Goal: Task Accomplishment & Management: Use online tool/utility

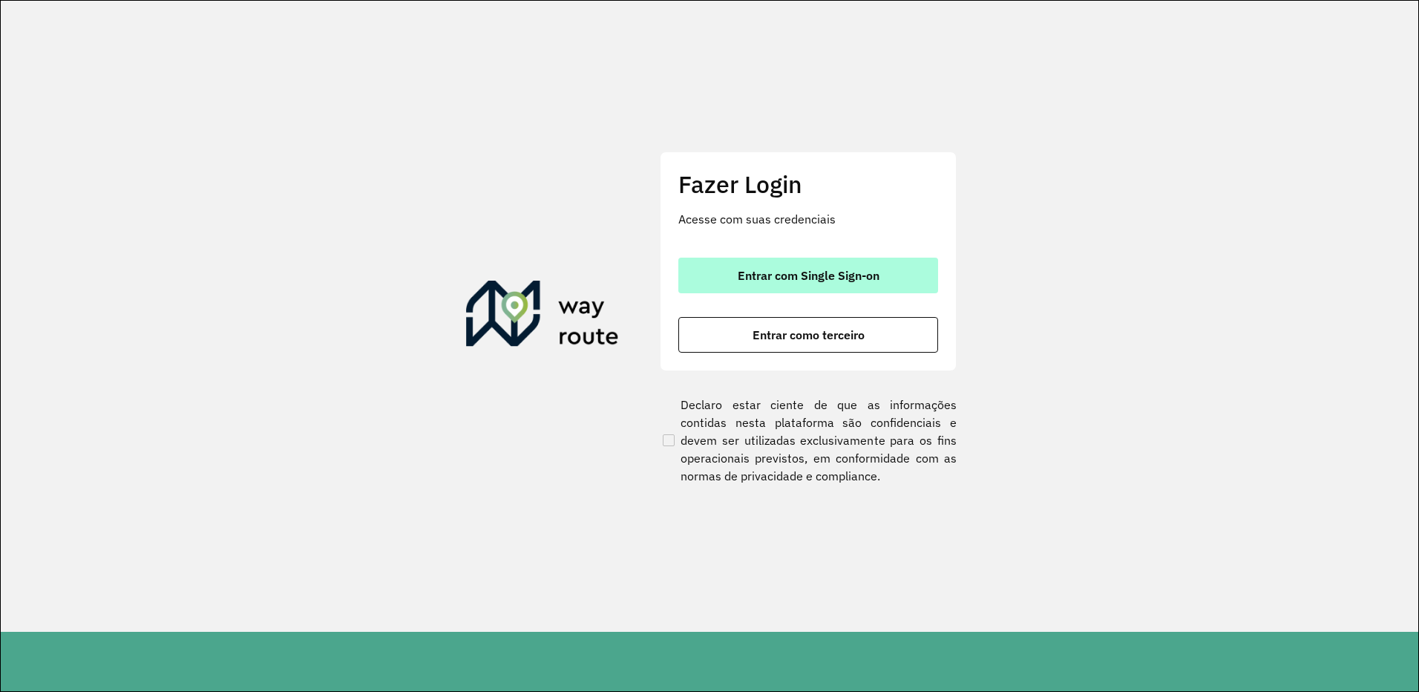
click at [775, 264] on button "Entrar com Single Sign-on" at bounding box center [808, 276] width 260 height 36
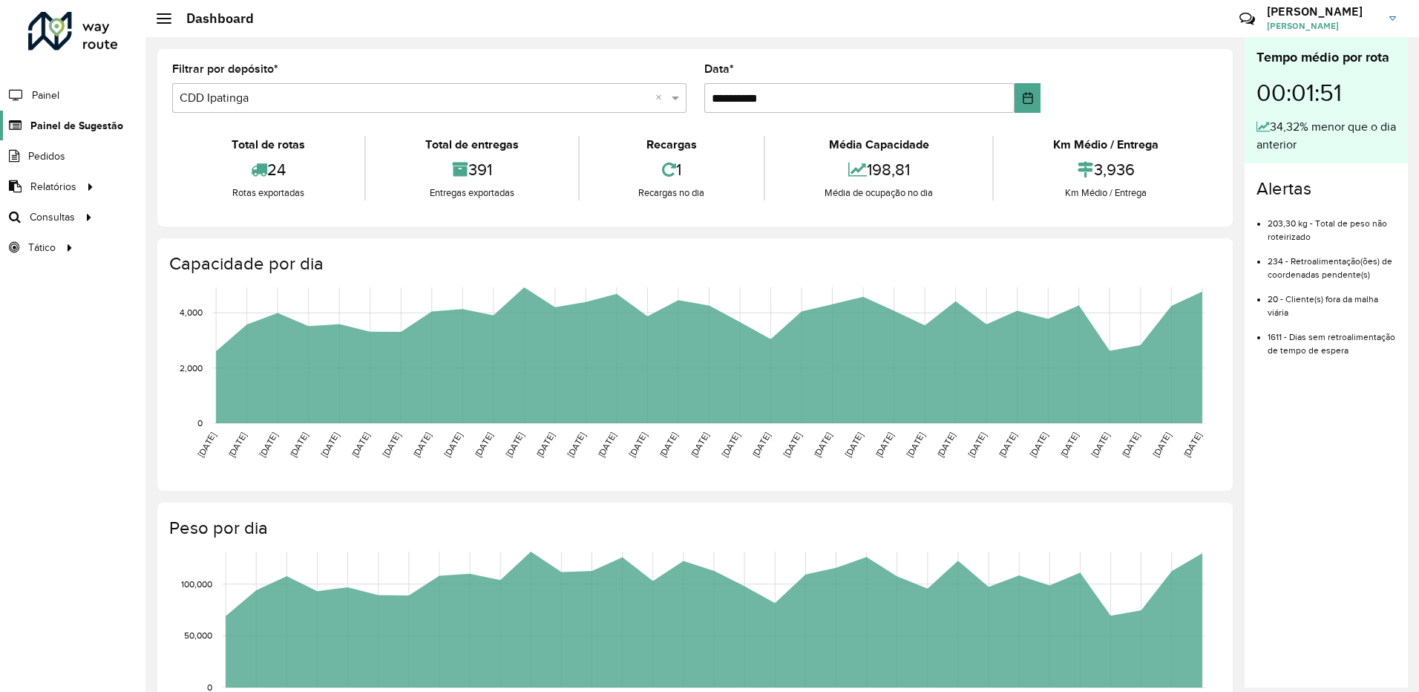
click at [89, 126] on span "Painel de Sugestão" at bounding box center [76, 126] width 93 height 16
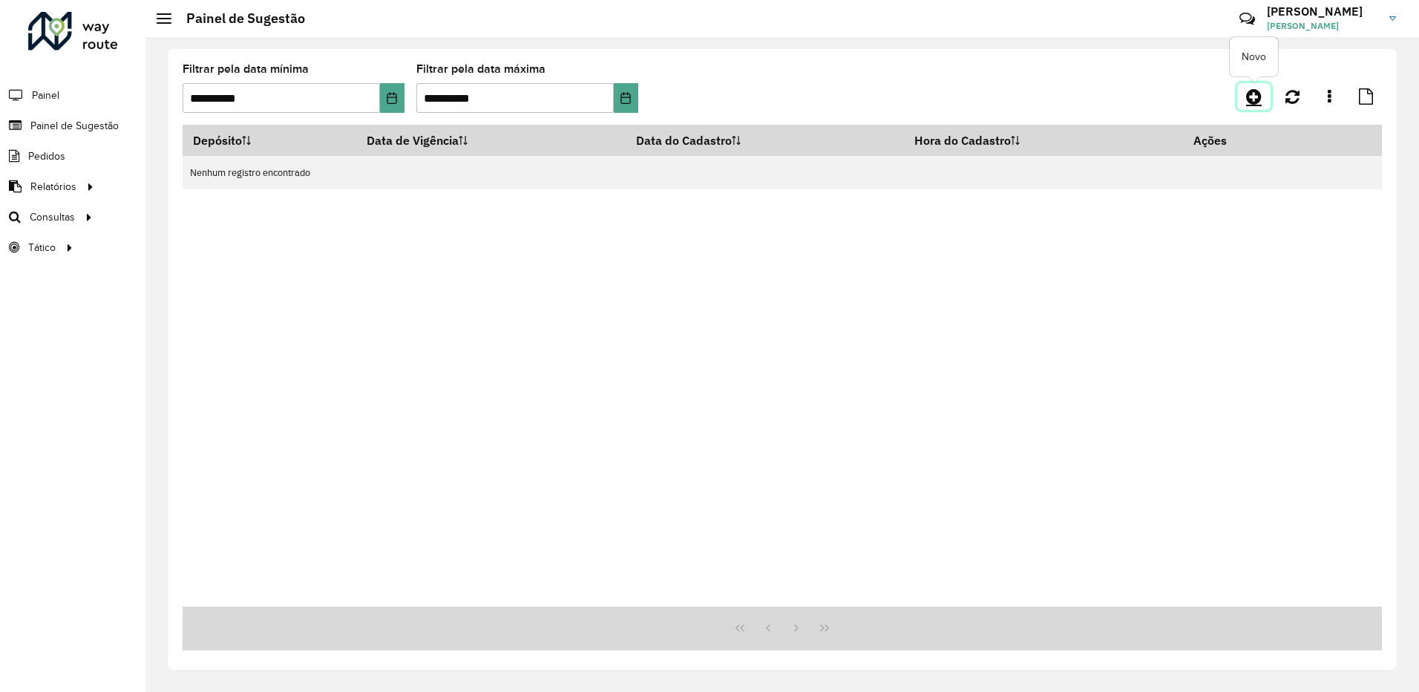
click at [1250, 102] on icon at bounding box center [1254, 97] width 16 height 18
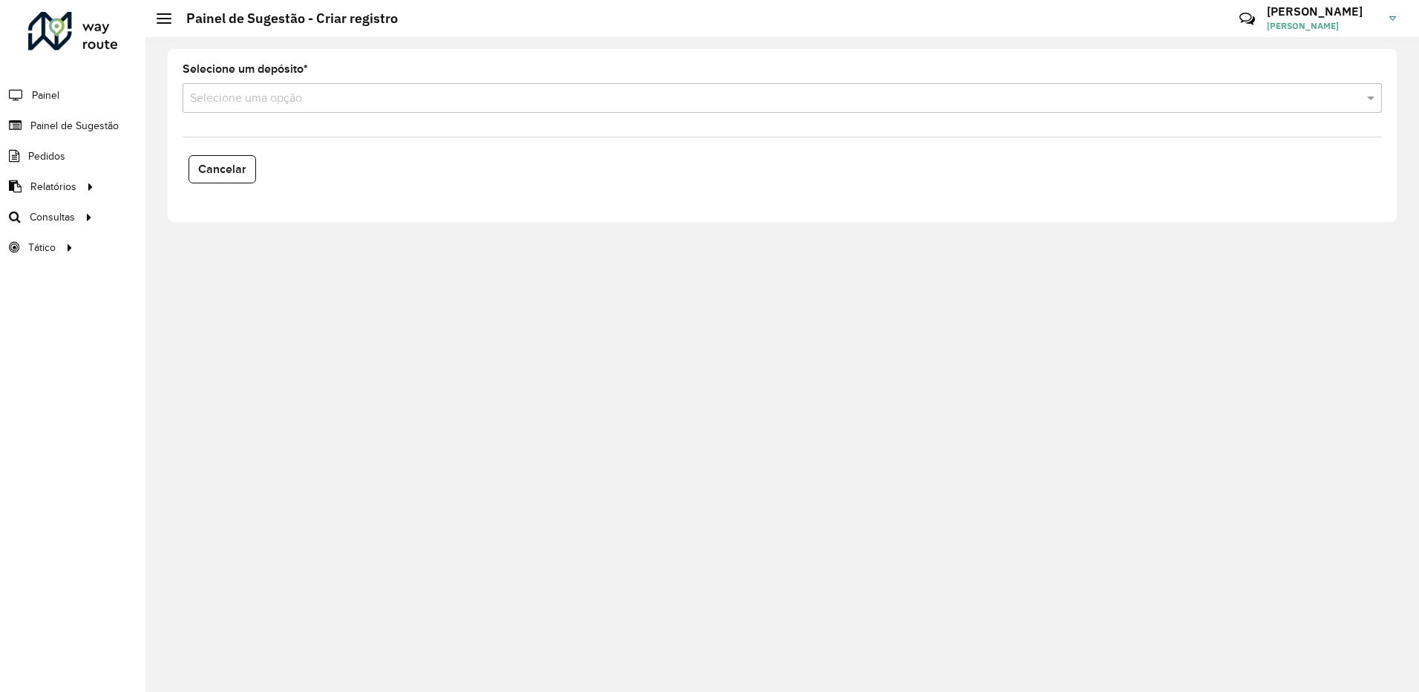
click at [492, 95] on input "text" at bounding box center [767, 99] width 1155 height 18
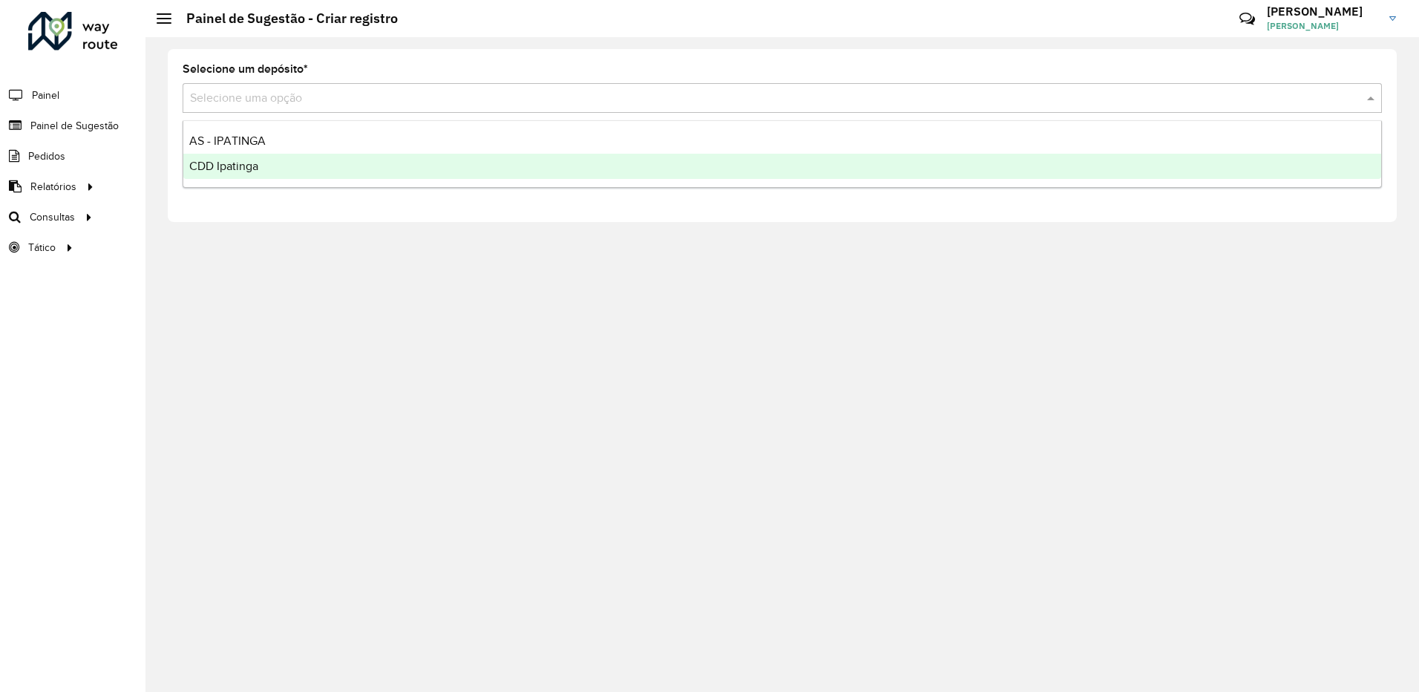
click at [309, 174] on div "CDD Ipatinga" at bounding box center [782, 166] width 1198 height 25
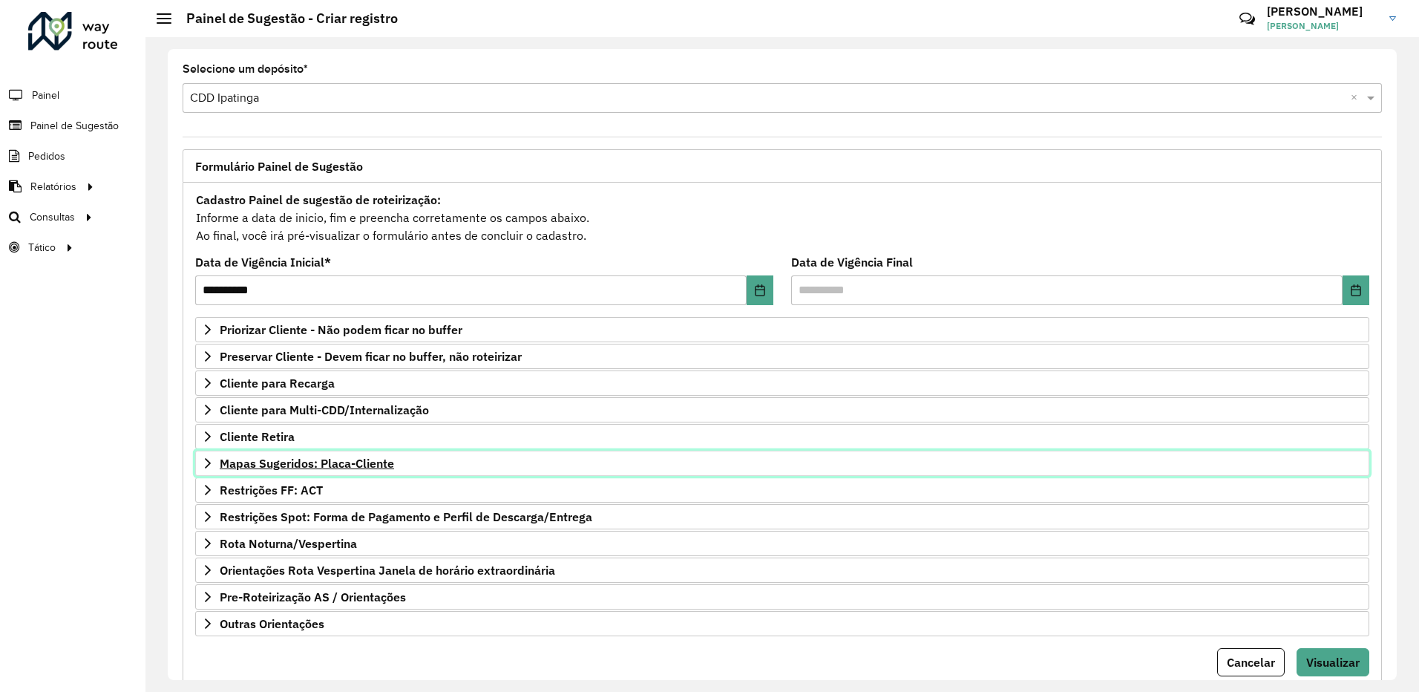
click at [378, 468] on span "Mapas Sugeridos: Placa-Cliente" at bounding box center [307, 463] width 174 height 12
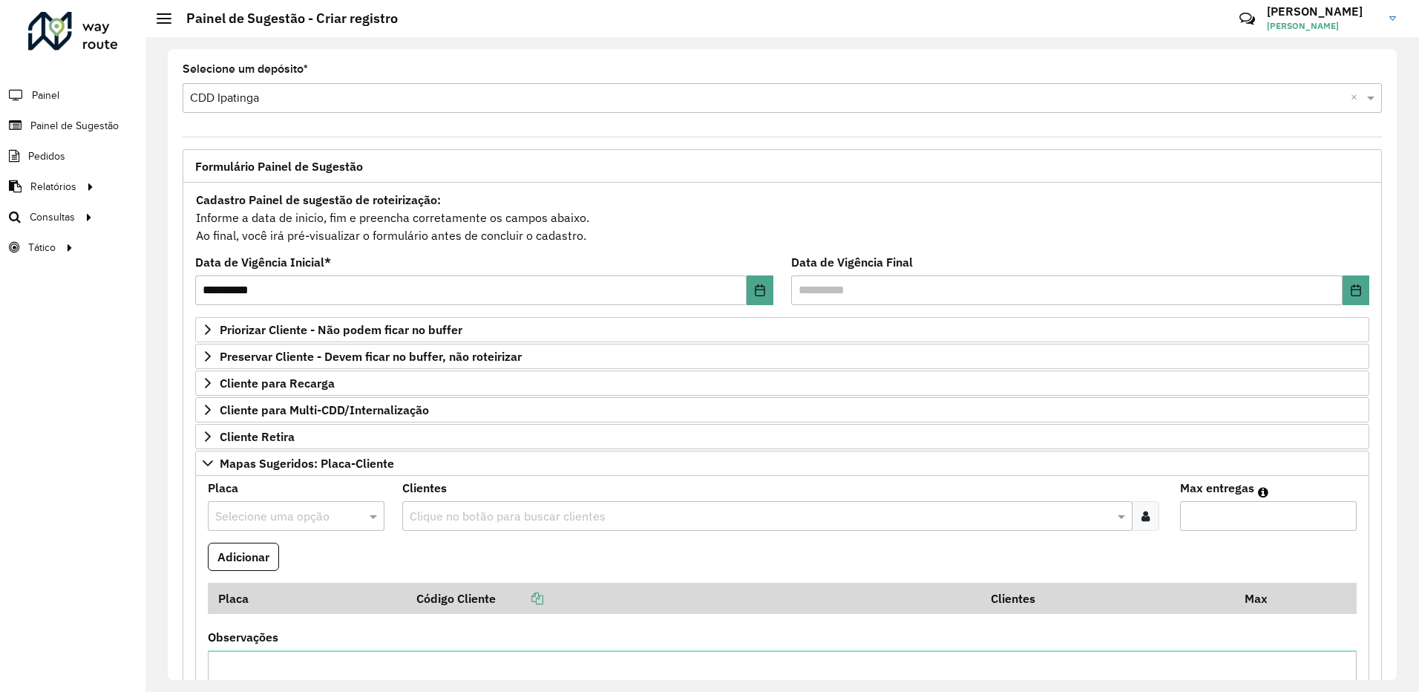
click at [271, 514] on input "text" at bounding box center [281, 517] width 132 height 18
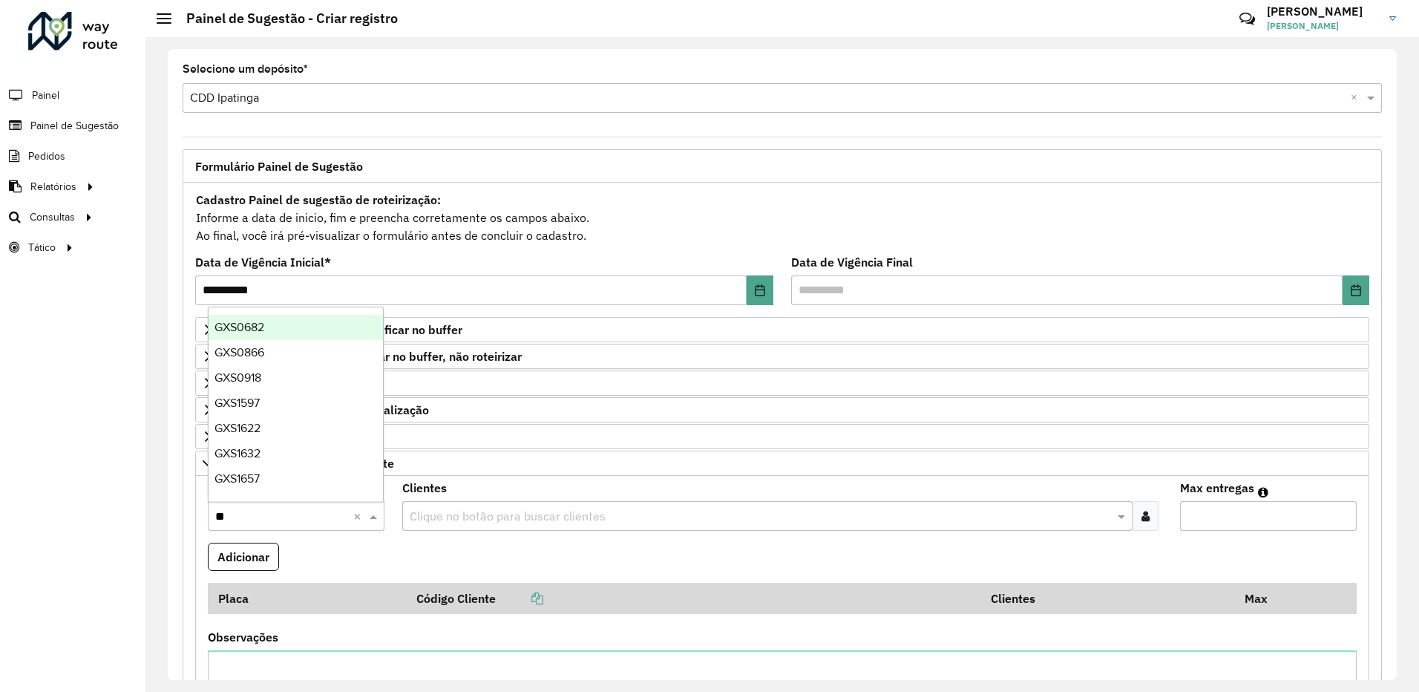
type input "*"
type input "***"
click at [548, 312] on formly-field "**********" at bounding box center [484, 287] width 596 height 60
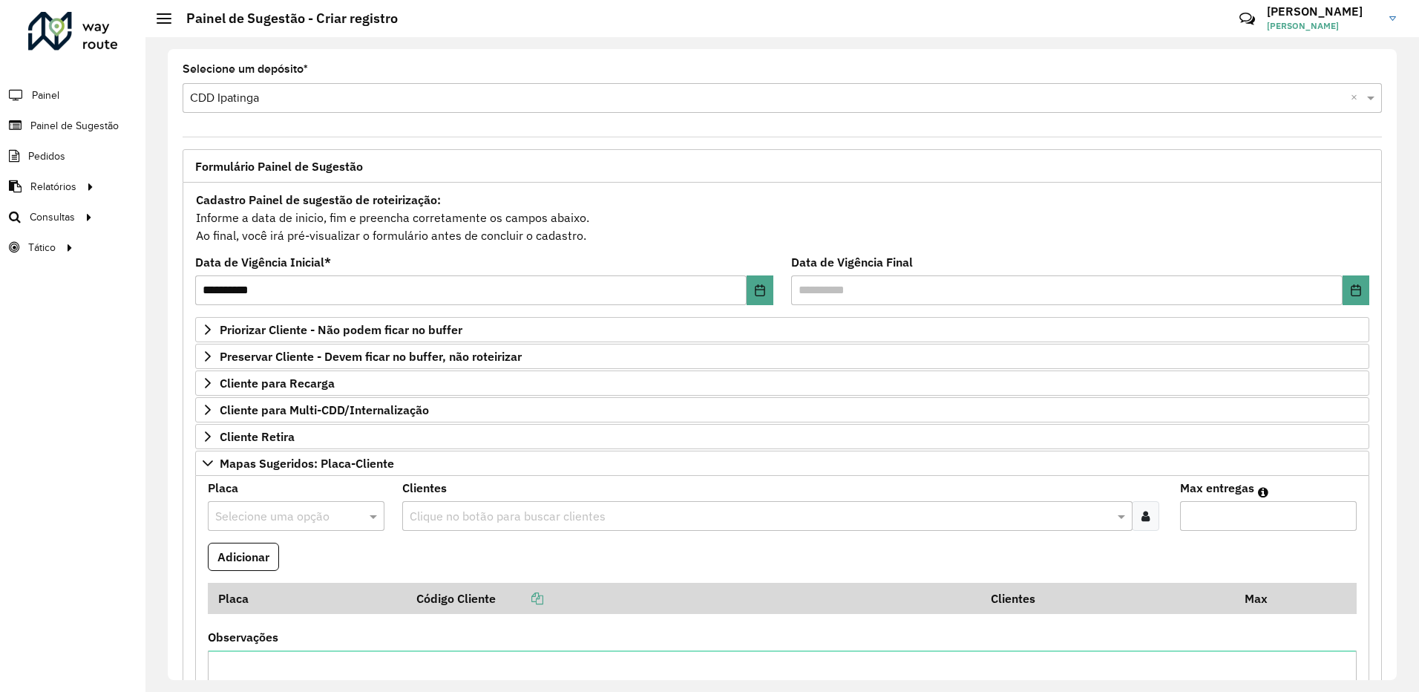
click at [264, 522] on input "text" at bounding box center [281, 517] width 132 height 18
type input "***"
click at [290, 482] on div "LMI7D70" at bounding box center [296, 480] width 174 height 25
click at [480, 509] on input "text" at bounding box center [760, 517] width 708 height 18
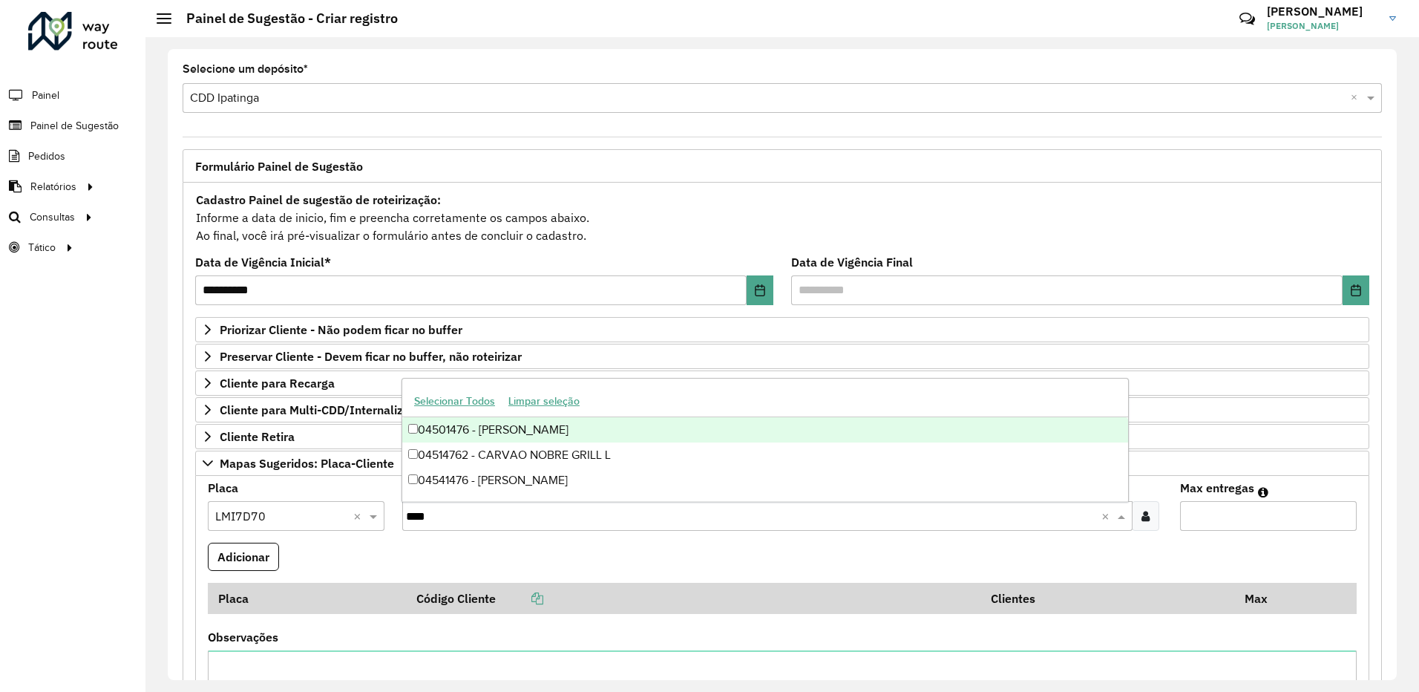
type input "*****"
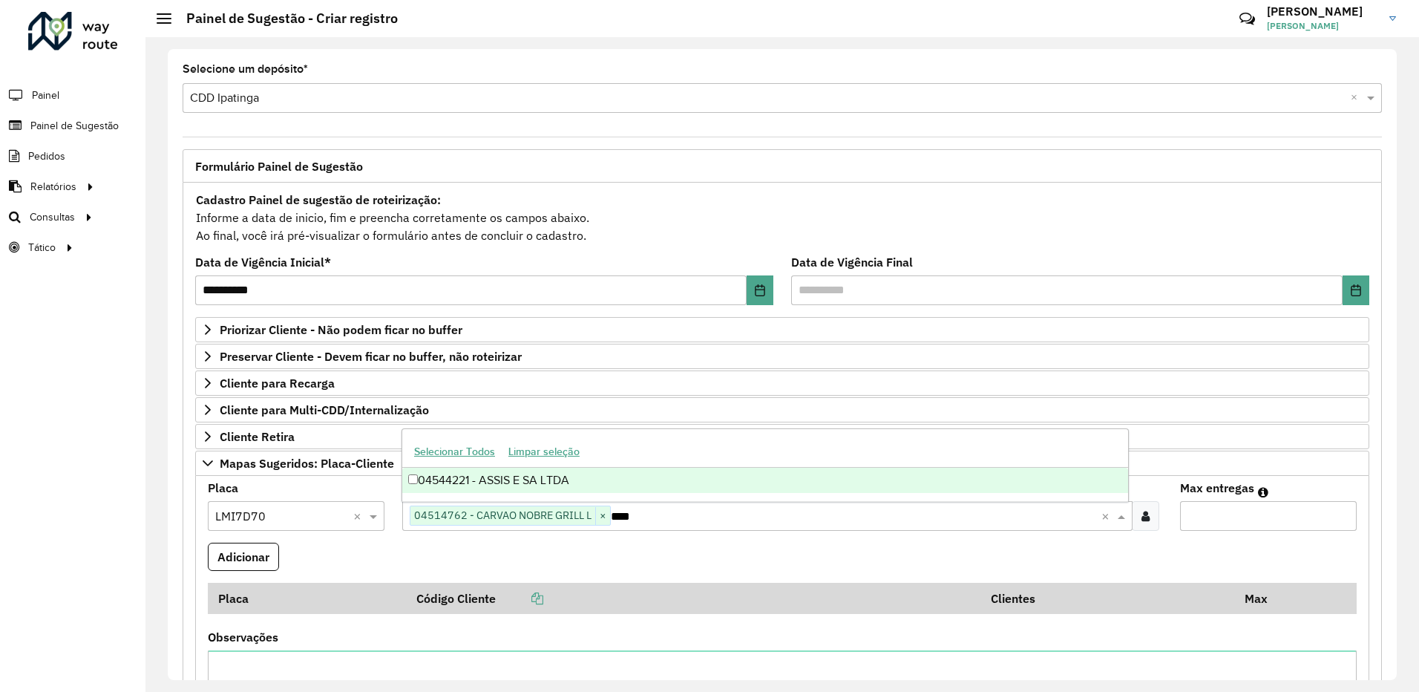
type input "*****"
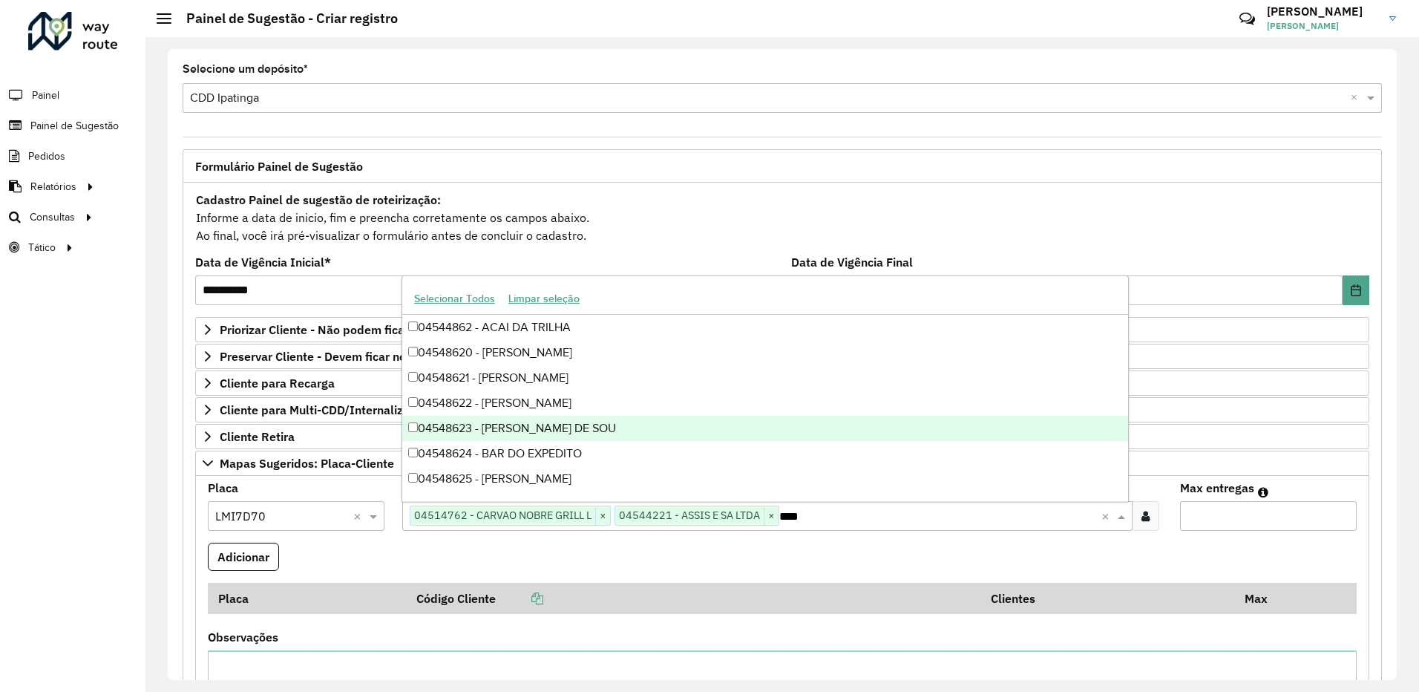
type input "*****"
click at [1228, 514] on input "Max entregas" at bounding box center [1268, 516] width 177 height 30
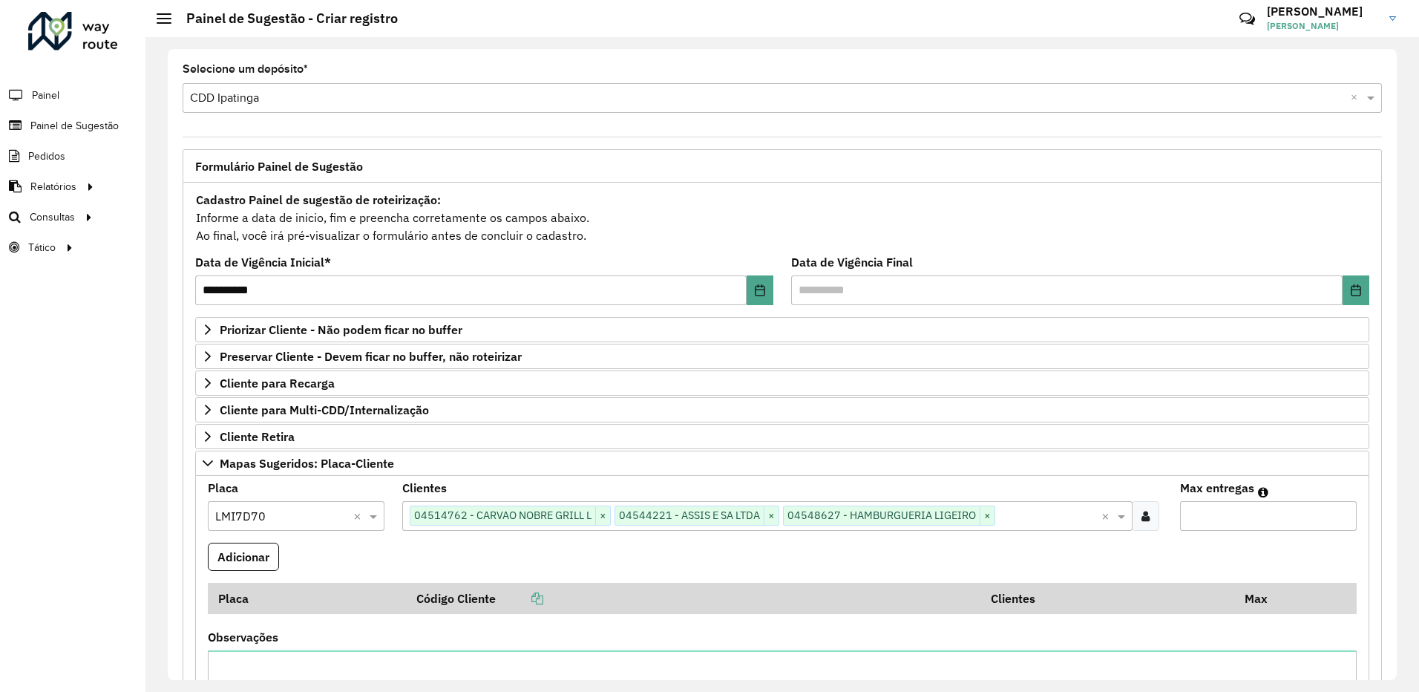
scroll to position [297, 0]
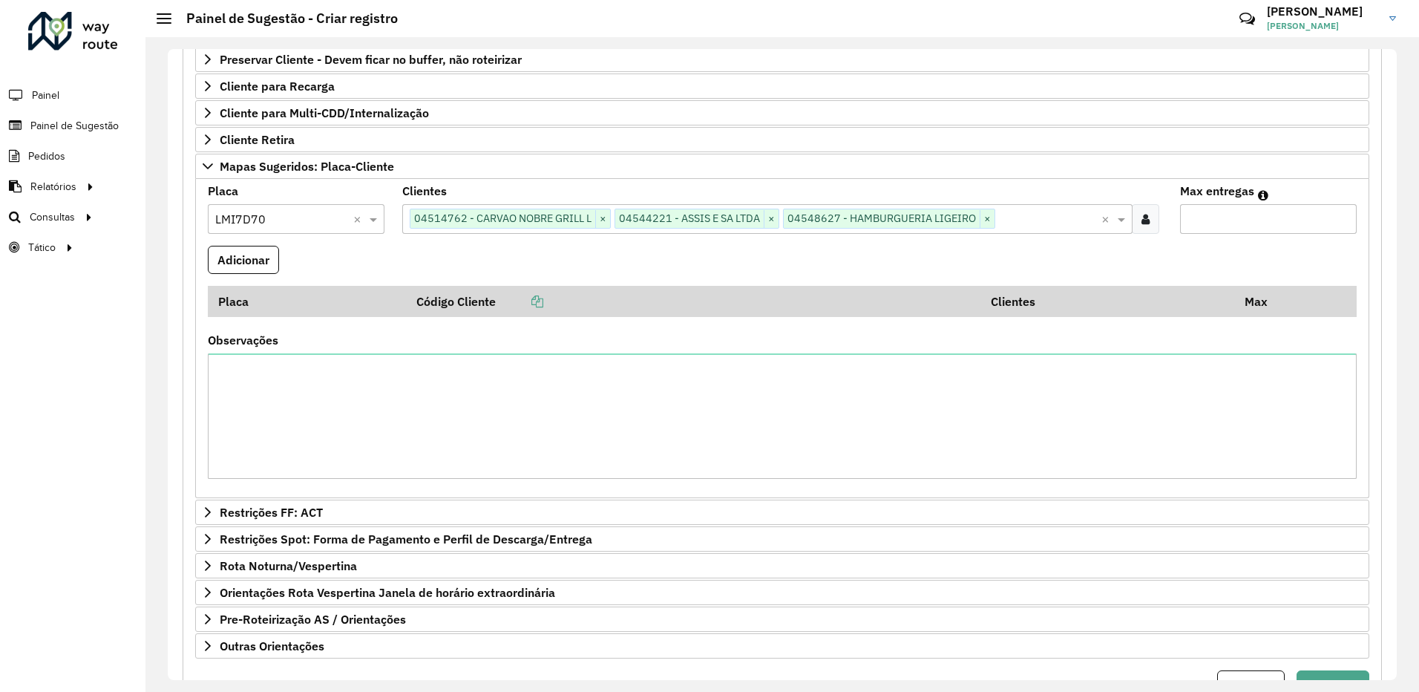
type input "*"
click at [303, 396] on textarea "Observações" at bounding box center [782, 415] width 1149 height 125
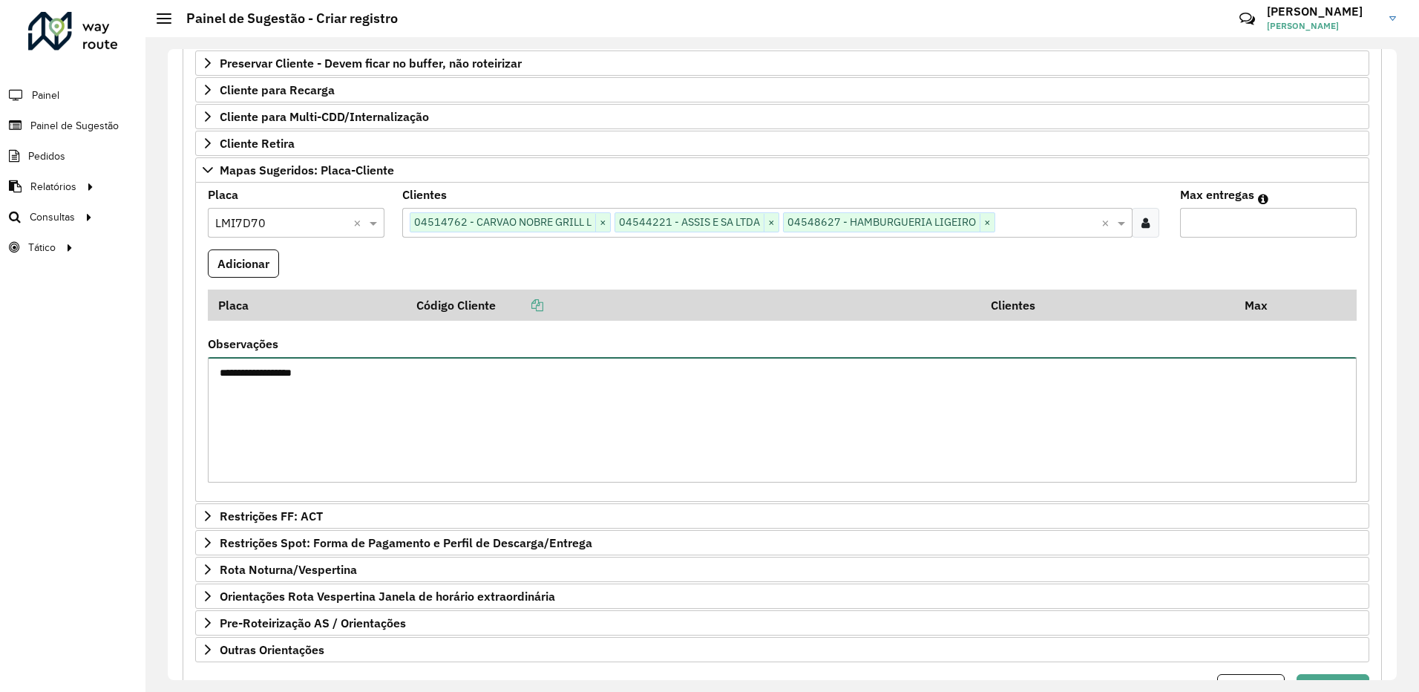
scroll to position [367, 0]
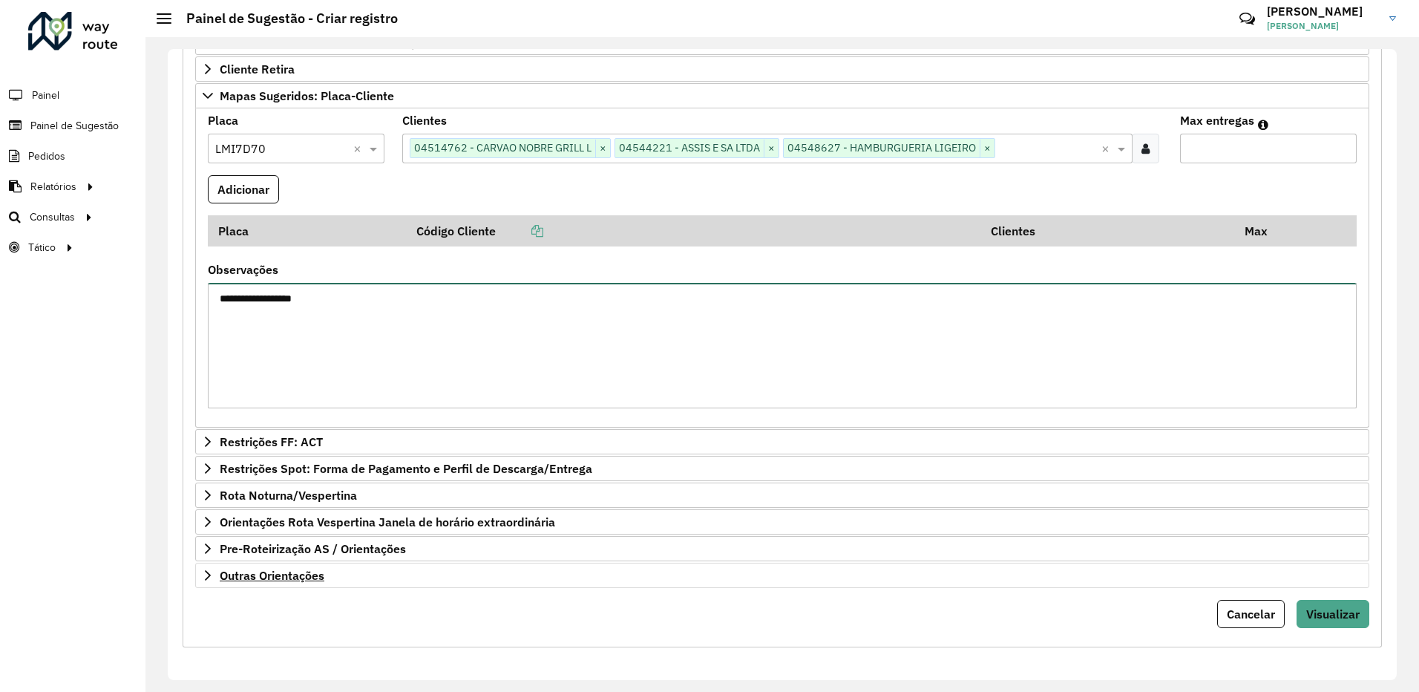
type textarea "**********"
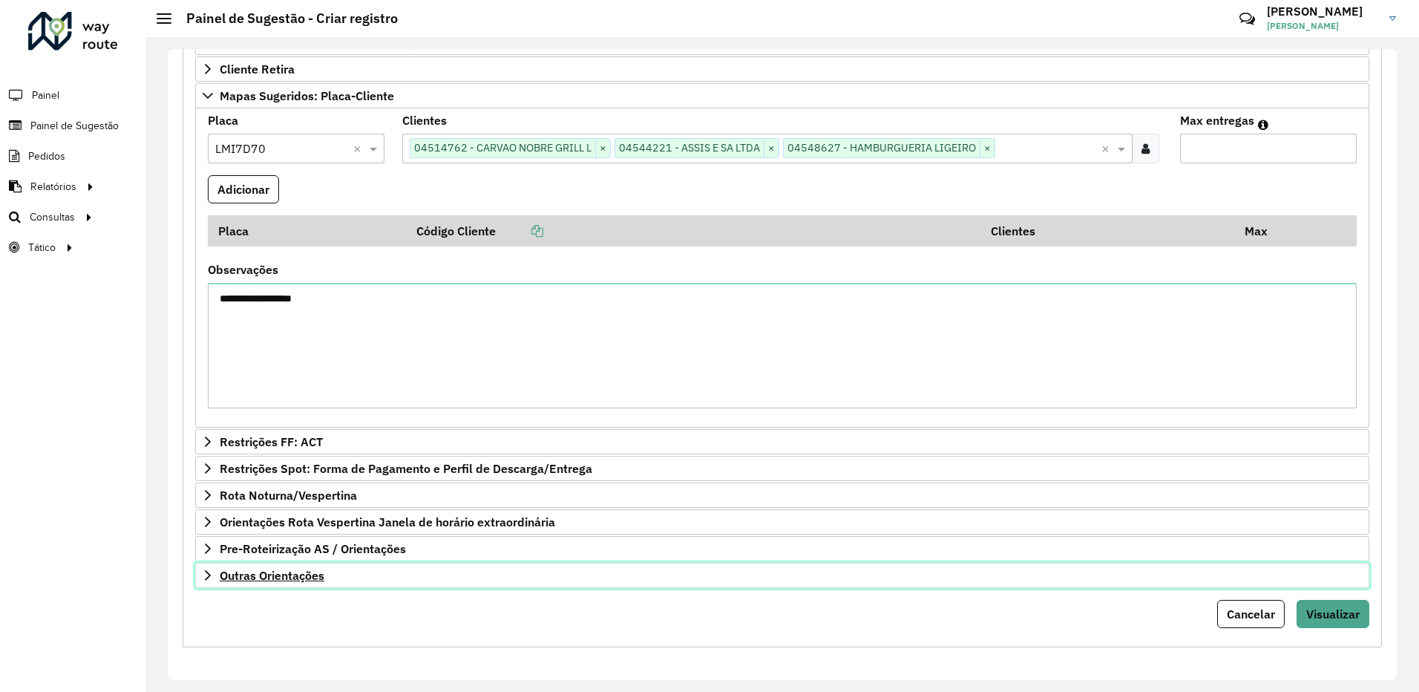
click at [395, 577] on link "Outras Orientações" at bounding box center [782, 575] width 1174 height 25
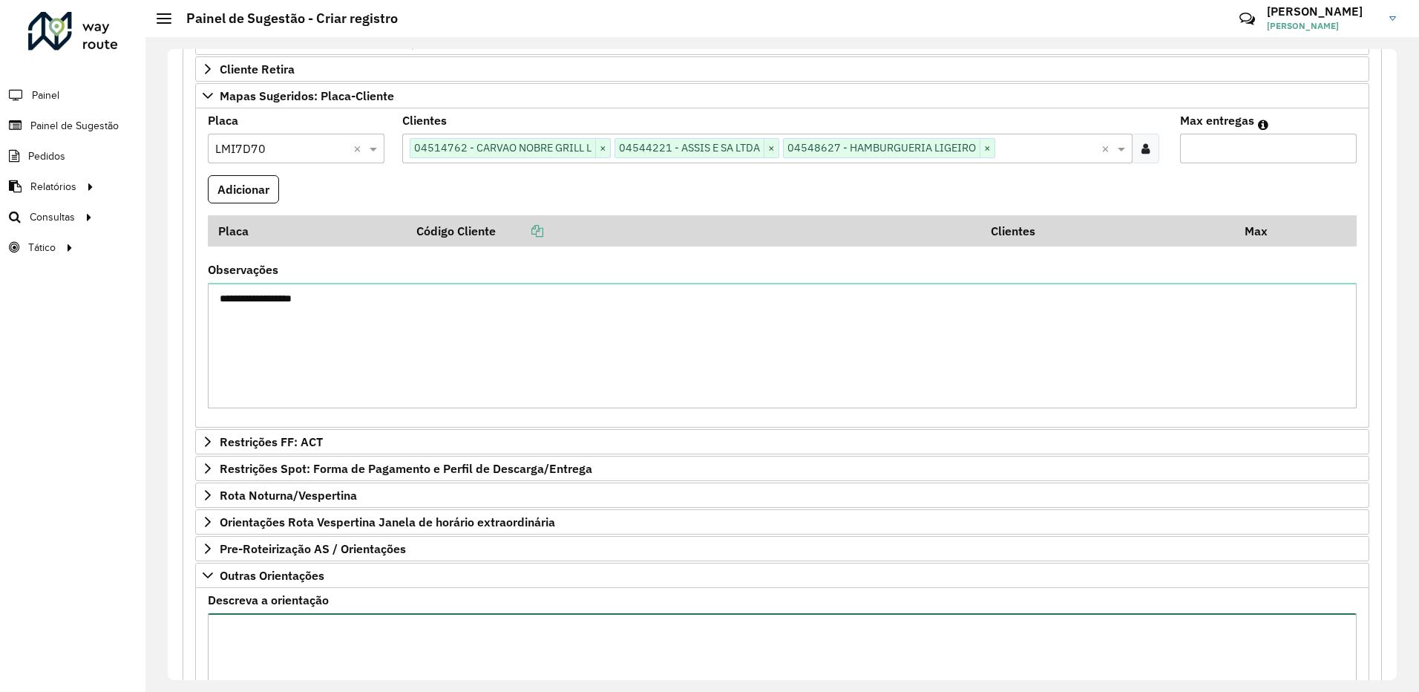
click at [257, 626] on textarea "Descreva a orientação" at bounding box center [782, 675] width 1149 height 125
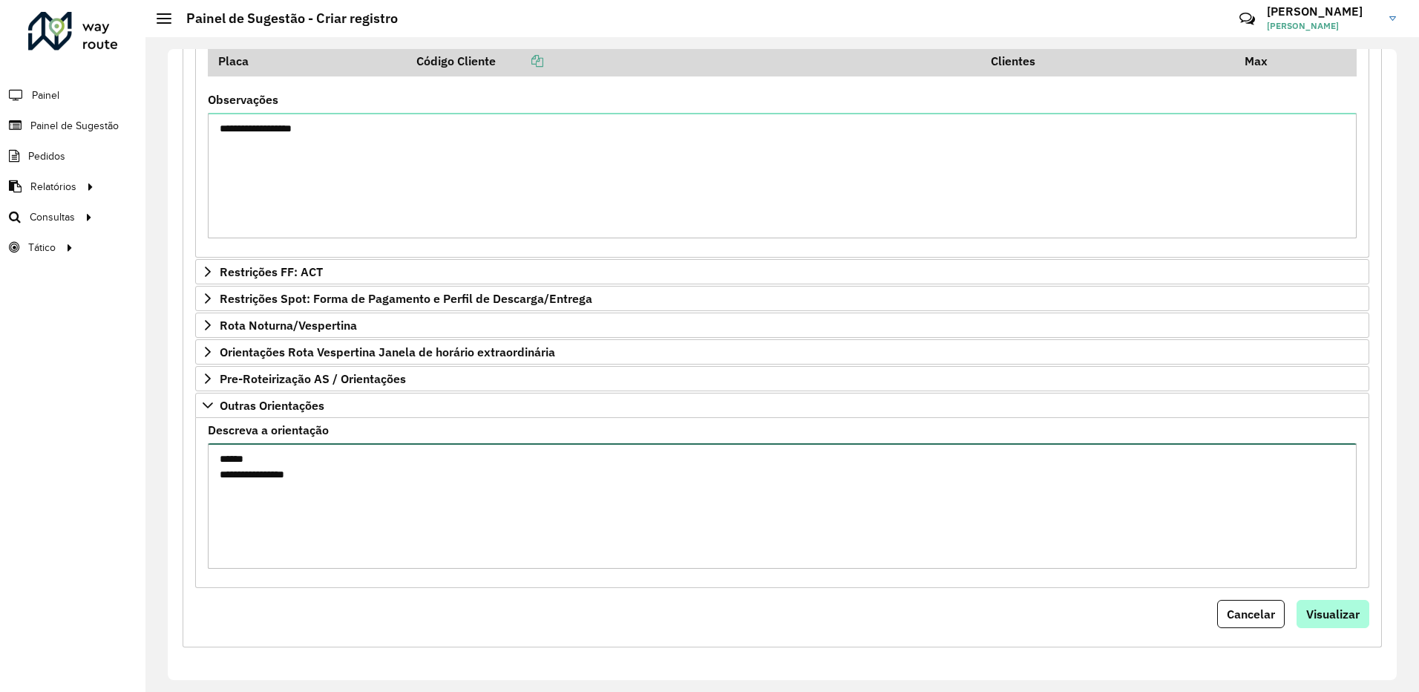
type textarea "**********"
click at [1337, 611] on span "Visualizar" at bounding box center [1332, 613] width 53 height 15
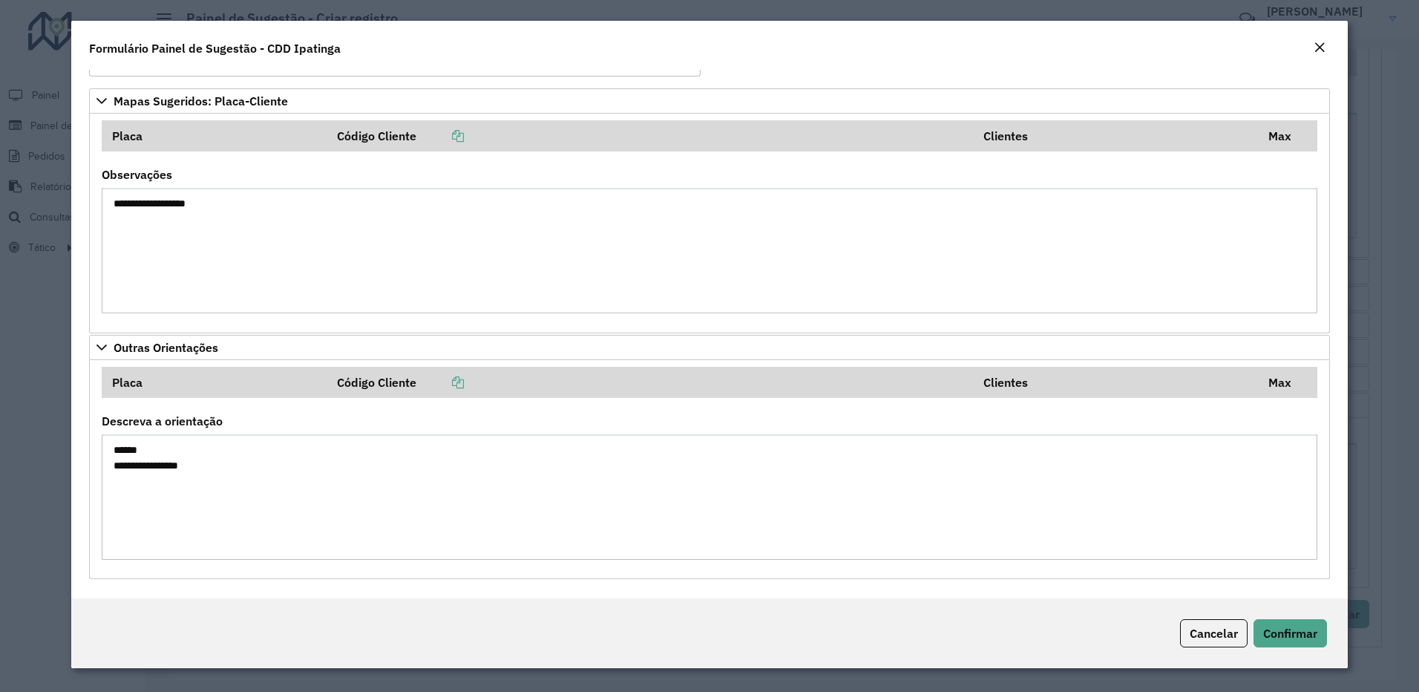
scroll to position [0, 0]
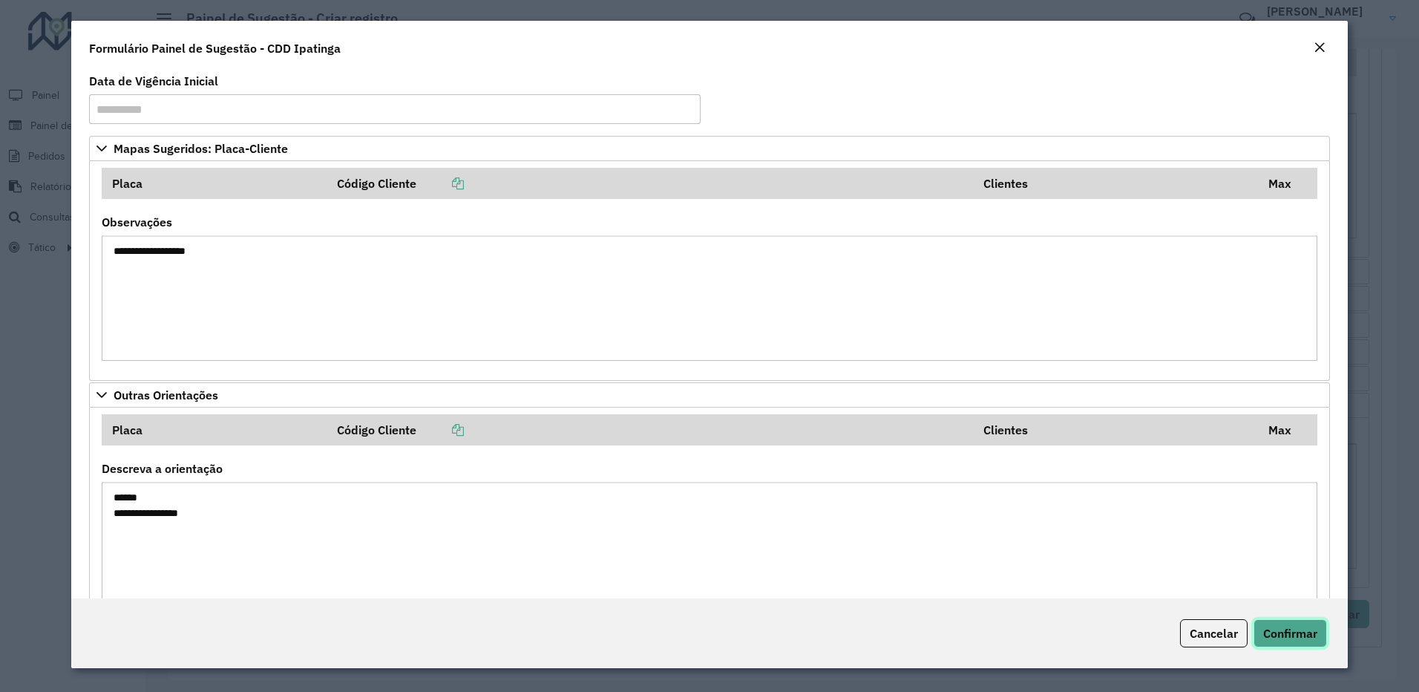
click at [1290, 633] on span "Confirmar" at bounding box center [1290, 633] width 54 height 15
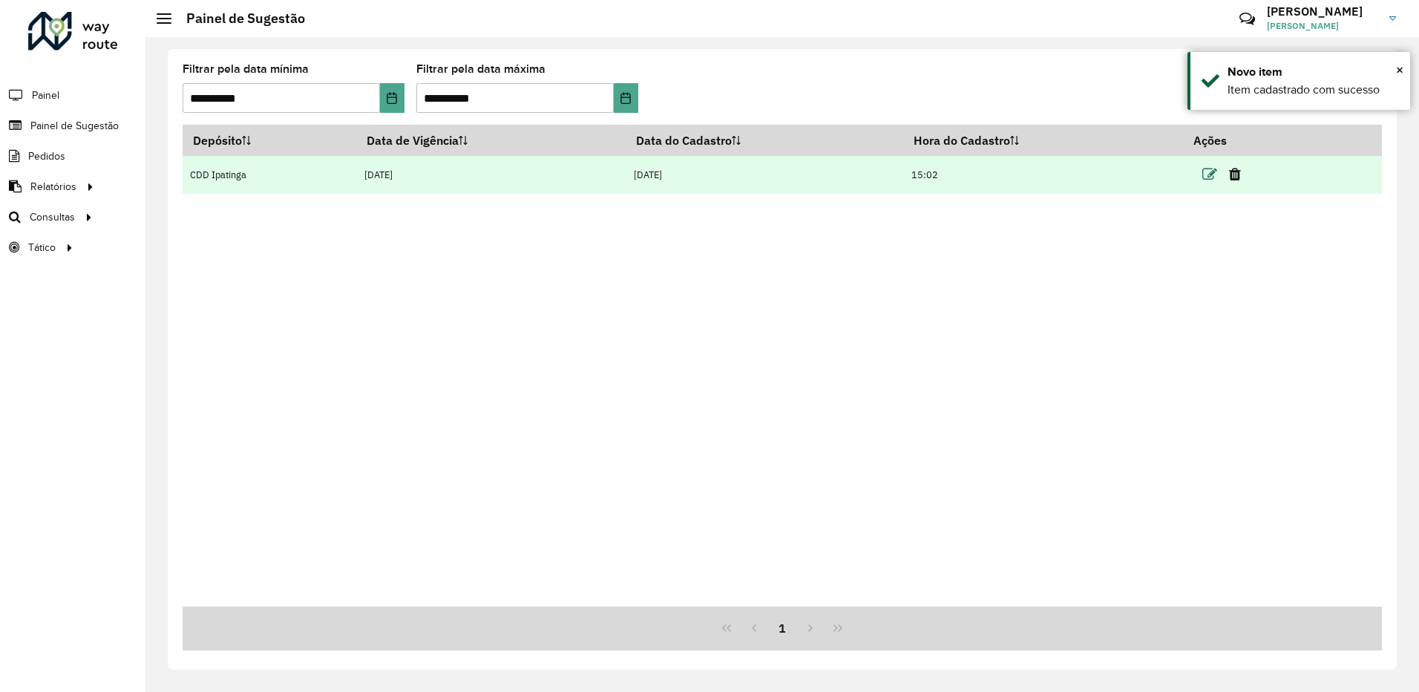
click at [1207, 177] on icon at bounding box center [1209, 174] width 15 height 15
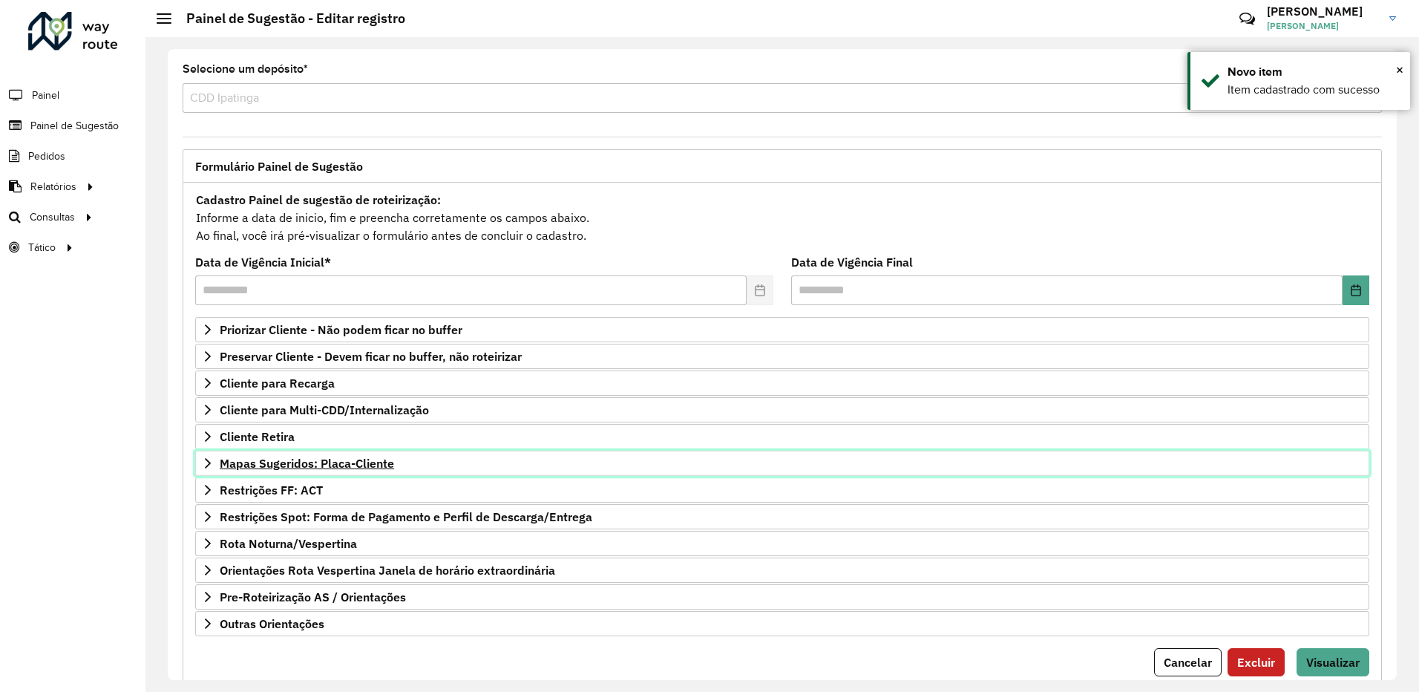
click at [358, 460] on span "Mapas Sugeridos: Placa-Cliente" at bounding box center [307, 463] width 174 height 12
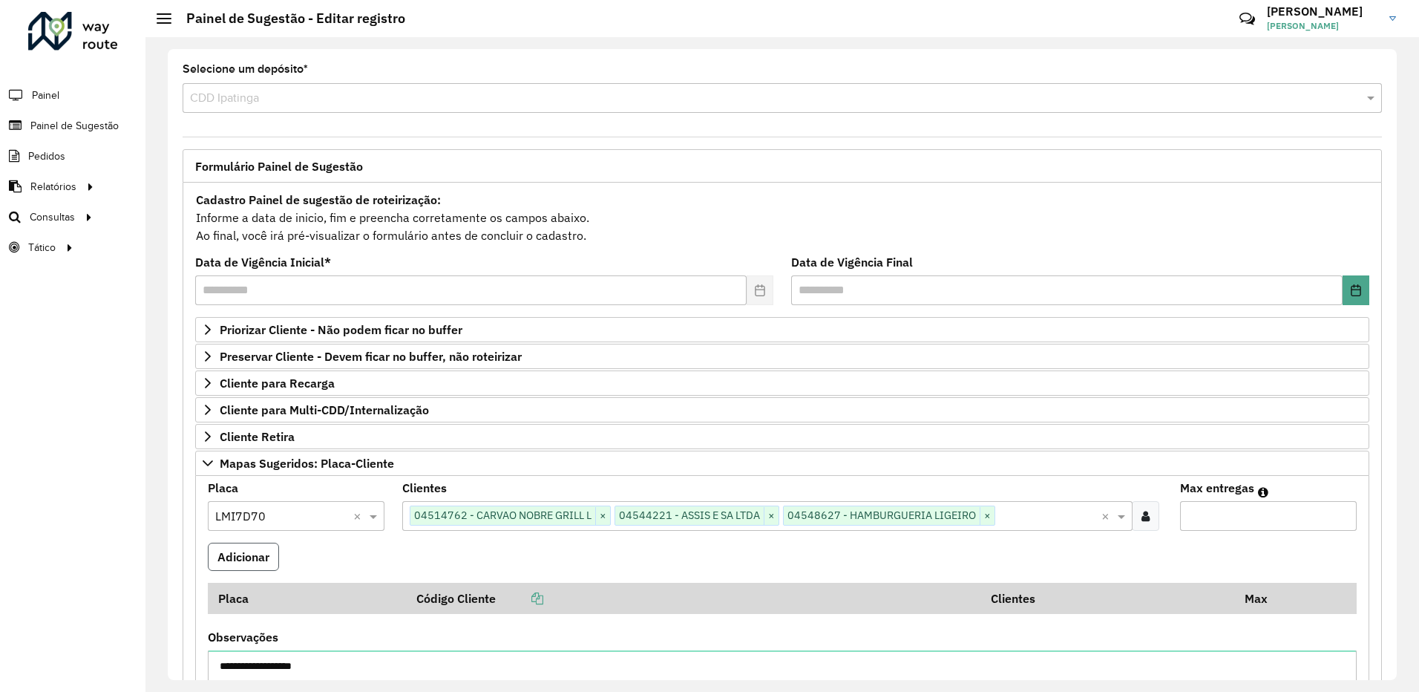
click at [236, 549] on button "Adicionar" at bounding box center [243, 556] width 71 height 28
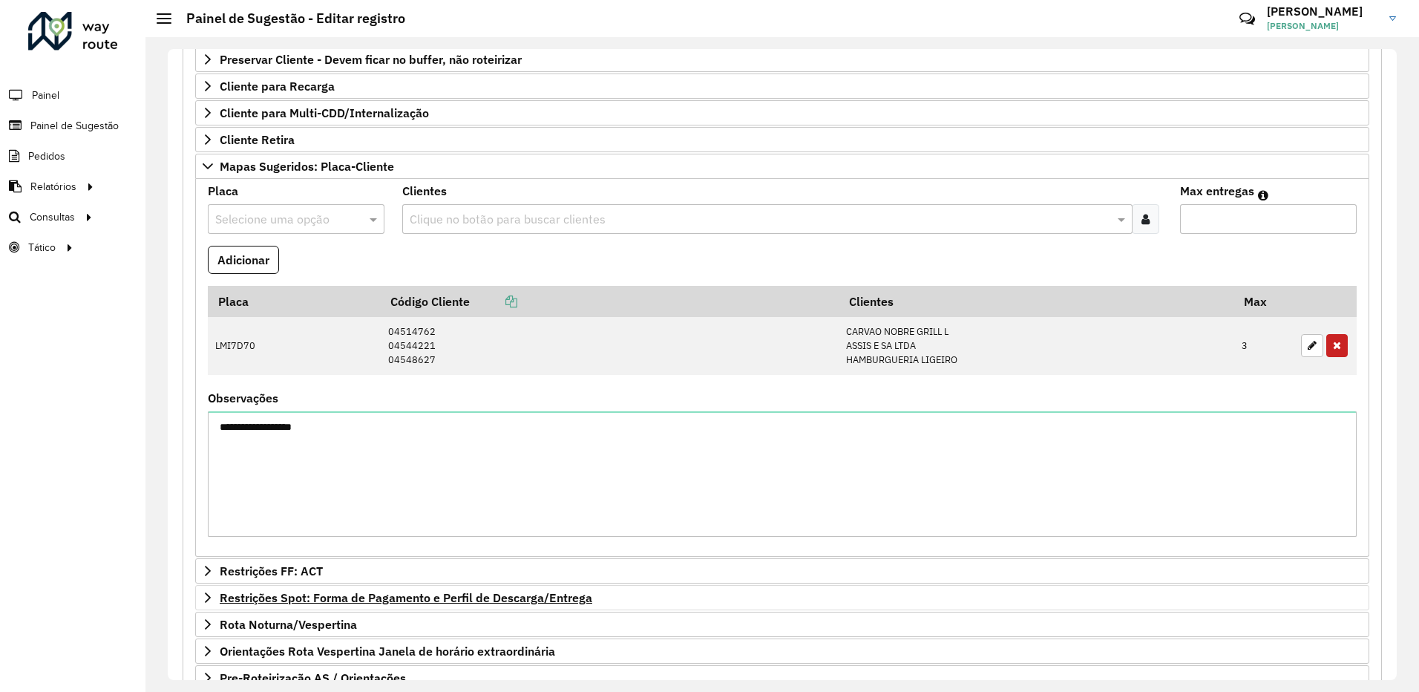
scroll to position [426, 0]
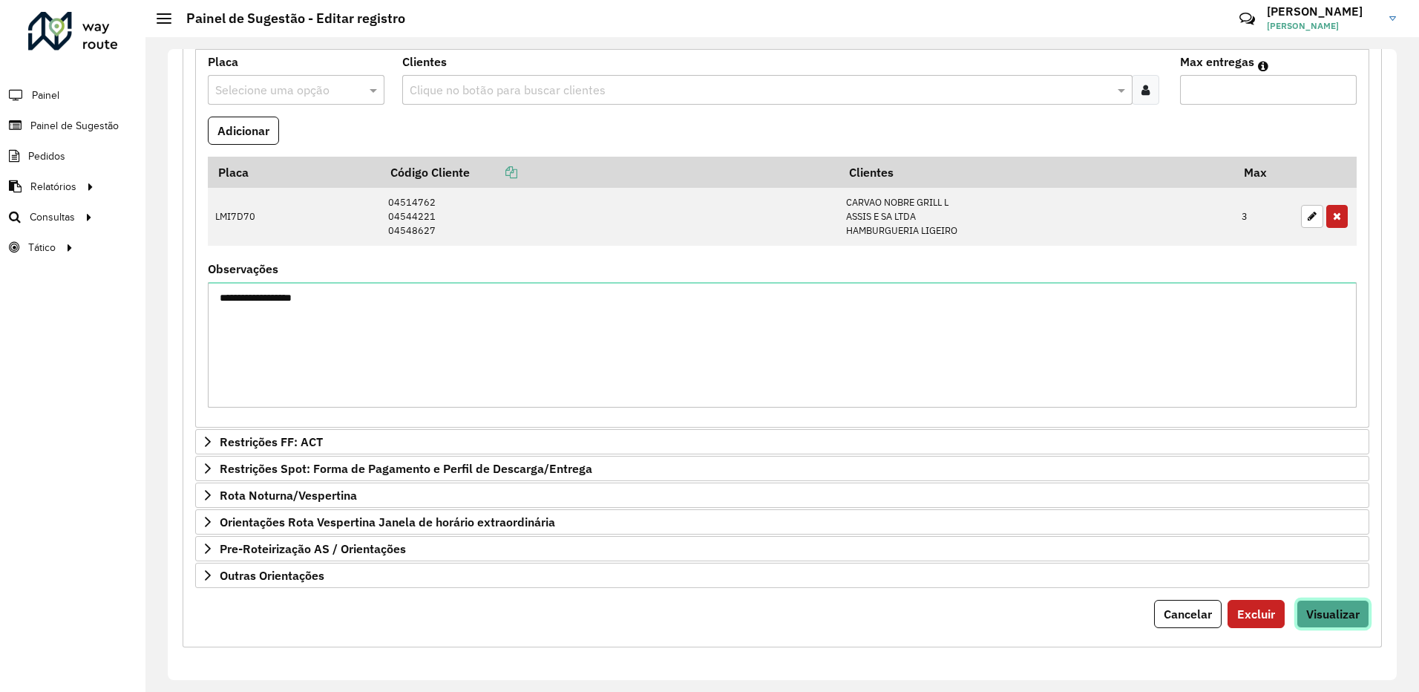
click at [1339, 621] on button "Visualizar" at bounding box center [1332, 614] width 73 height 28
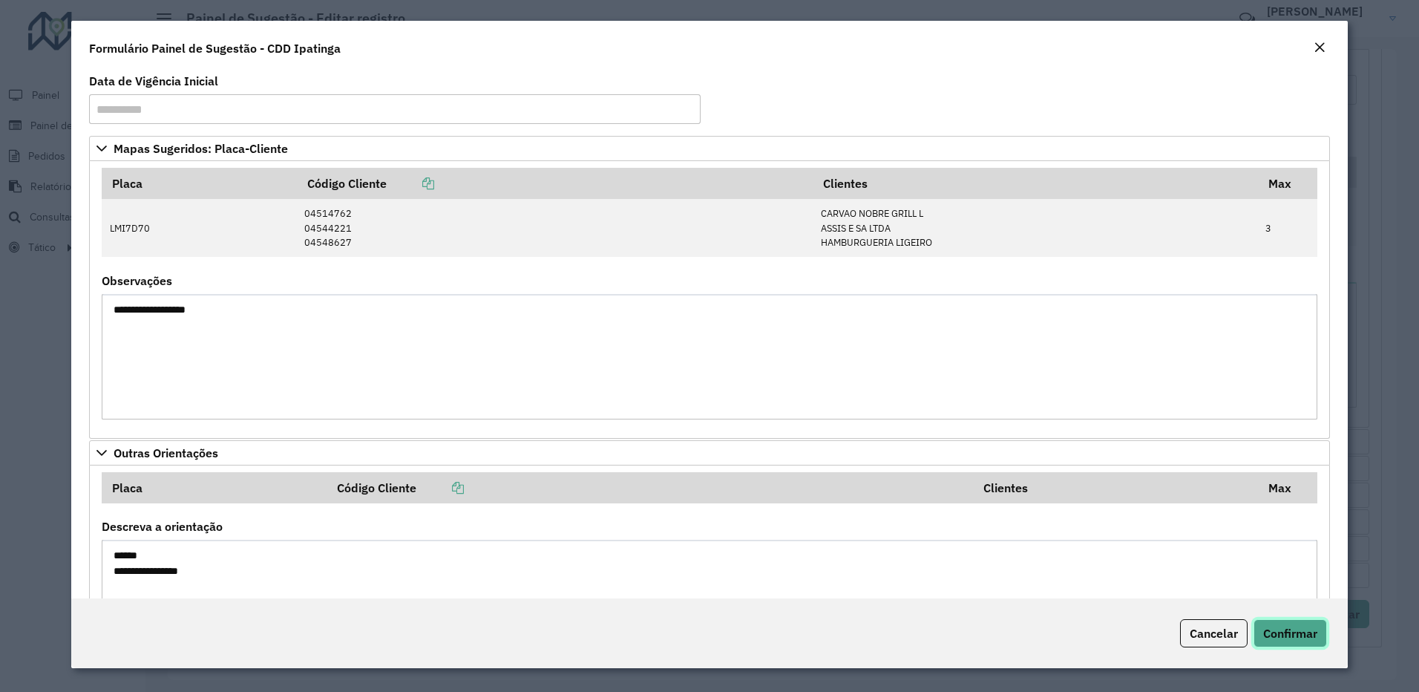
click at [1289, 624] on button "Confirmar" at bounding box center [1289, 633] width 73 height 28
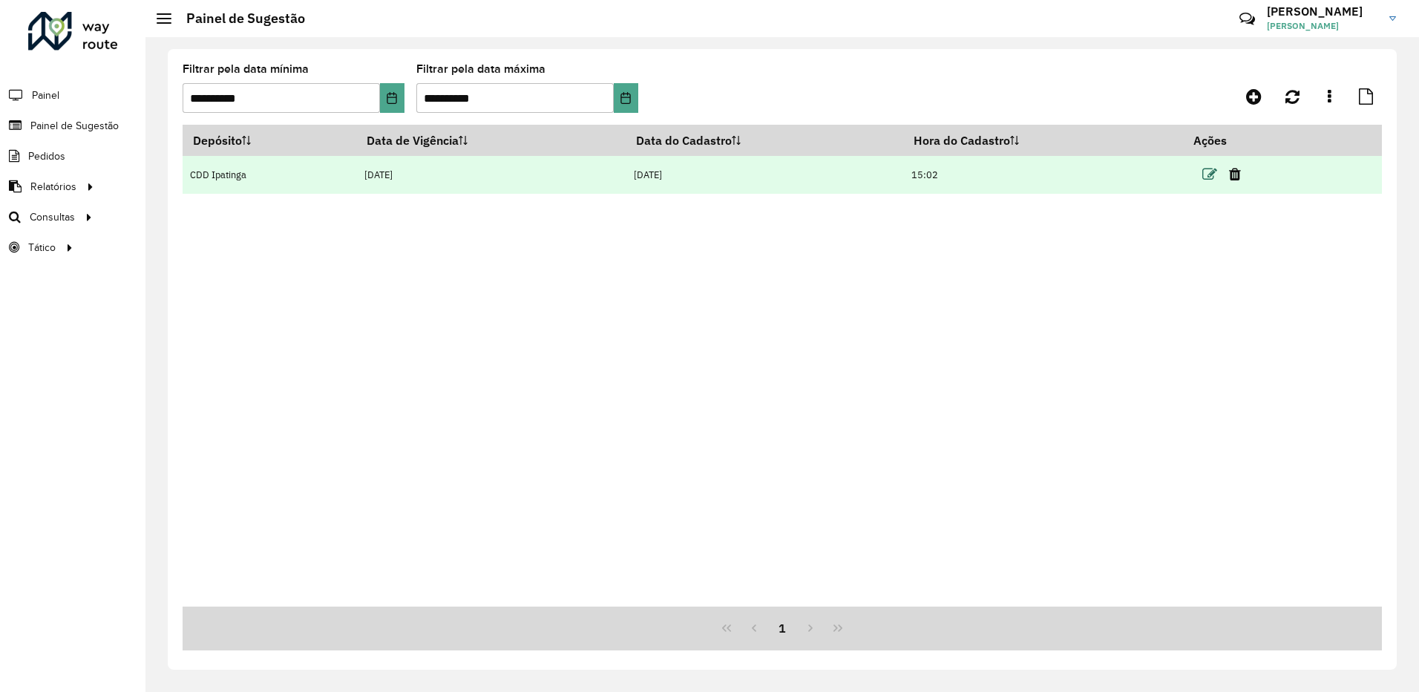
click at [1209, 173] on icon at bounding box center [1209, 174] width 15 height 15
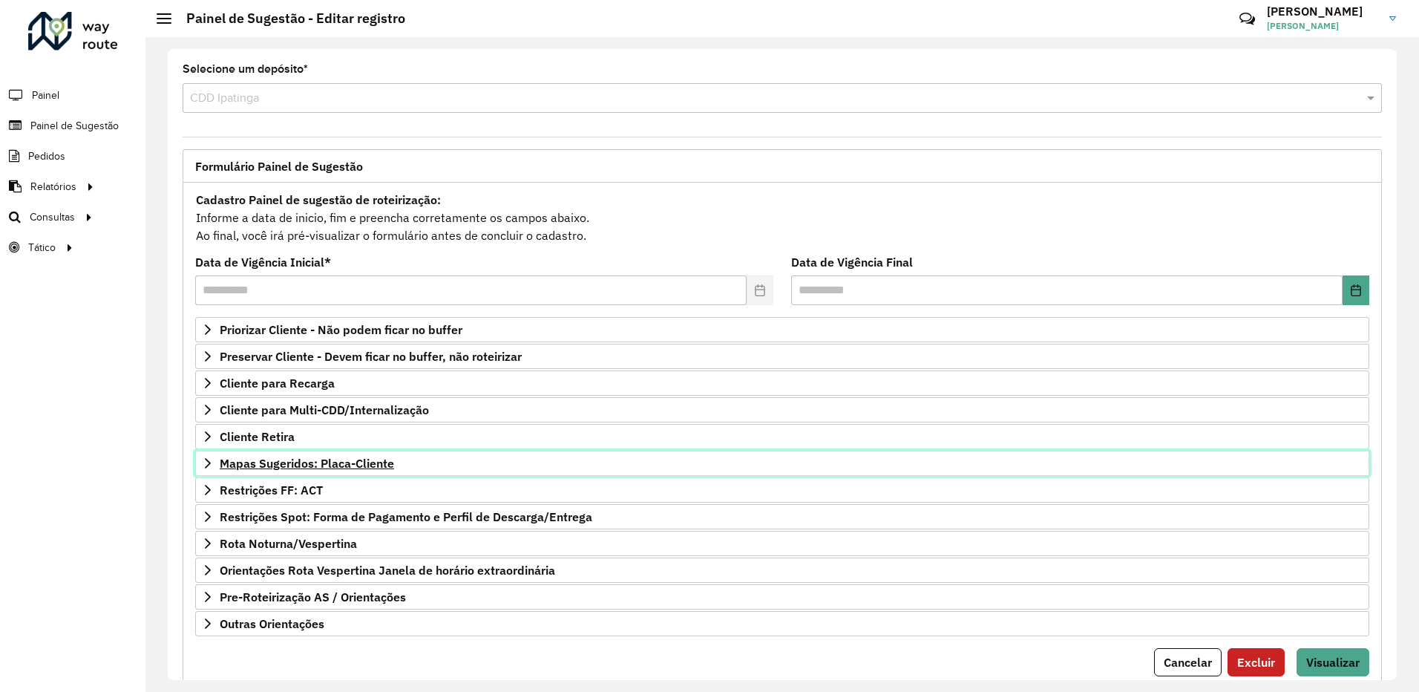
click at [388, 459] on span "Mapas Sugeridos: Placa-Cliente" at bounding box center [307, 463] width 174 height 12
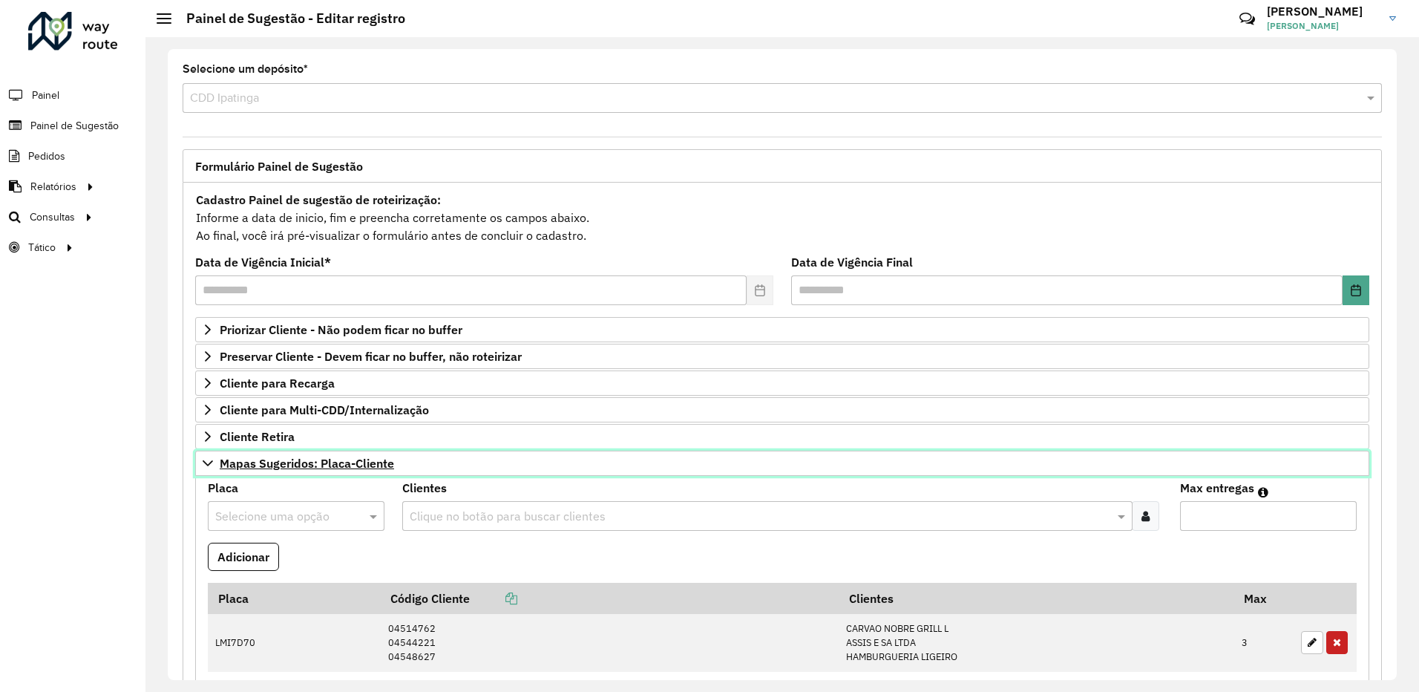
click at [388, 459] on span "Mapas Sugeridos: Placa-Cliente" at bounding box center [307, 463] width 174 height 12
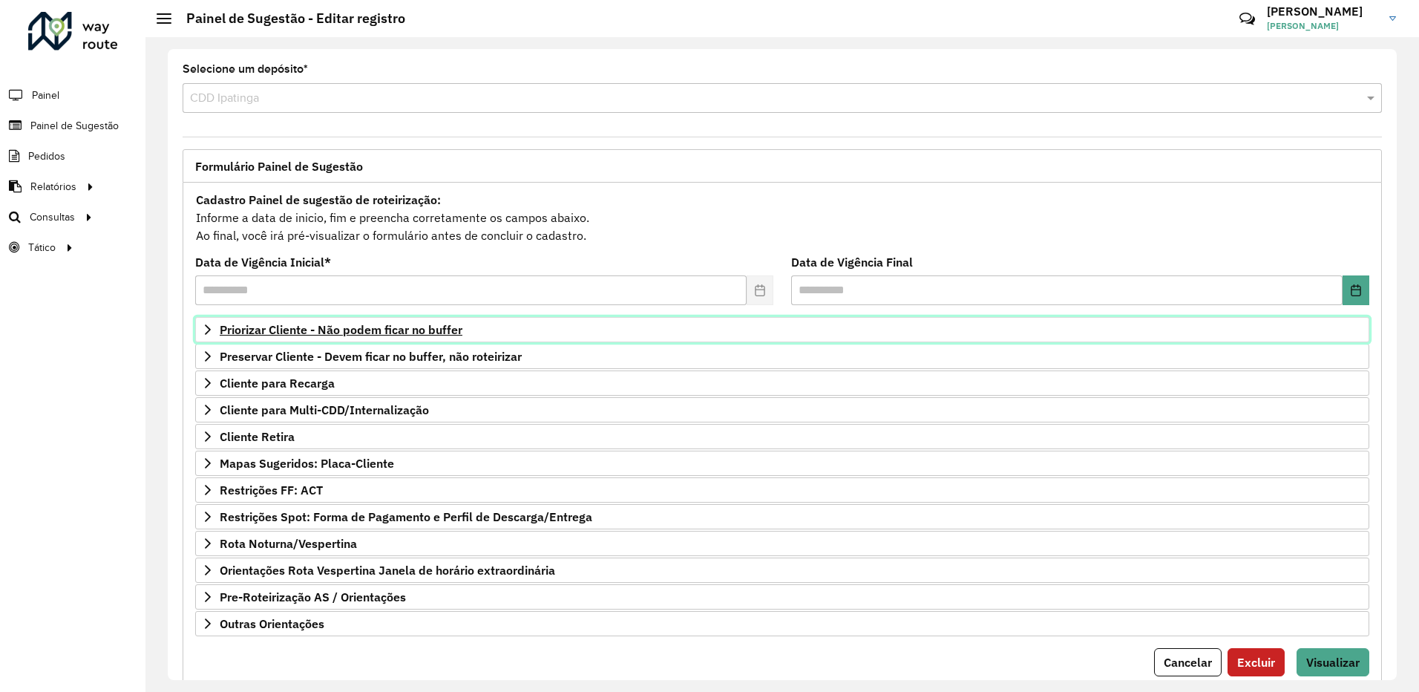
click at [448, 329] on span "Priorizar Cliente - Não podem ficar no buffer" at bounding box center [341, 330] width 243 height 12
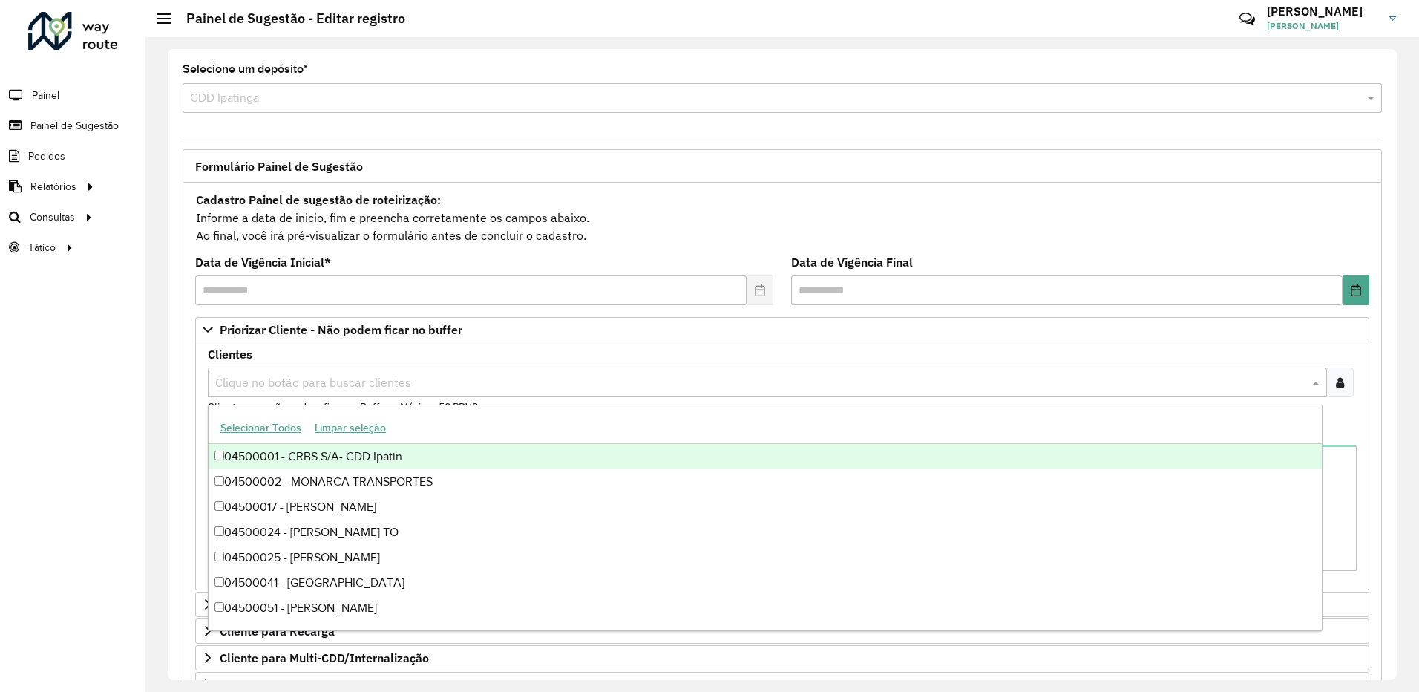
click at [300, 388] on input "text" at bounding box center [759, 383] width 1097 height 18
type input "*****"
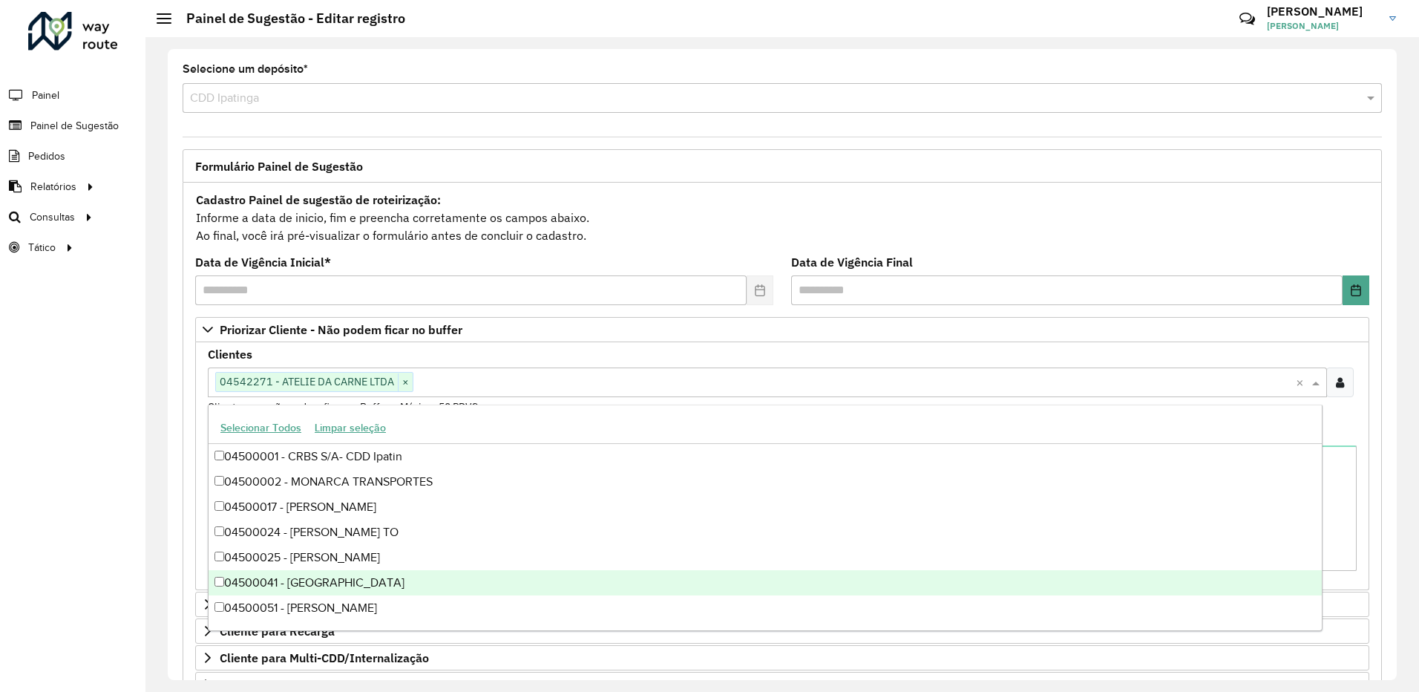
scroll to position [296, 0]
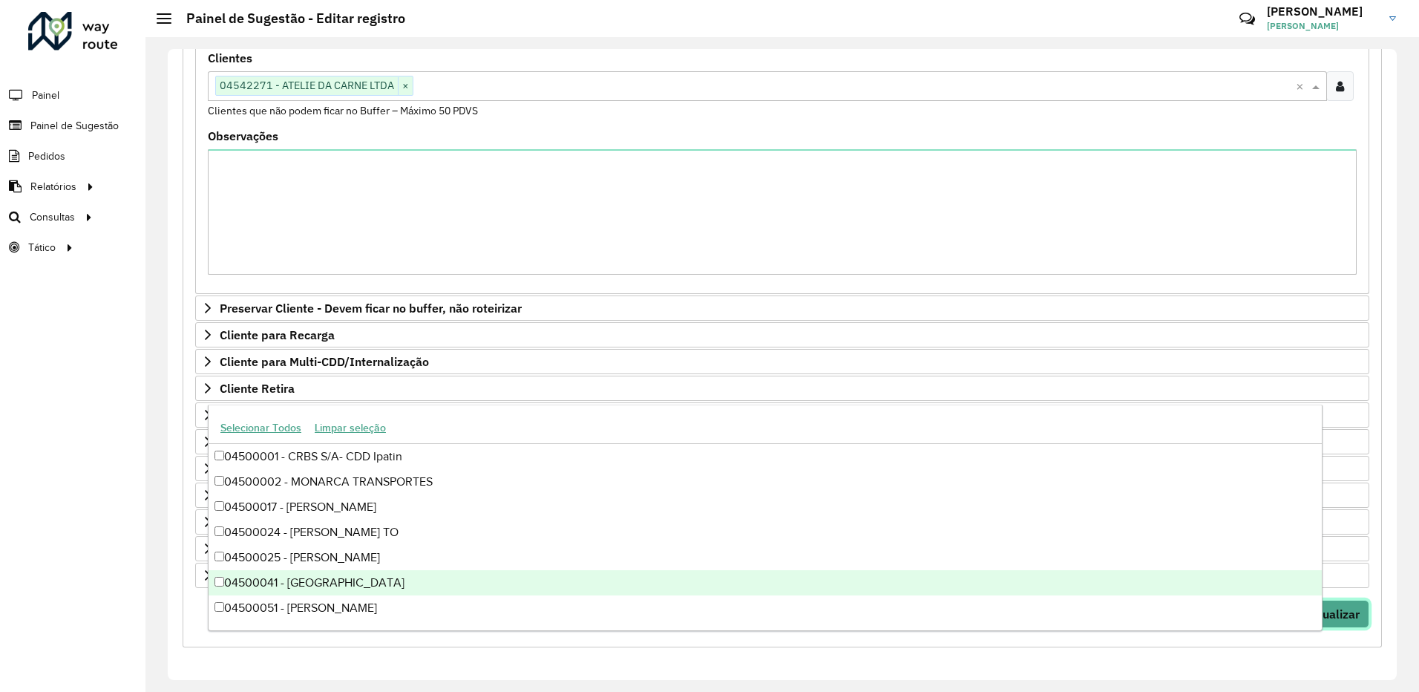
click at [1362, 620] on button "Visualizar" at bounding box center [1332, 614] width 73 height 28
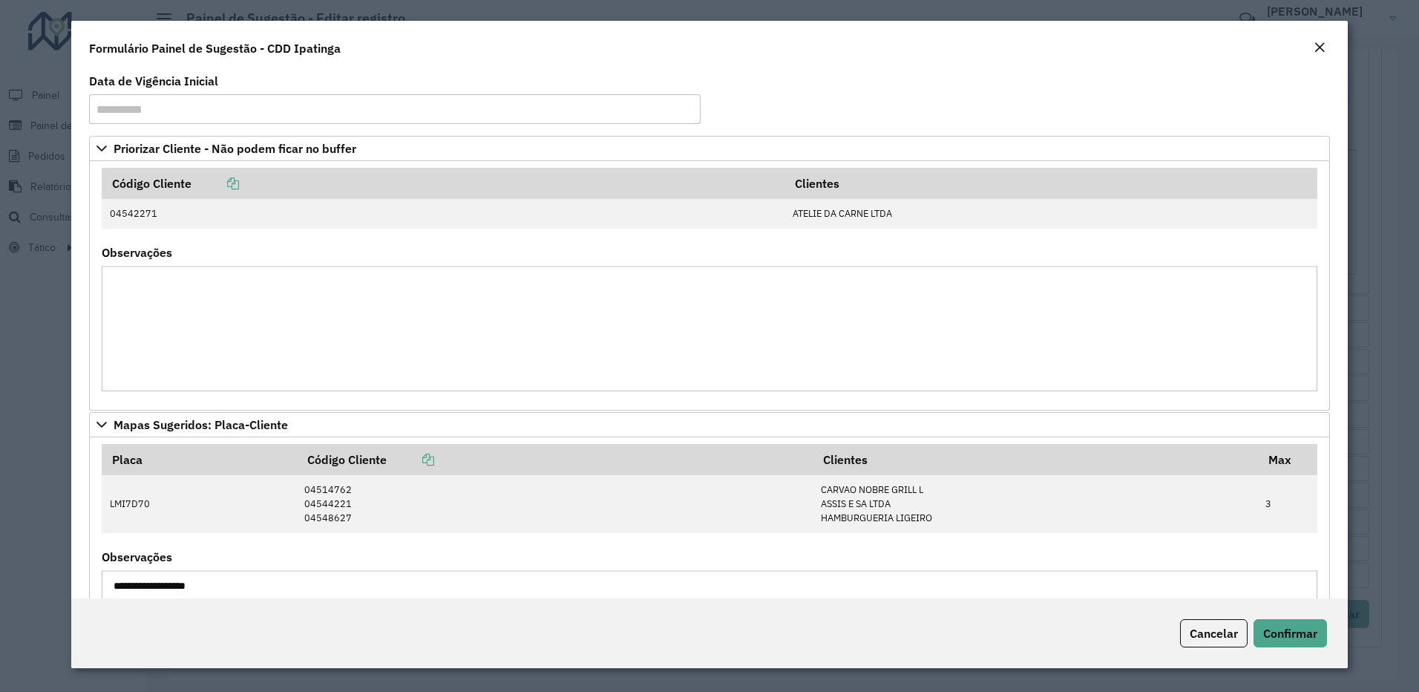
click at [1316, 606] on div "Cancelar Confirmar" at bounding box center [709, 633] width 1277 height 70
click at [1300, 638] on span "Confirmar" at bounding box center [1290, 633] width 54 height 15
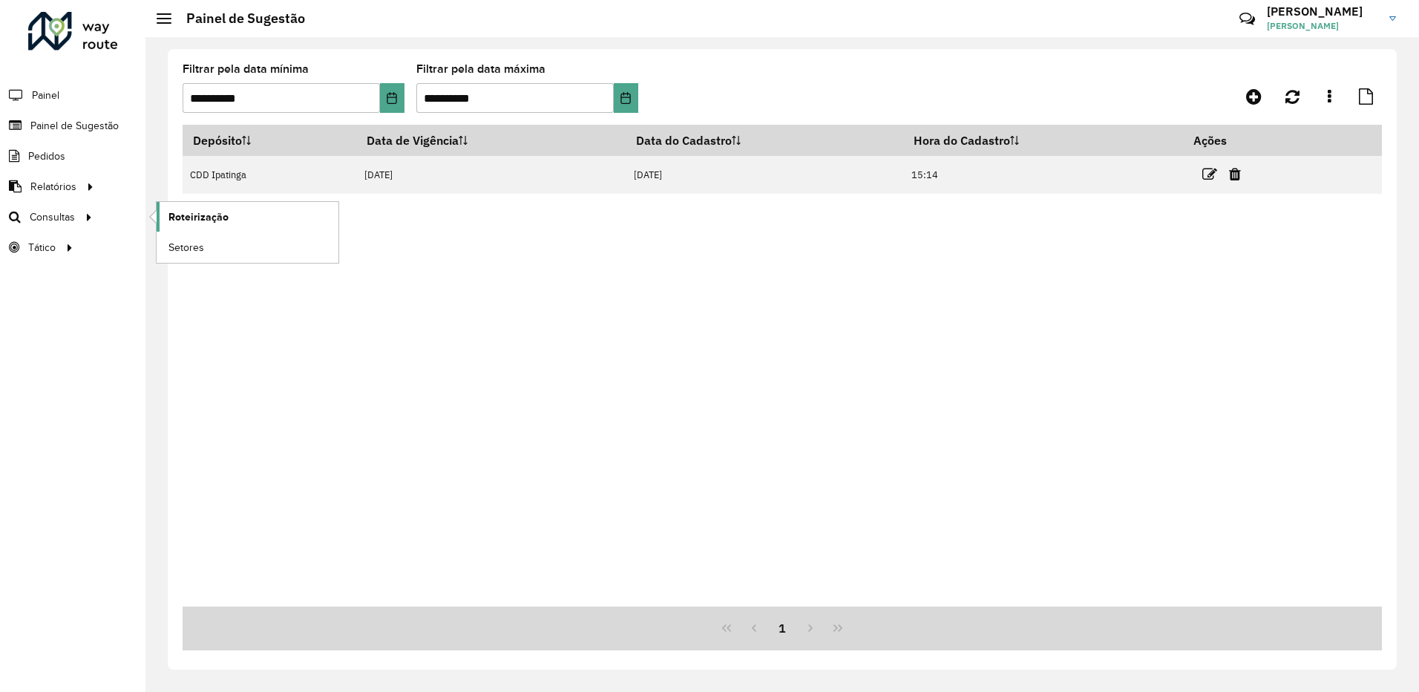
click at [208, 213] on span "Roteirização" at bounding box center [198, 217] width 60 height 16
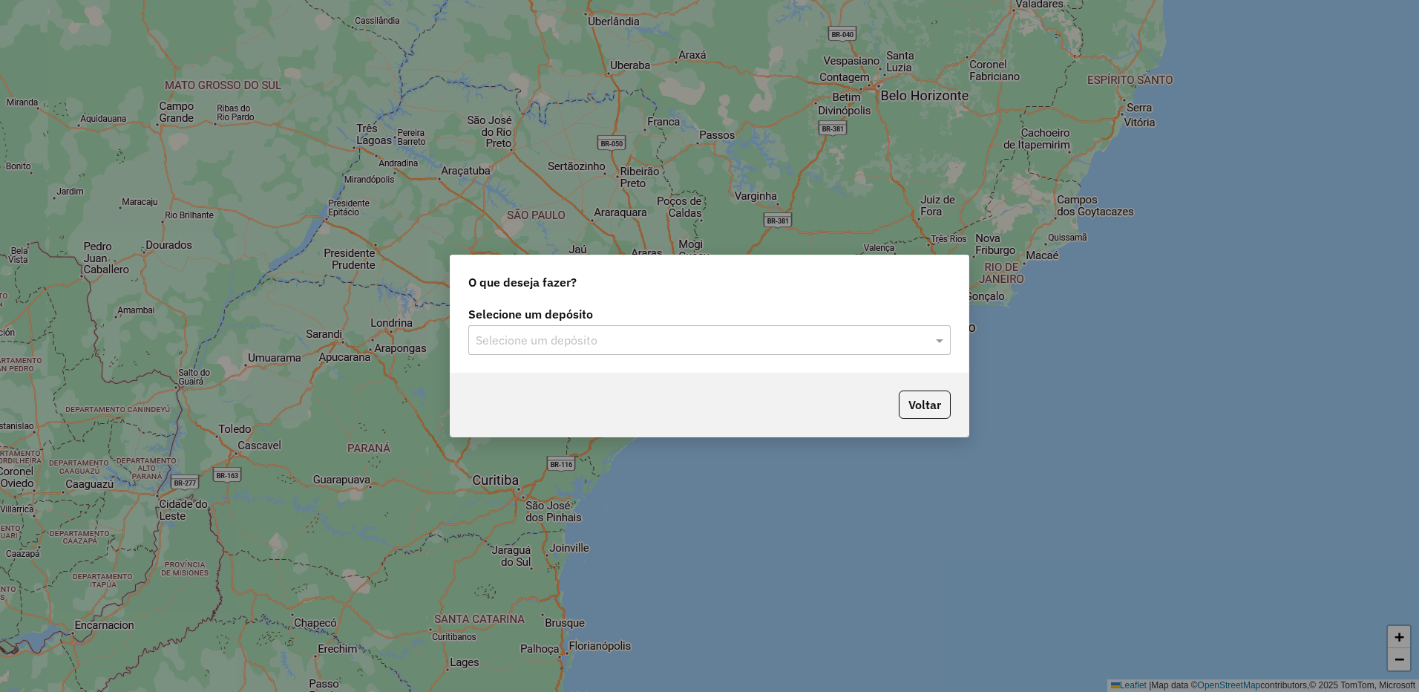
click at [646, 335] on input "text" at bounding box center [695, 341] width 438 height 18
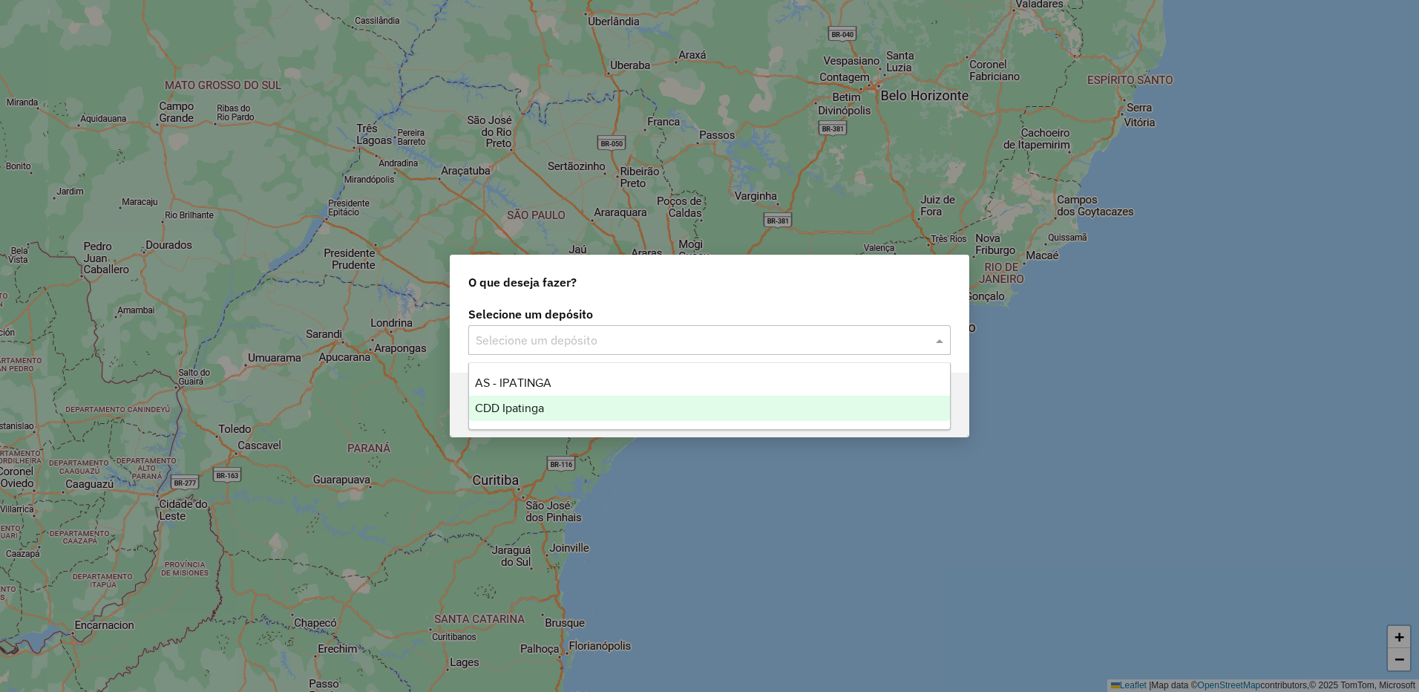
click at [564, 412] on div "CDD Ipatinga" at bounding box center [709, 408] width 481 height 25
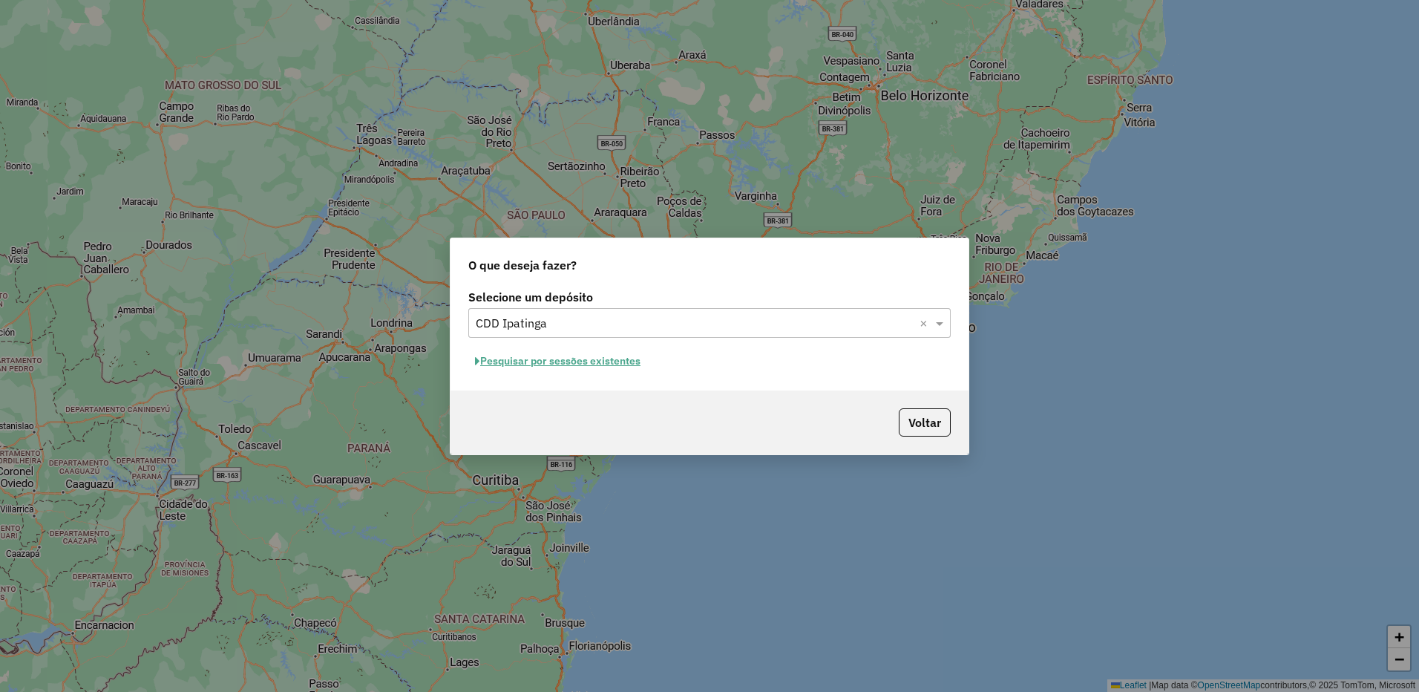
click at [596, 358] on button "Pesquisar por sessões existentes" at bounding box center [557, 361] width 179 height 23
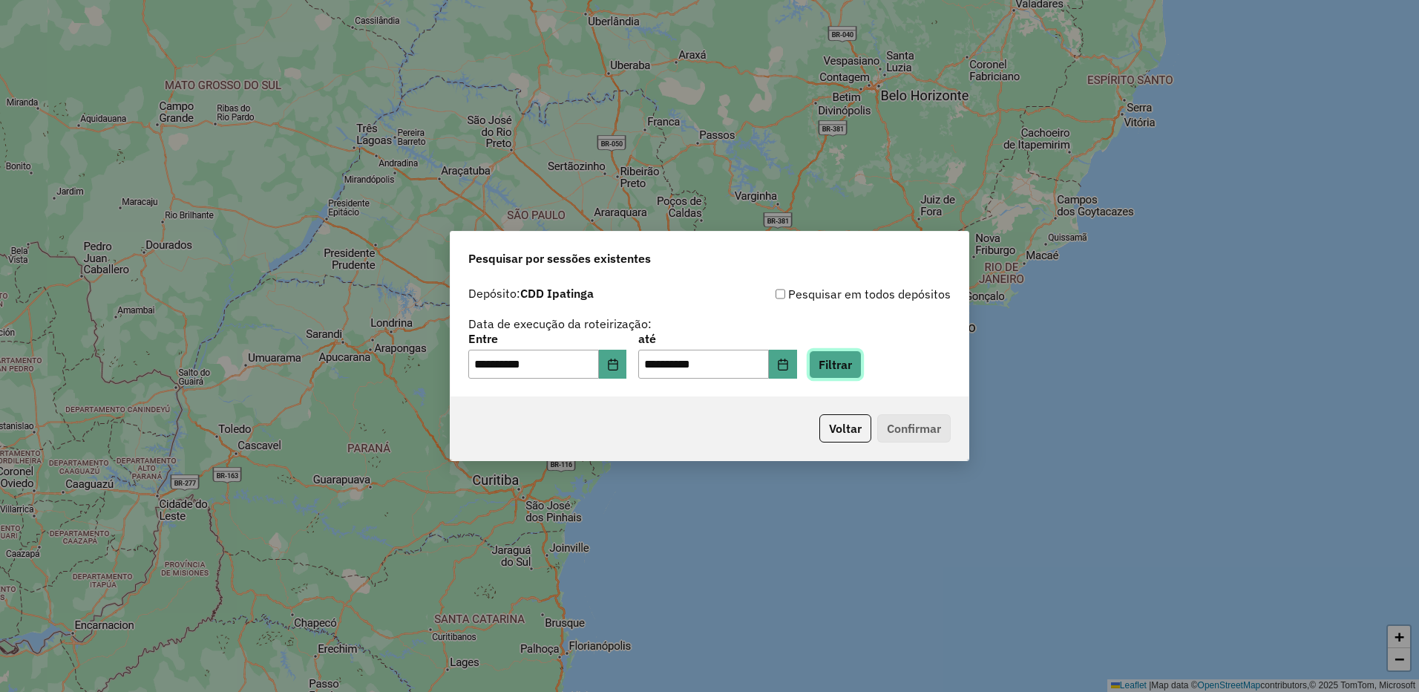
click at [862, 370] on button "Filtrar" at bounding box center [835, 364] width 53 height 28
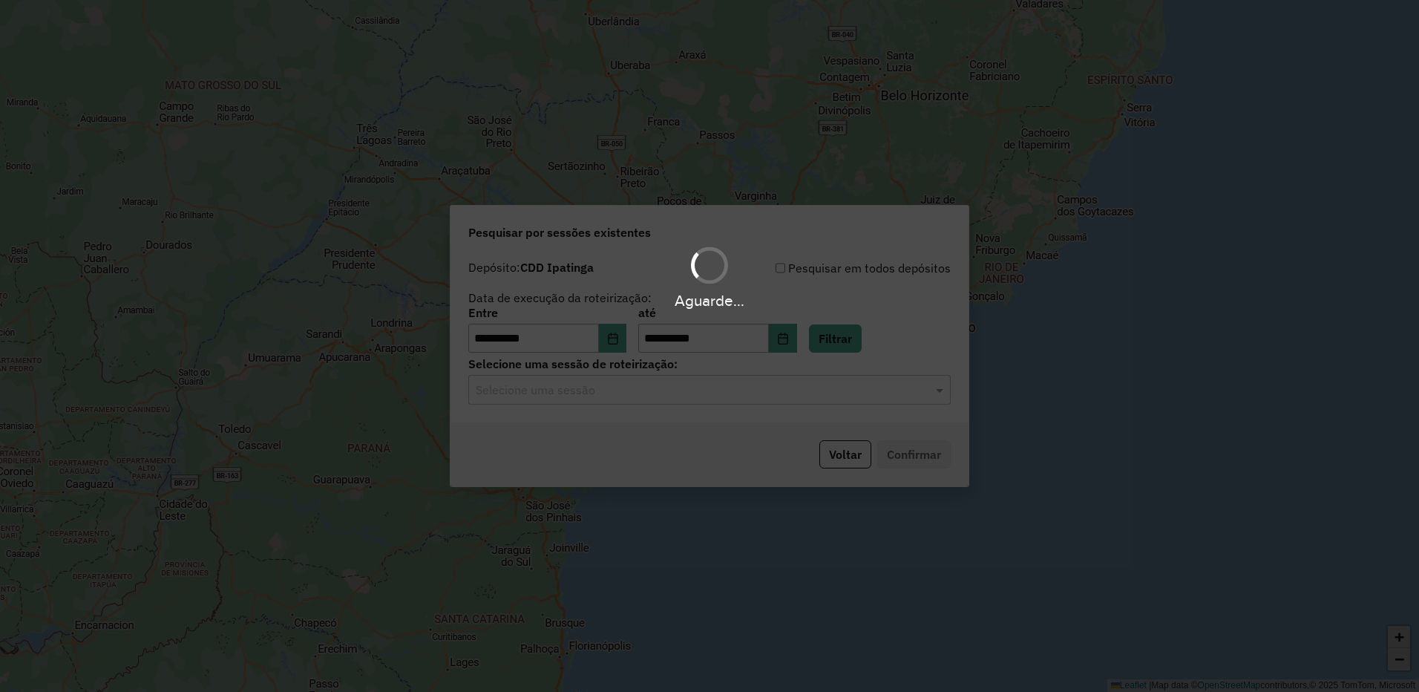
click at [801, 394] on hb-app "**********" at bounding box center [709, 346] width 1419 height 692
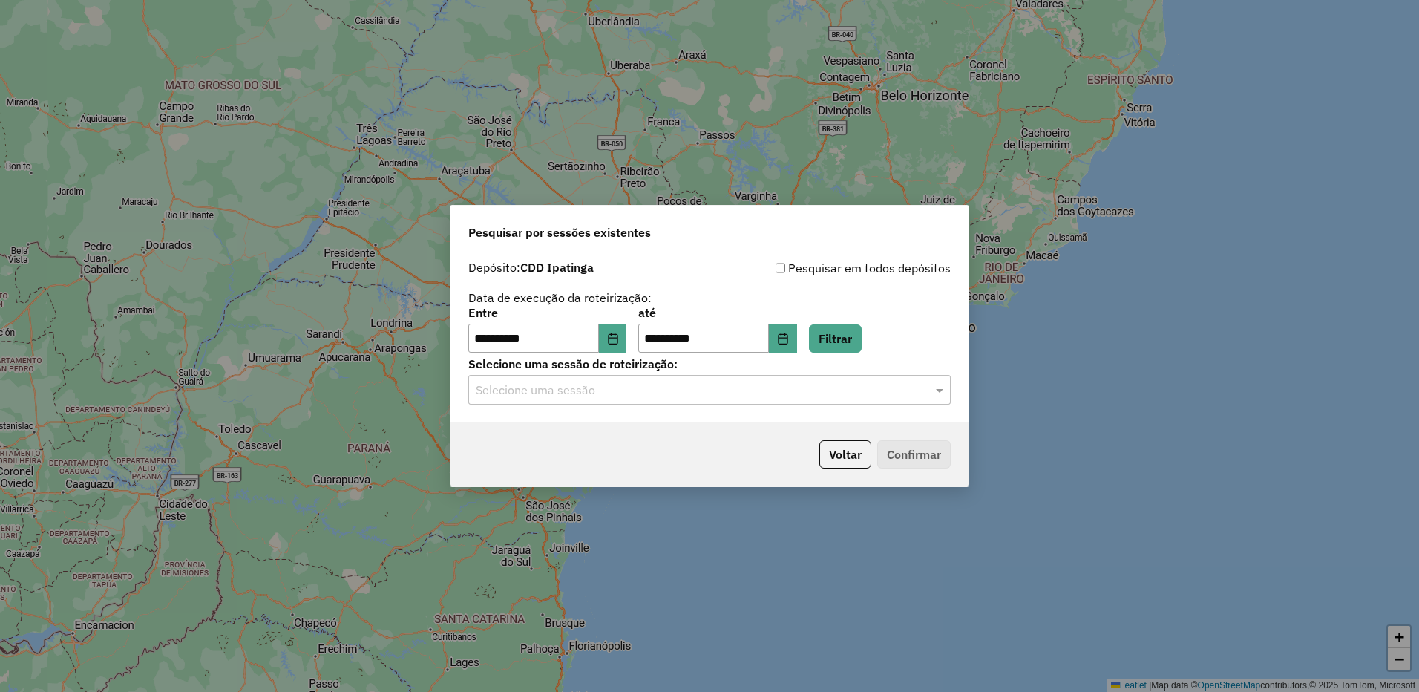
click at [801, 394] on input "text" at bounding box center [695, 390] width 438 height 18
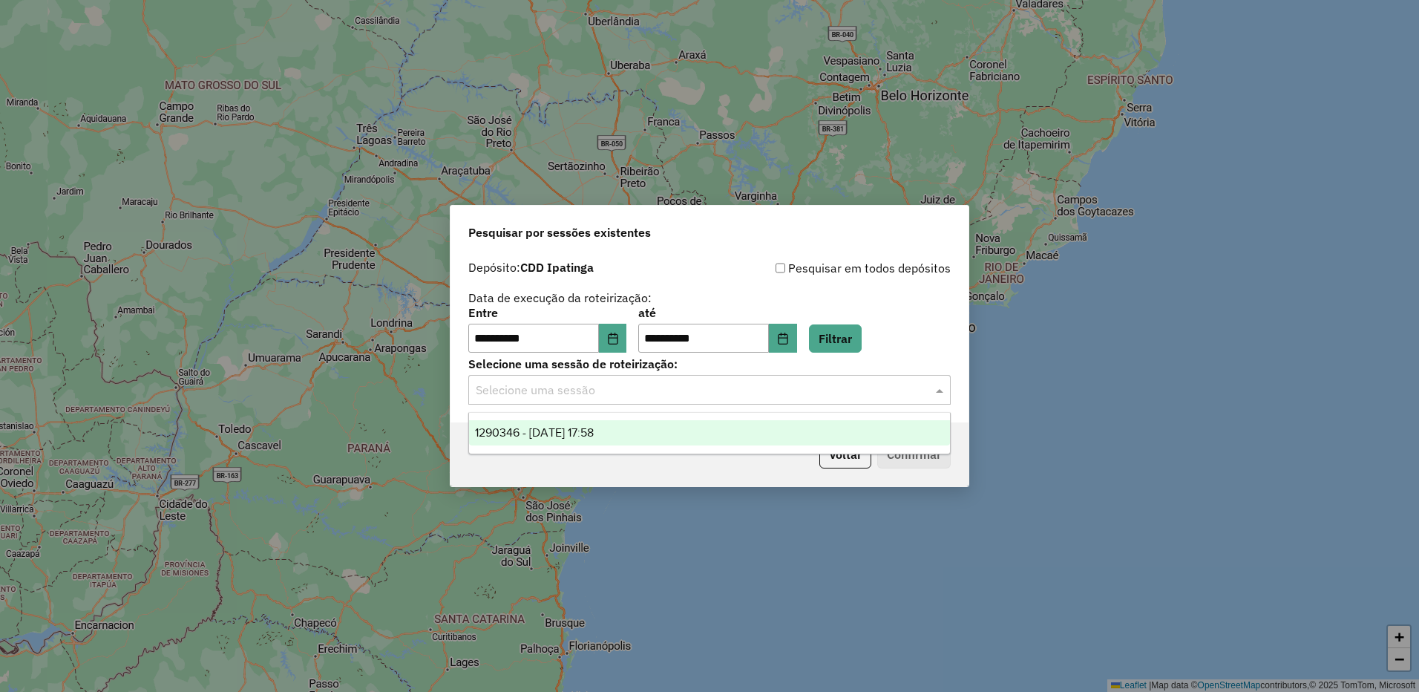
click at [636, 438] on div "1290346 - 08/10/2025 17:58" at bounding box center [709, 432] width 481 height 25
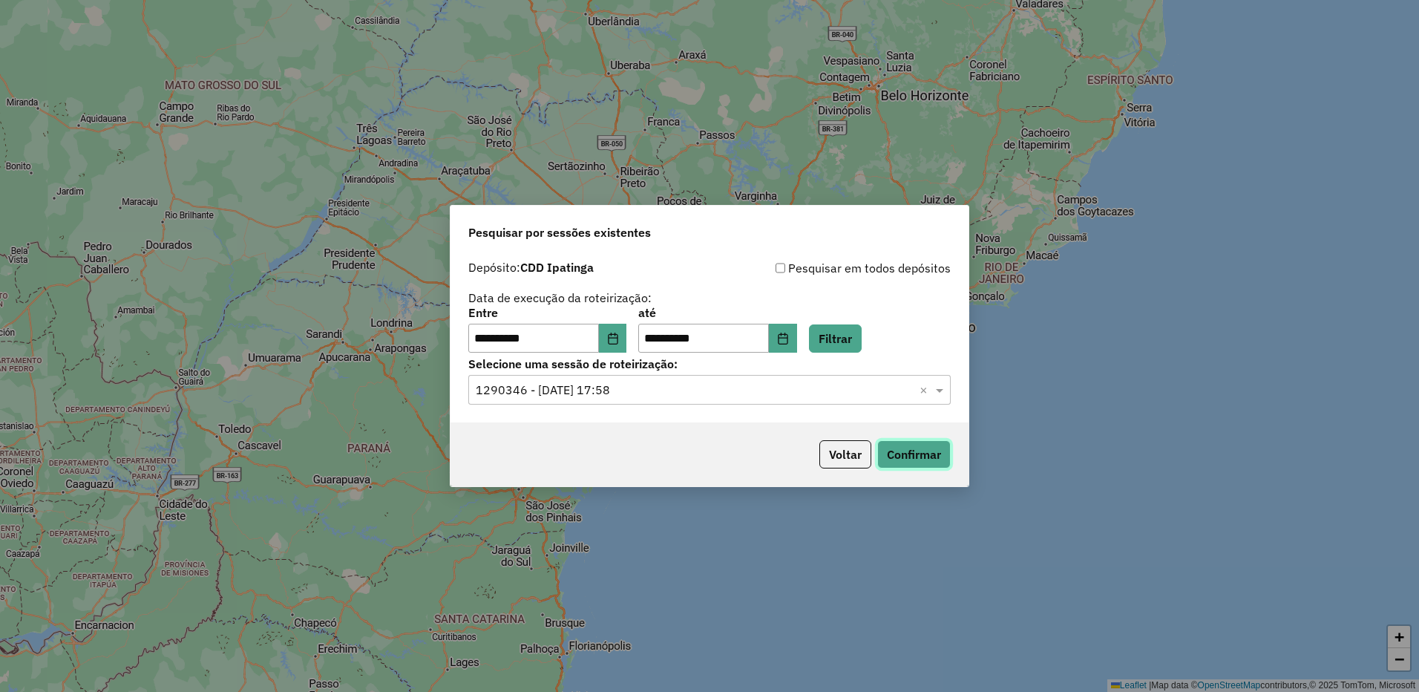
click at [938, 448] on button "Confirmar" at bounding box center [913, 454] width 73 height 28
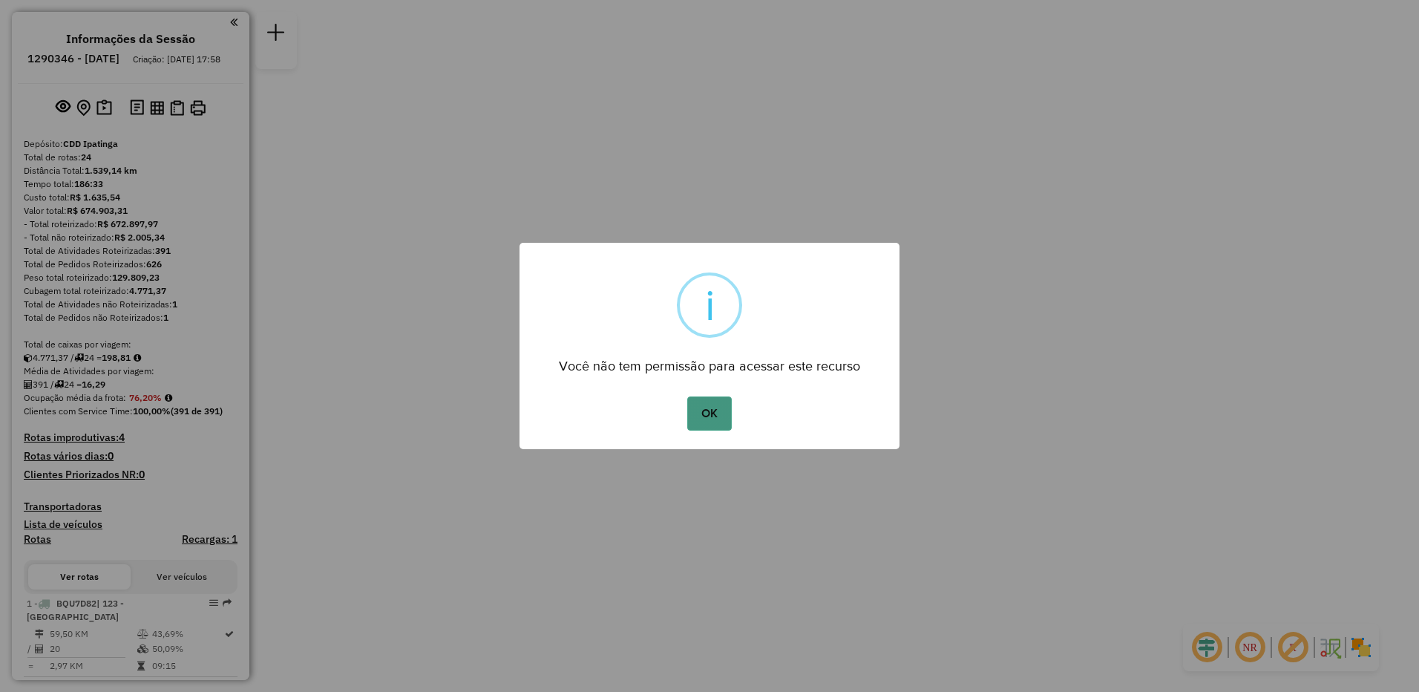
click at [707, 425] on button "OK" at bounding box center [709, 413] width 44 height 34
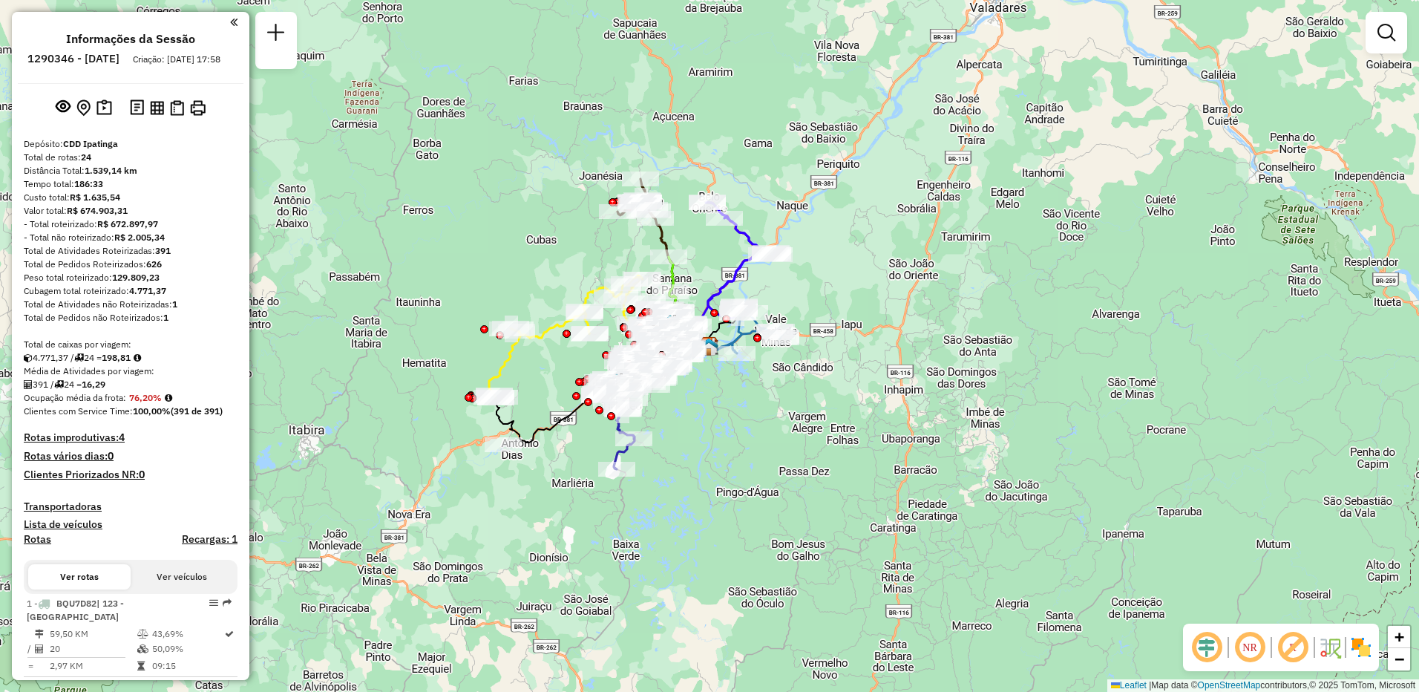
scroll to position [223, 0]
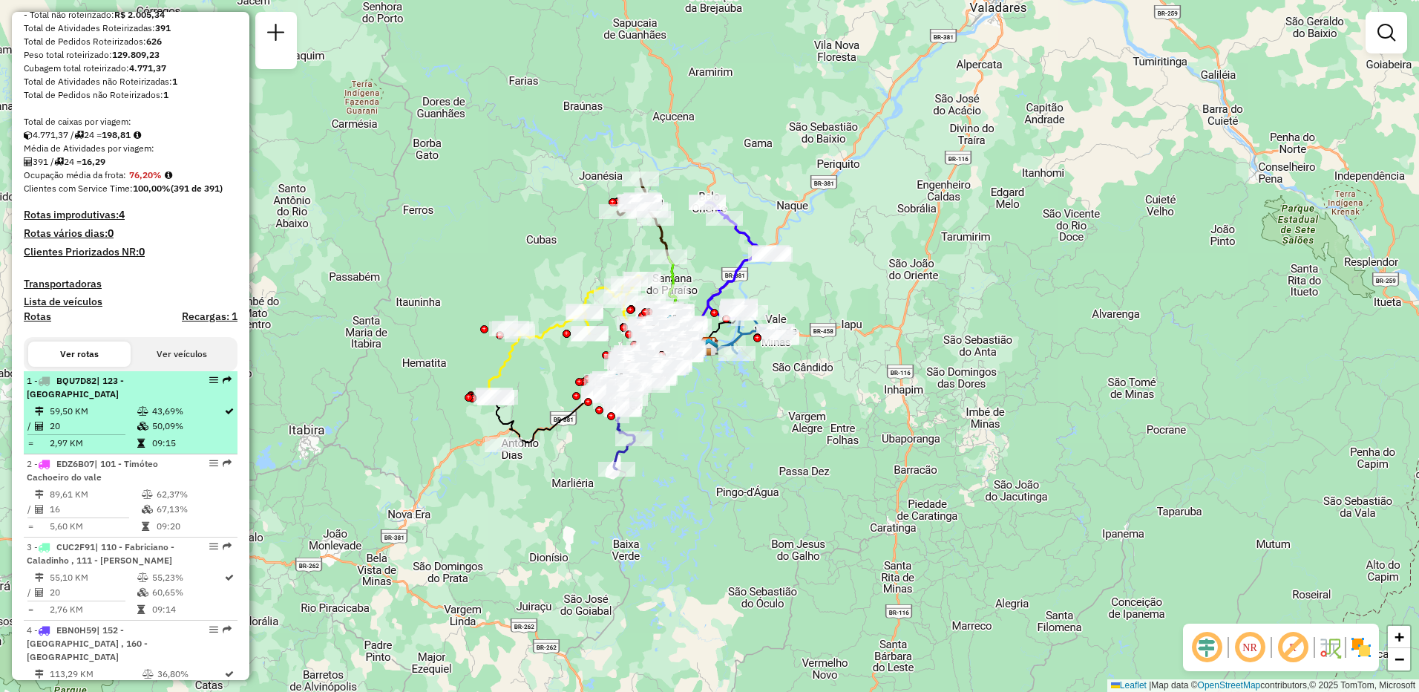
select select "**********"
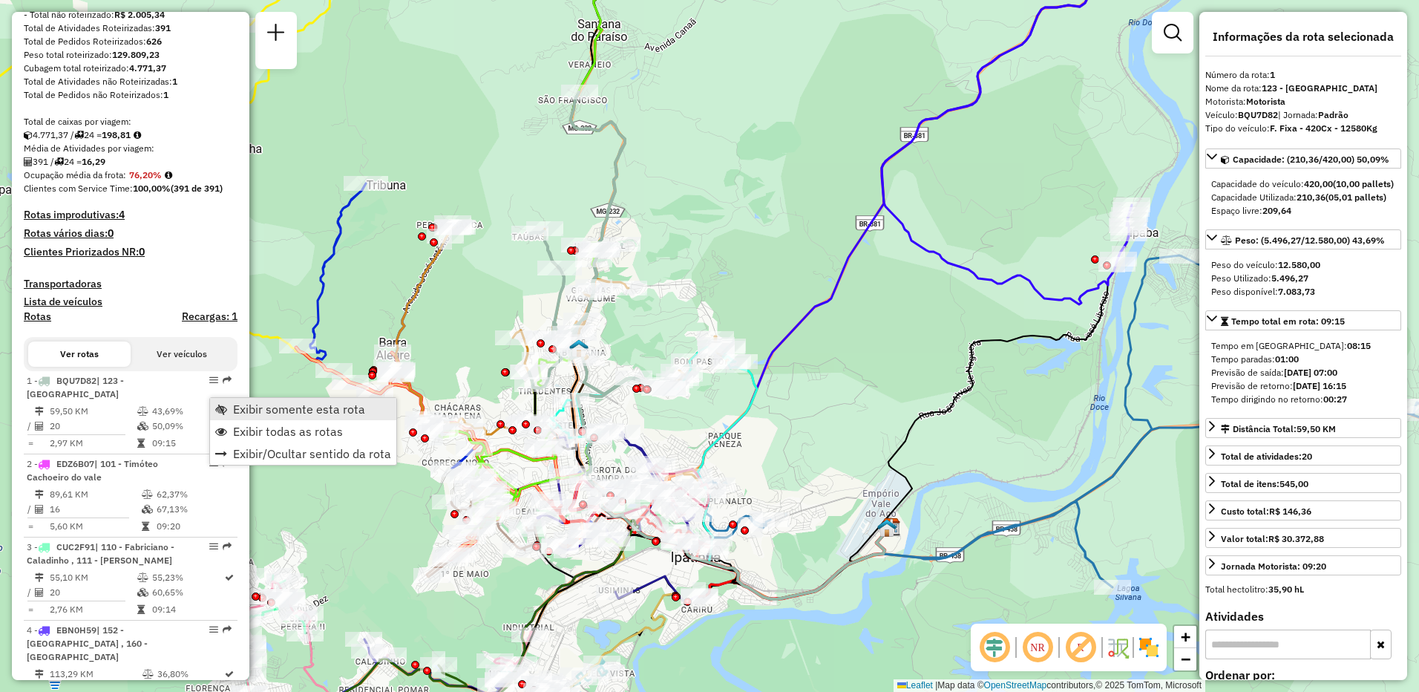
click at [235, 414] on span "Exibir somente esta rota" at bounding box center [299, 409] width 132 height 12
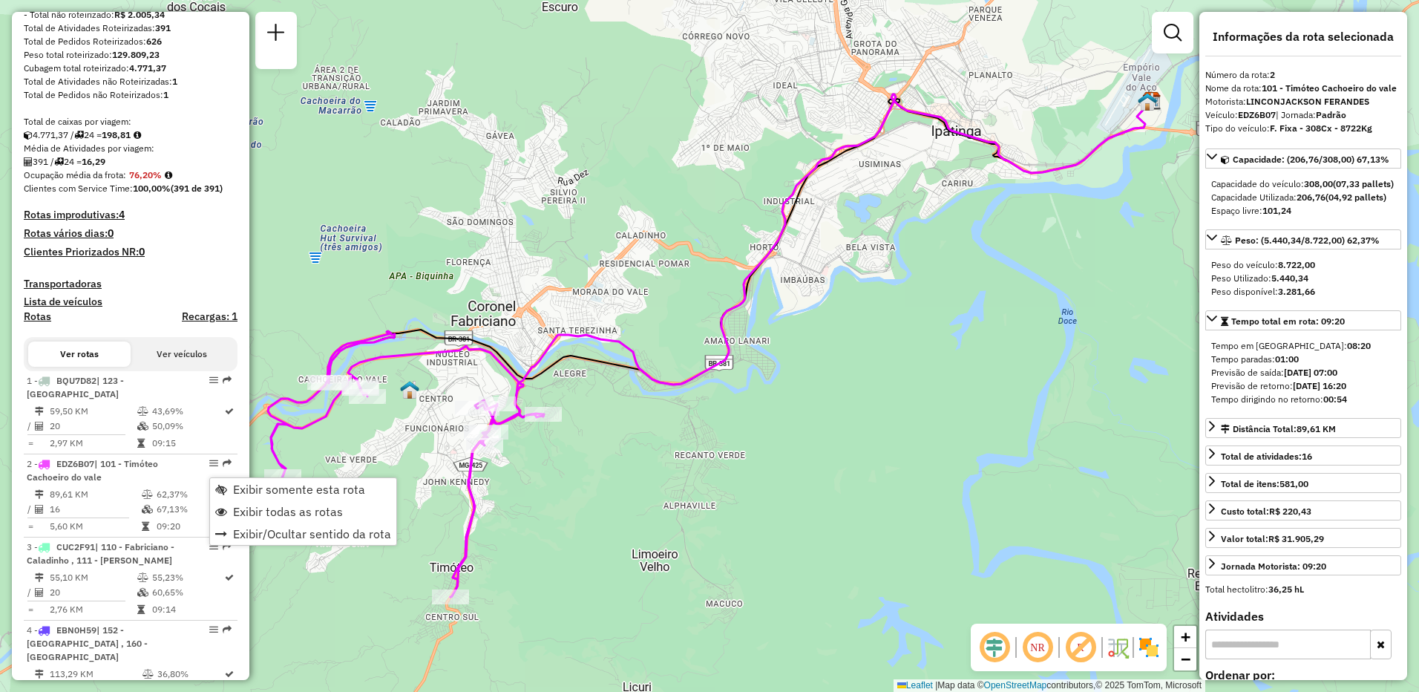
click at [513, 491] on div "Janela de atendimento Grade de atendimento Capacidade Transportadoras Veículos …" at bounding box center [709, 346] width 1419 height 692
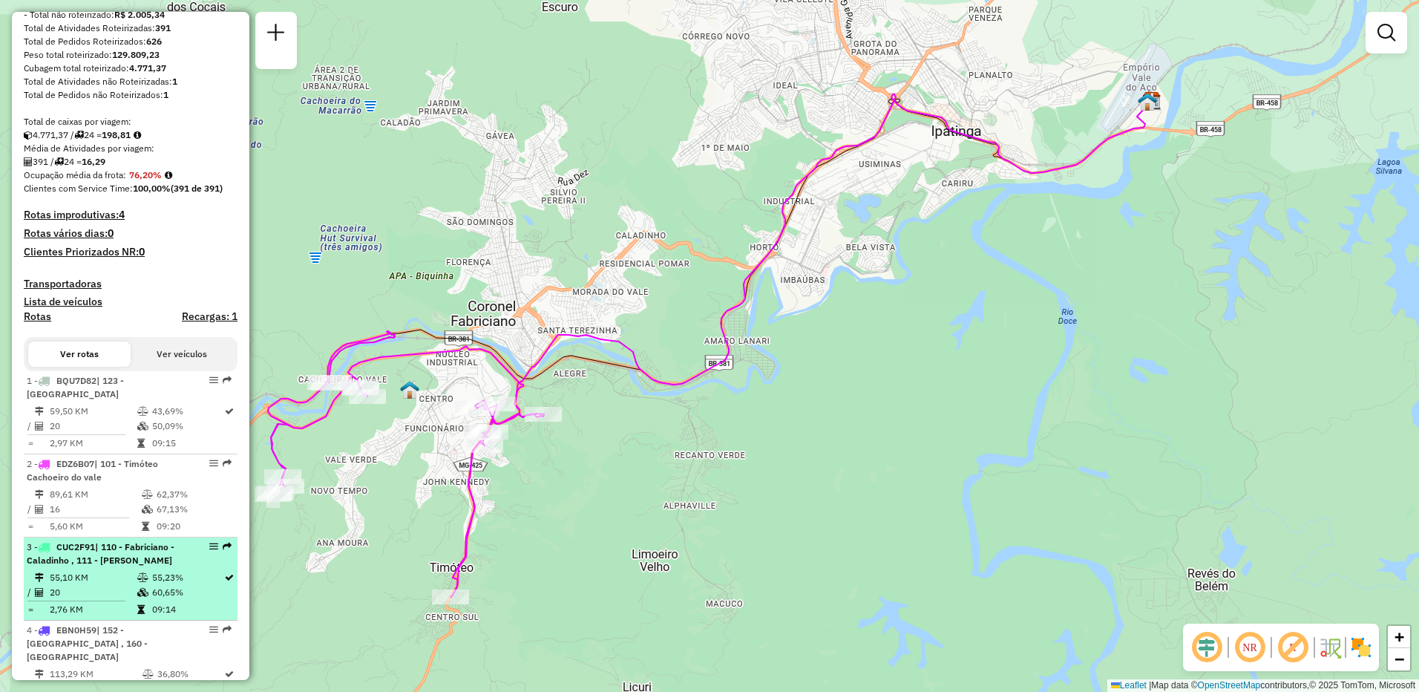
click at [140, 582] on icon at bounding box center [142, 577] width 11 height 9
select select "**********"
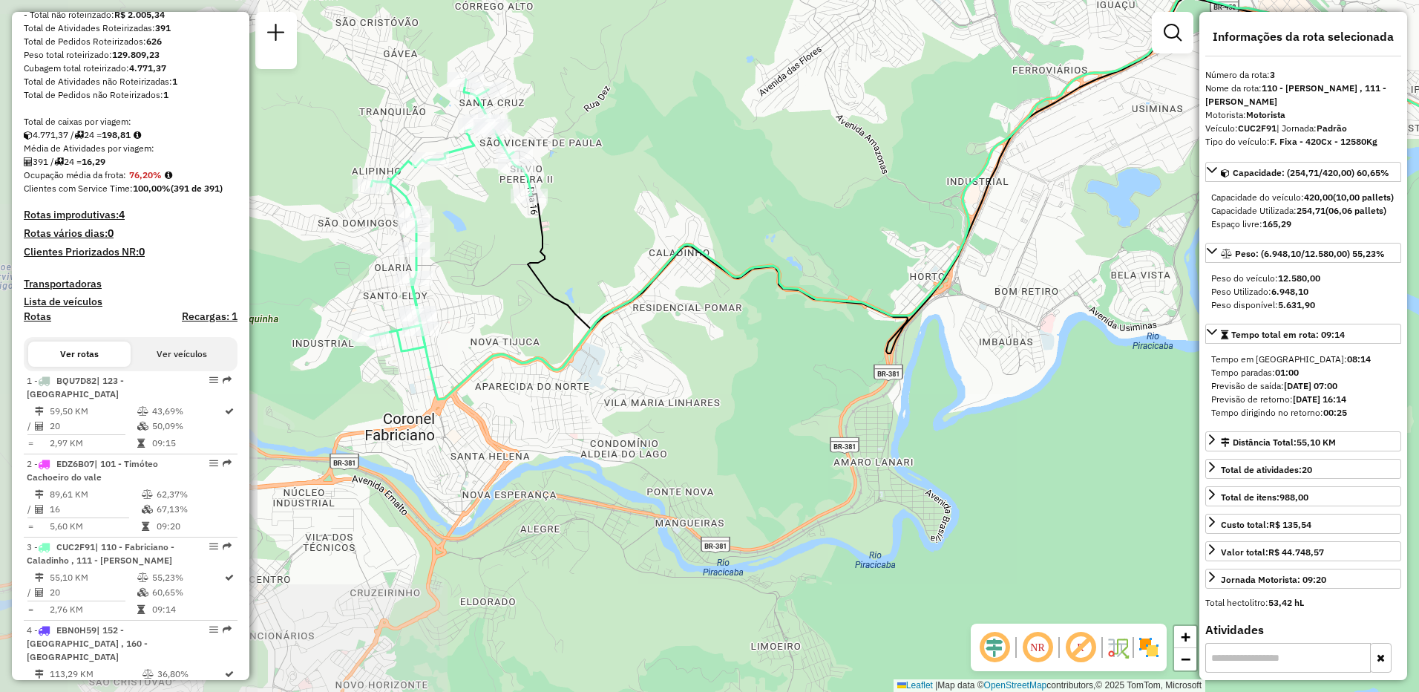
drag, startPoint x: 542, startPoint y: 522, endPoint x: 868, endPoint y: 361, distance: 364.1
click at [868, 361] on div "Janela de atendimento Grade de atendimento Capacidade Transportadoras Veículos …" at bounding box center [709, 346] width 1419 height 692
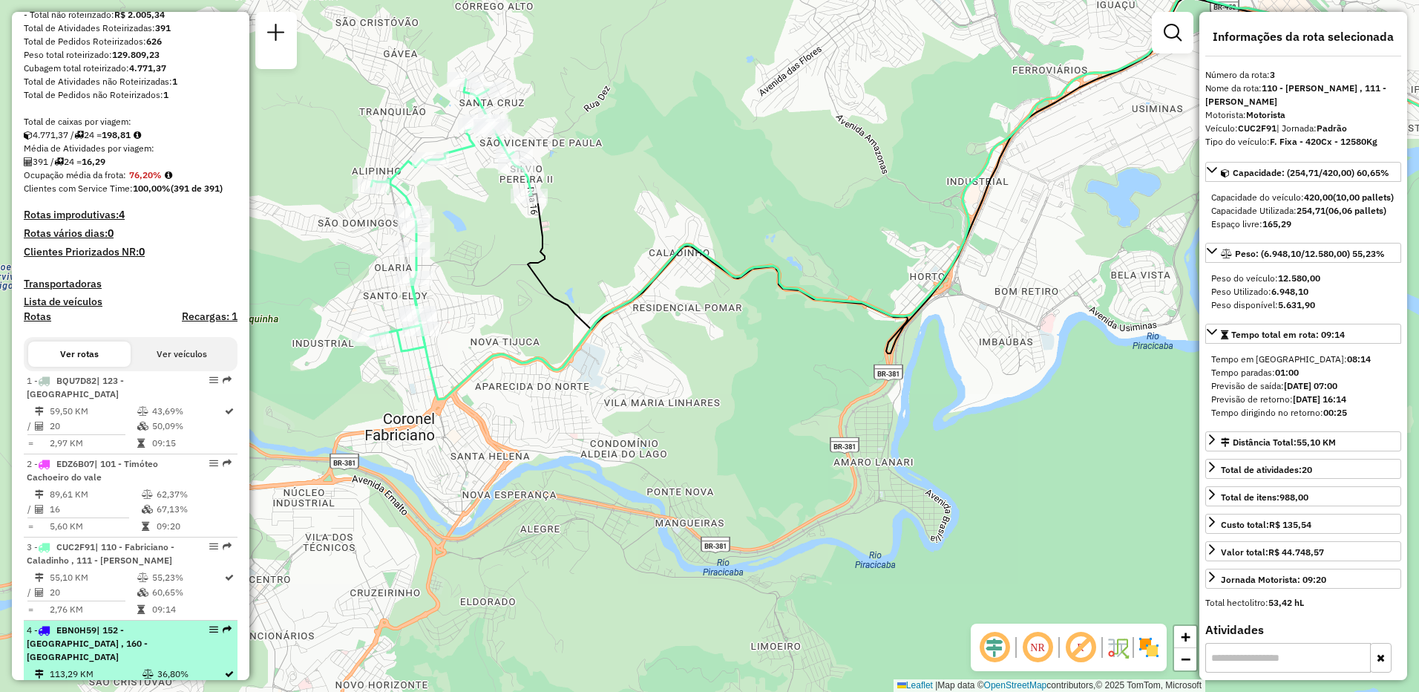
scroll to position [445, 0]
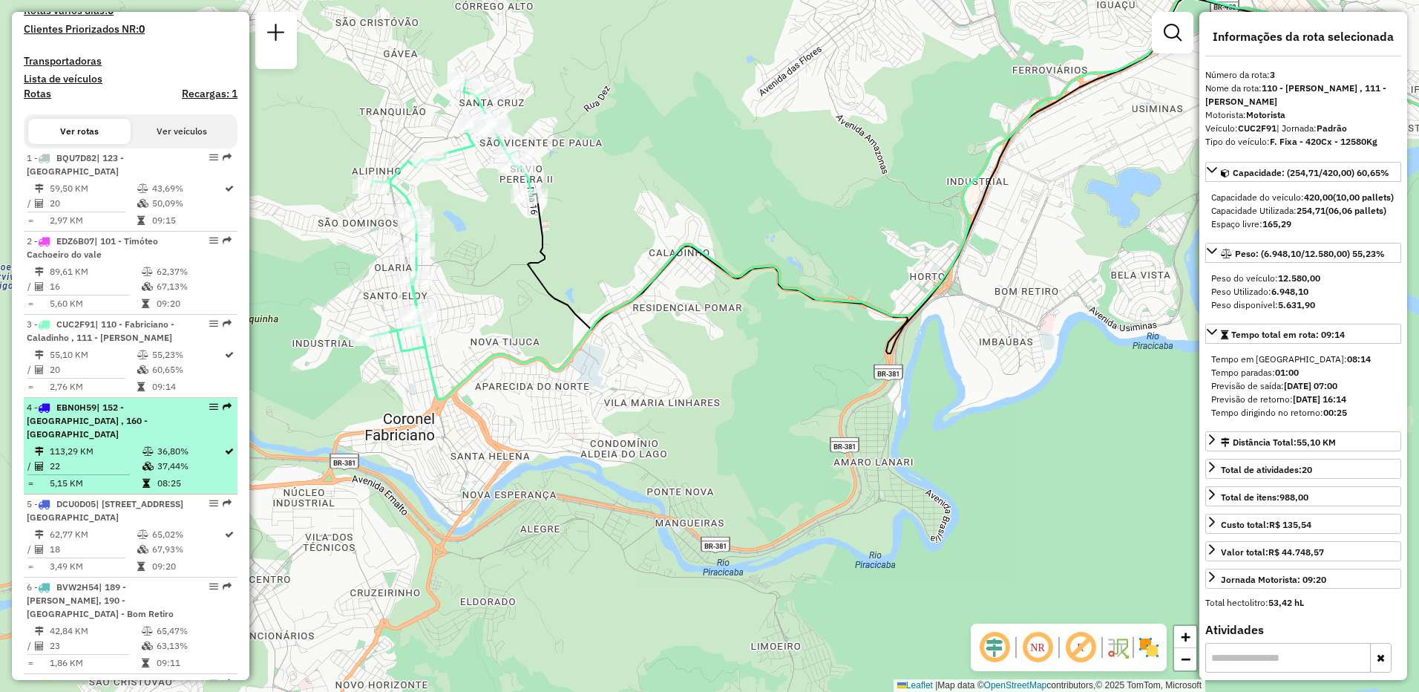
click at [123, 432] on span "| 152 - [GEOGRAPHIC_DATA] , 160 - [GEOGRAPHIC_DATA]" at bounding box center [87, 420] width 121 height 38
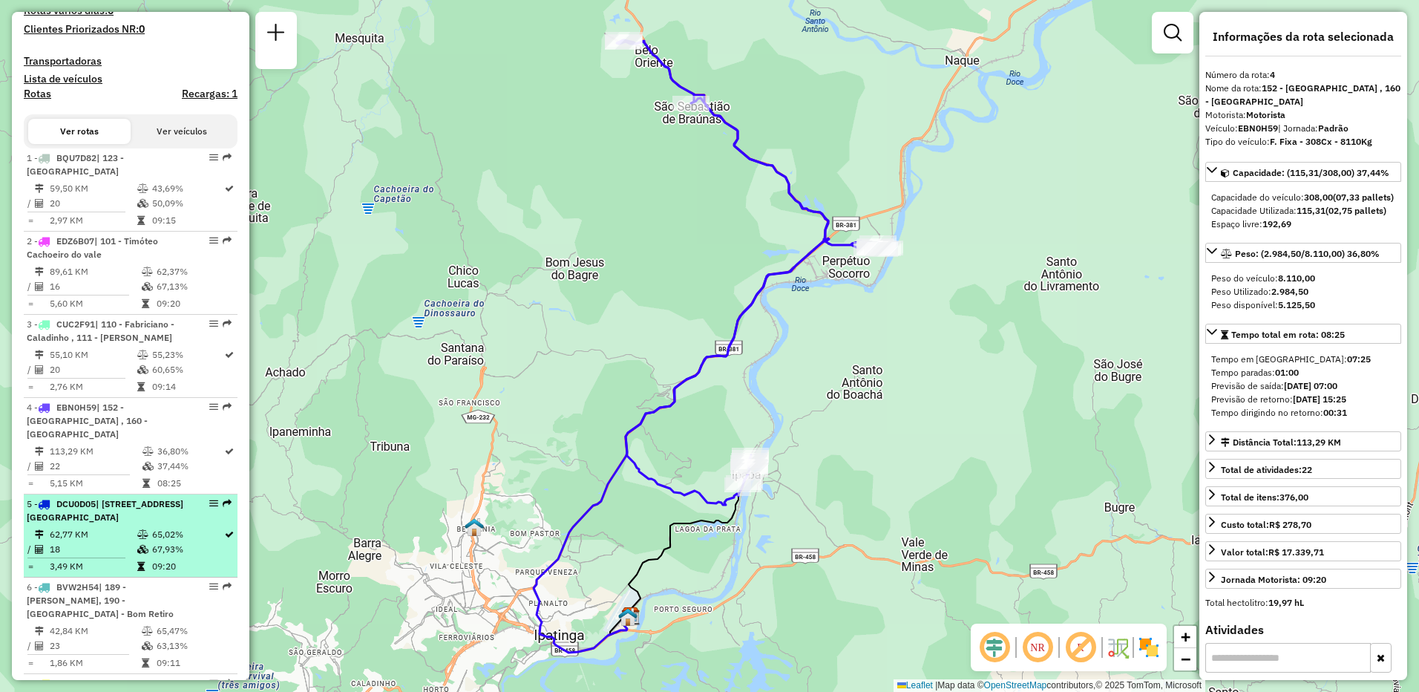
click at [130, 524] on div "5 - DCU0D05 | [STREET_ADDRESS] [GEOGRAPHIC_DATA]" at bounding box center [105, 510] width 157 height 27
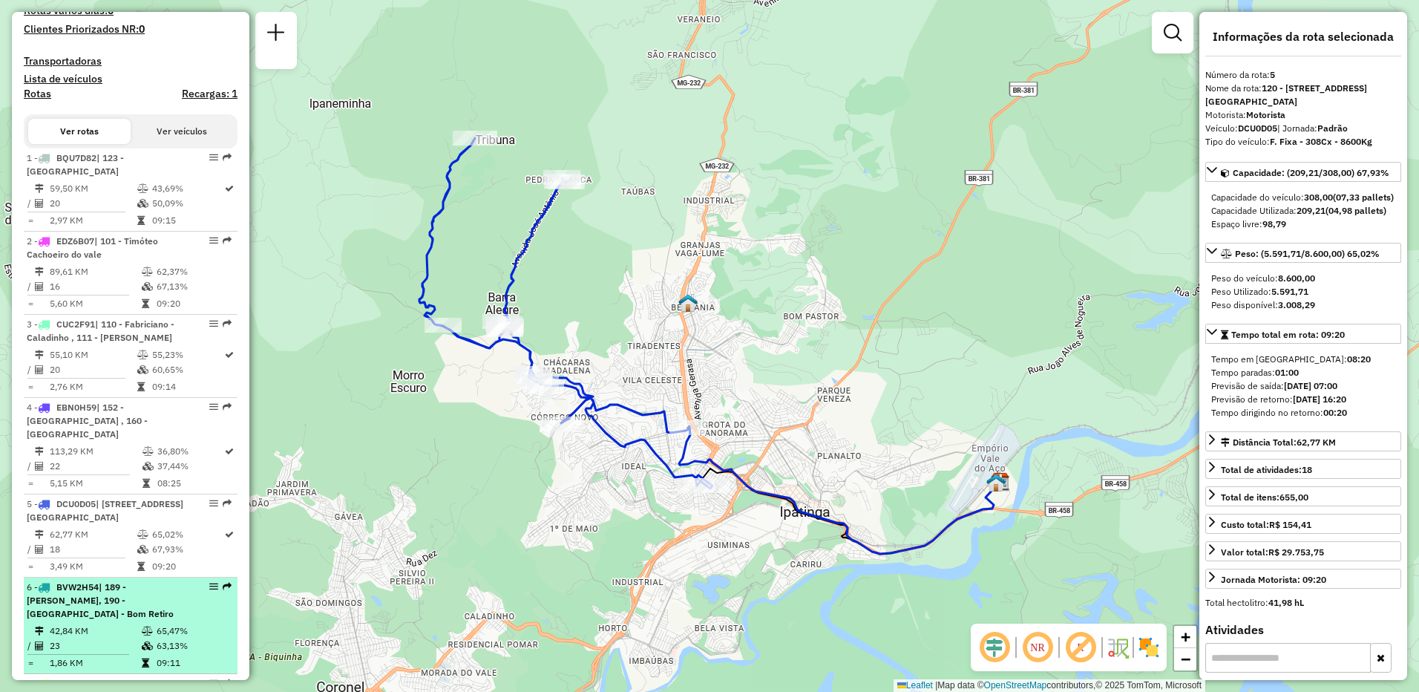
click at [133, 612] on span "| 189 - [PERSON_NAME], 190 - [GEOGRAPHIC_DATA] - Bom Retiro" at bounding box center [100, 600] width 147 height 38
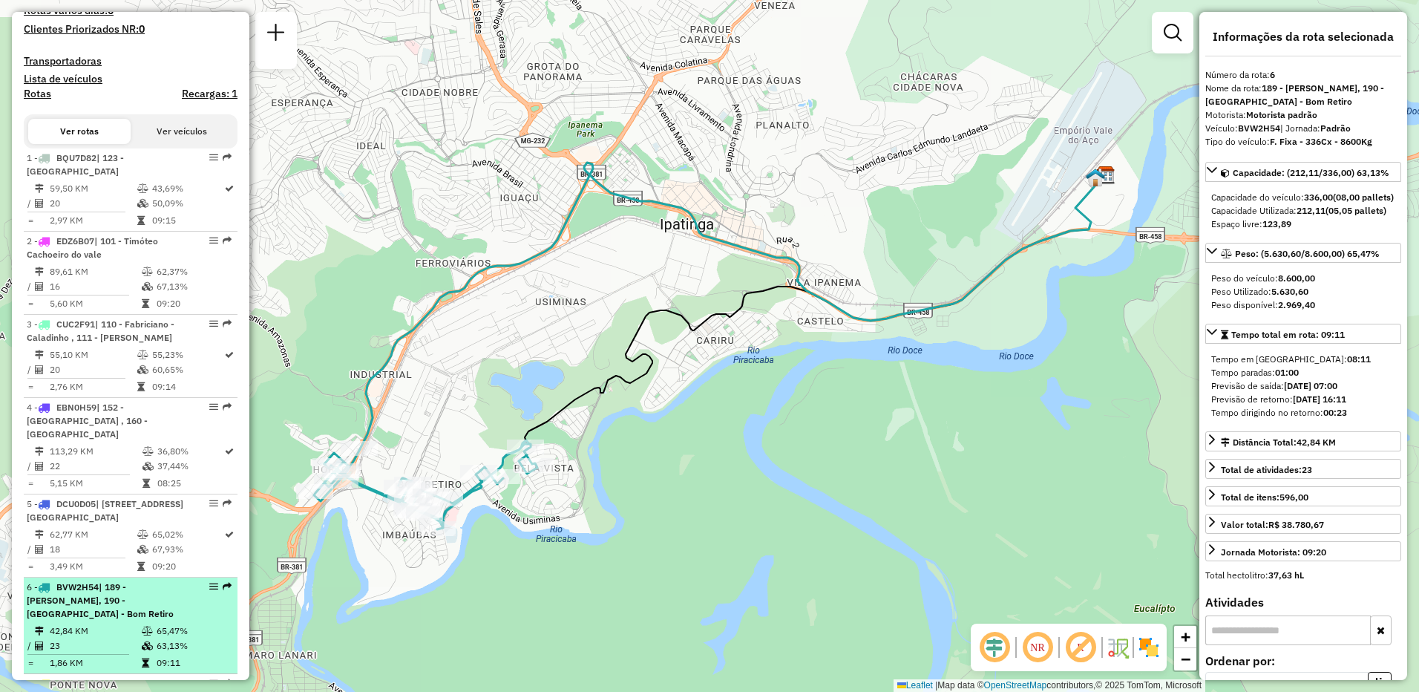
scroll to position [594, 0]
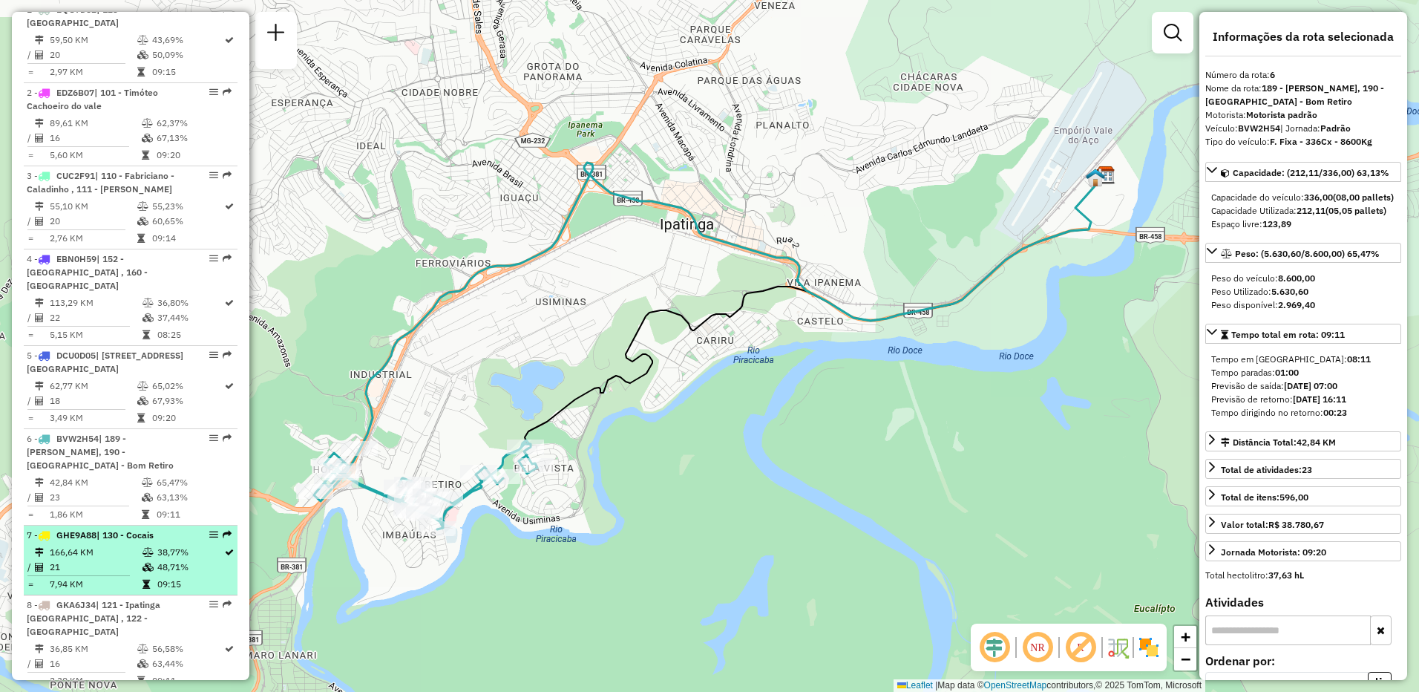
click at [125, 564] on td "21" at bounding box center [95, 567] width 93 height 15
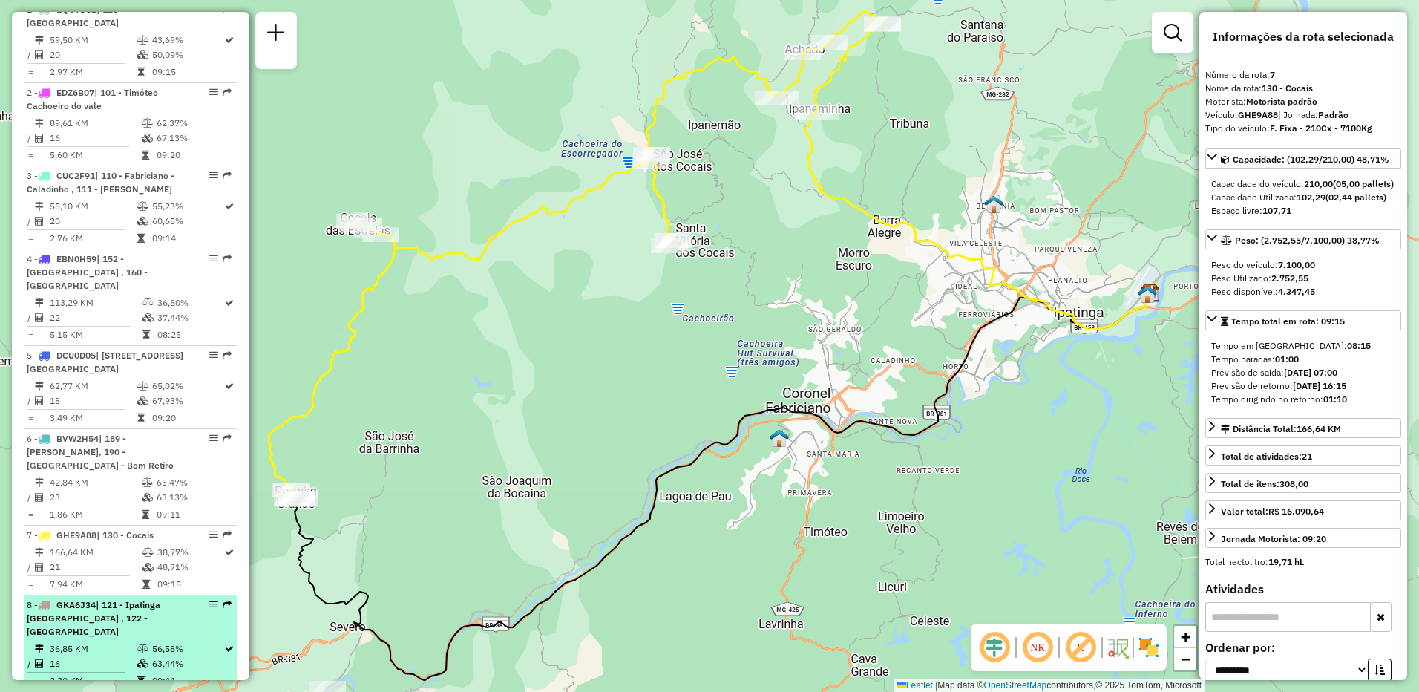
click at [120, 613] on span "| 121 - Ipatinga [GEOGRAPHIC_DATA] , 122 - [GEOGRAPHIC_DATA]" at bounding box center [94, 618] width 134 height 38
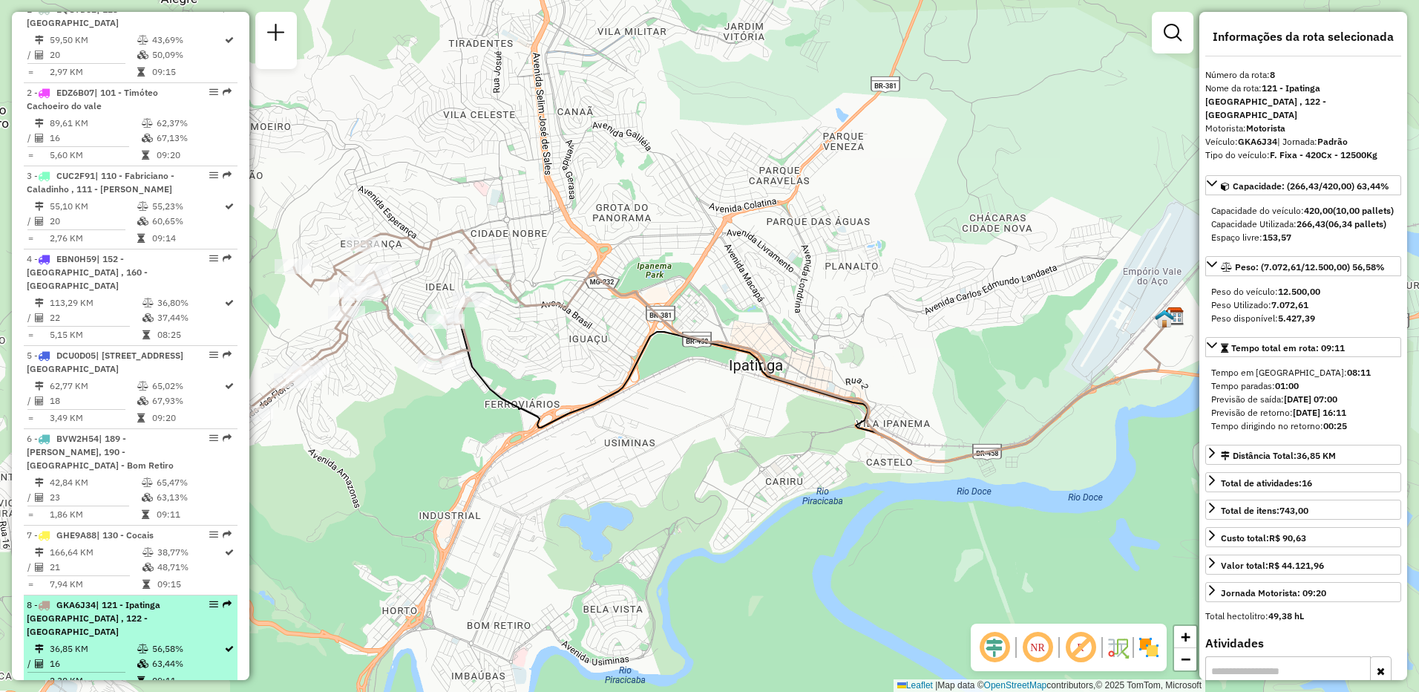
scroll to position [668, 0]
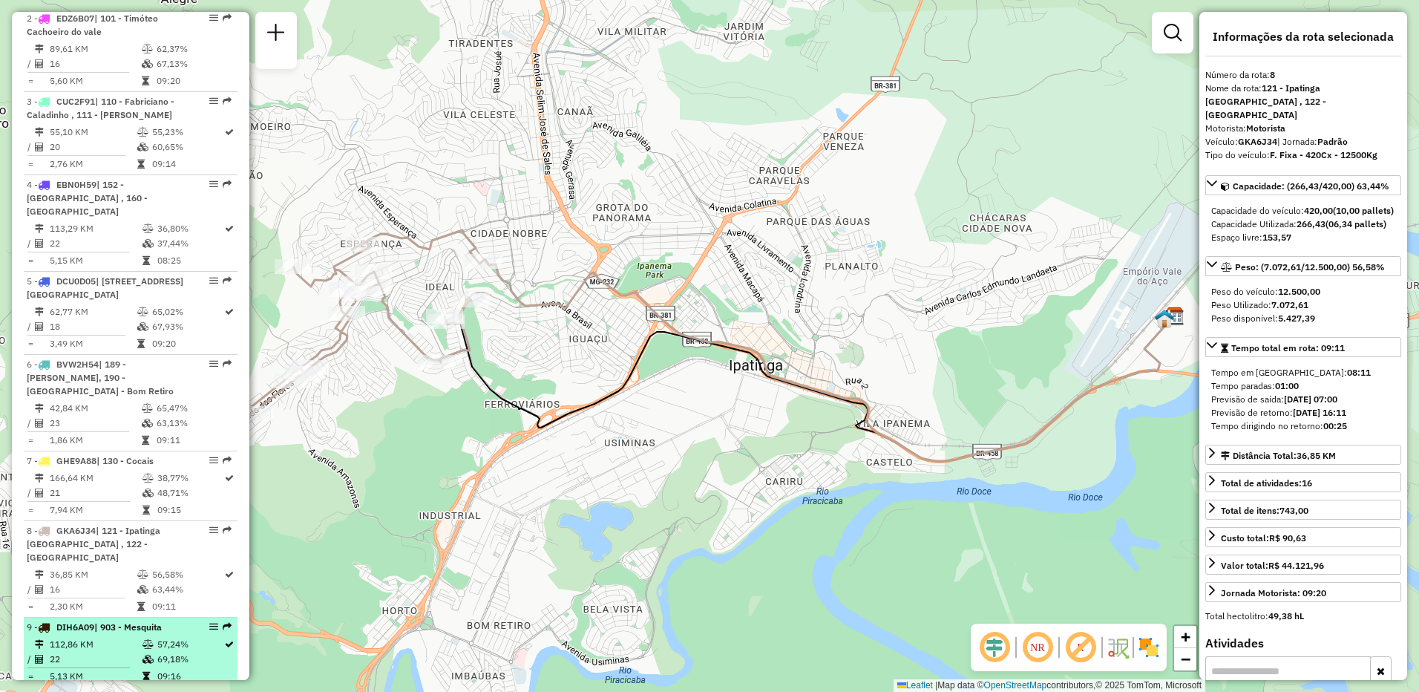
click at [132, 634] on li "9 - DIH6A09 | 903 - Mesquita 112,86 KM 57,24% / 22 69,18% = 5,13 KM 09:16" at bounding box center [131, 652] width 214 height 70
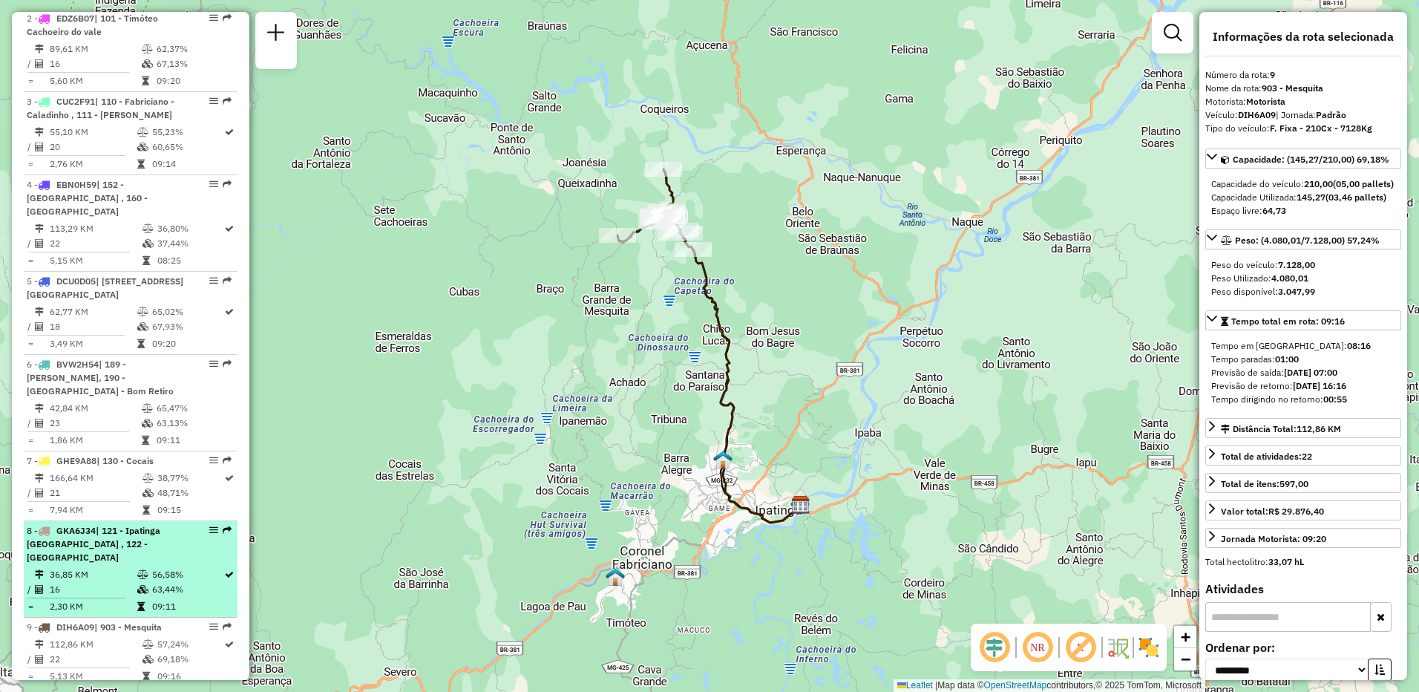
scroll to position [816, 0]
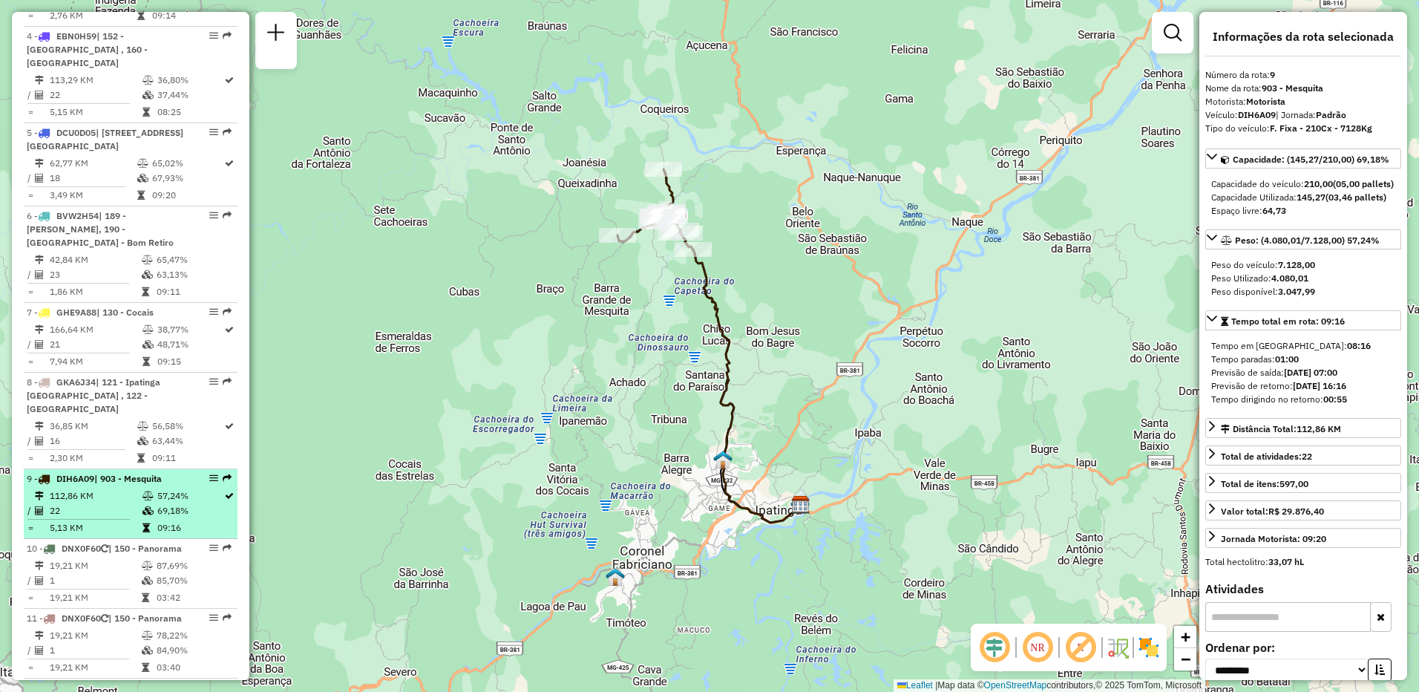
click at [109, 528] on td "5,13 KM" at bounding box center [95, 527] width 93 height 15
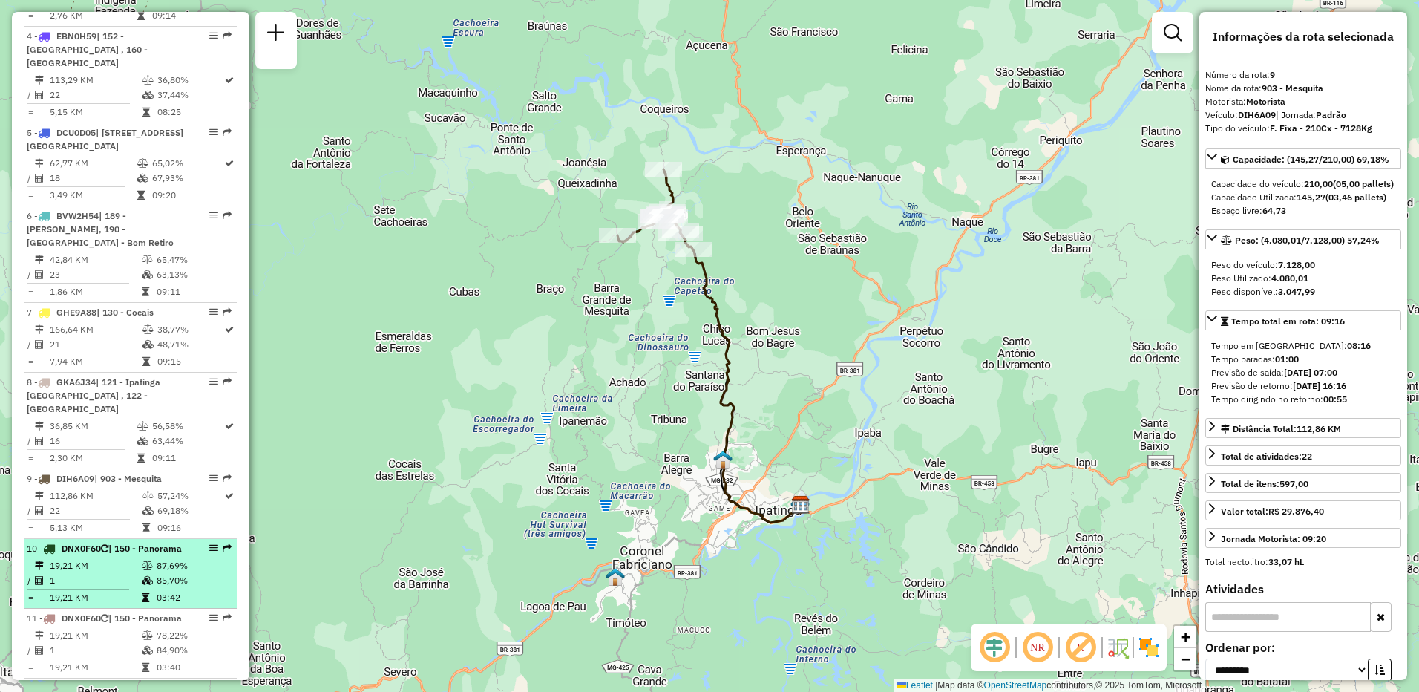
click at [112, 573] on td "19,21 KM" at bounding box center [95, 565] width 92 height 15
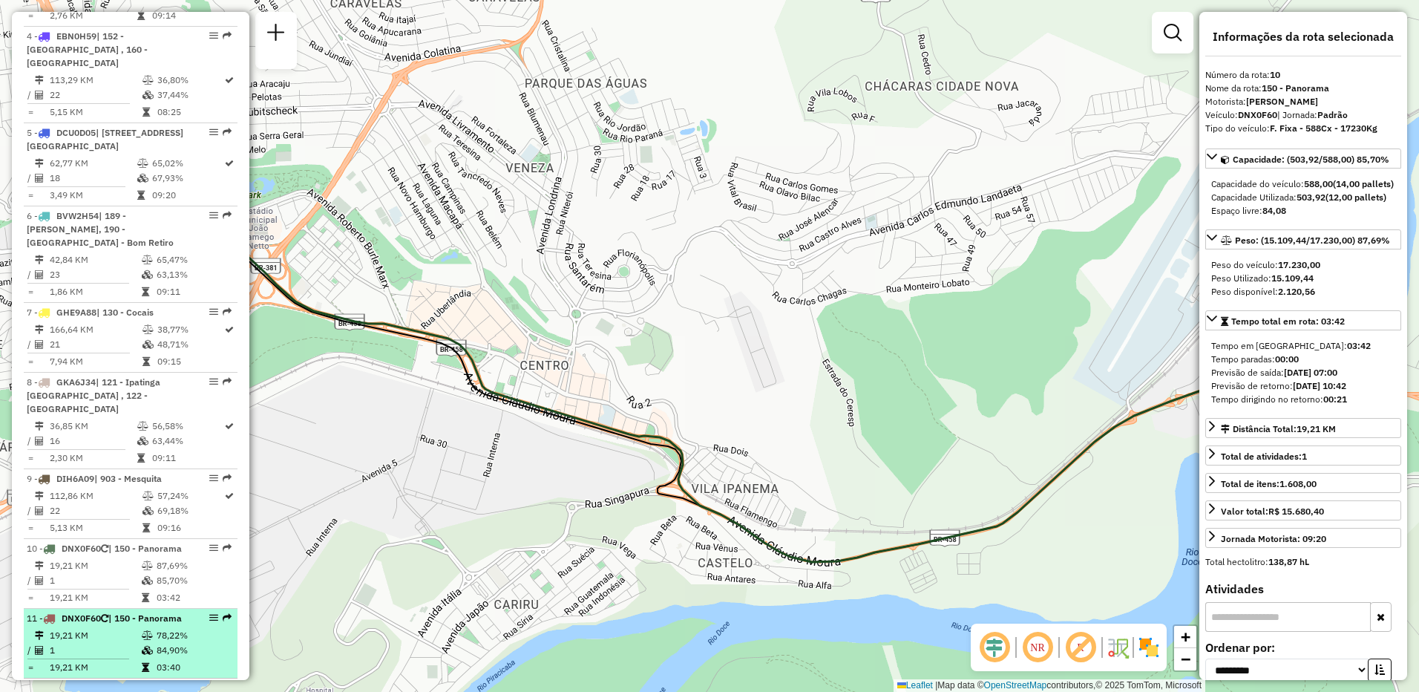
click at [127, 625] on div "11 - DNX0F60 | 150 - Panorama" at bounding box center [105, 617] width 157 height 13
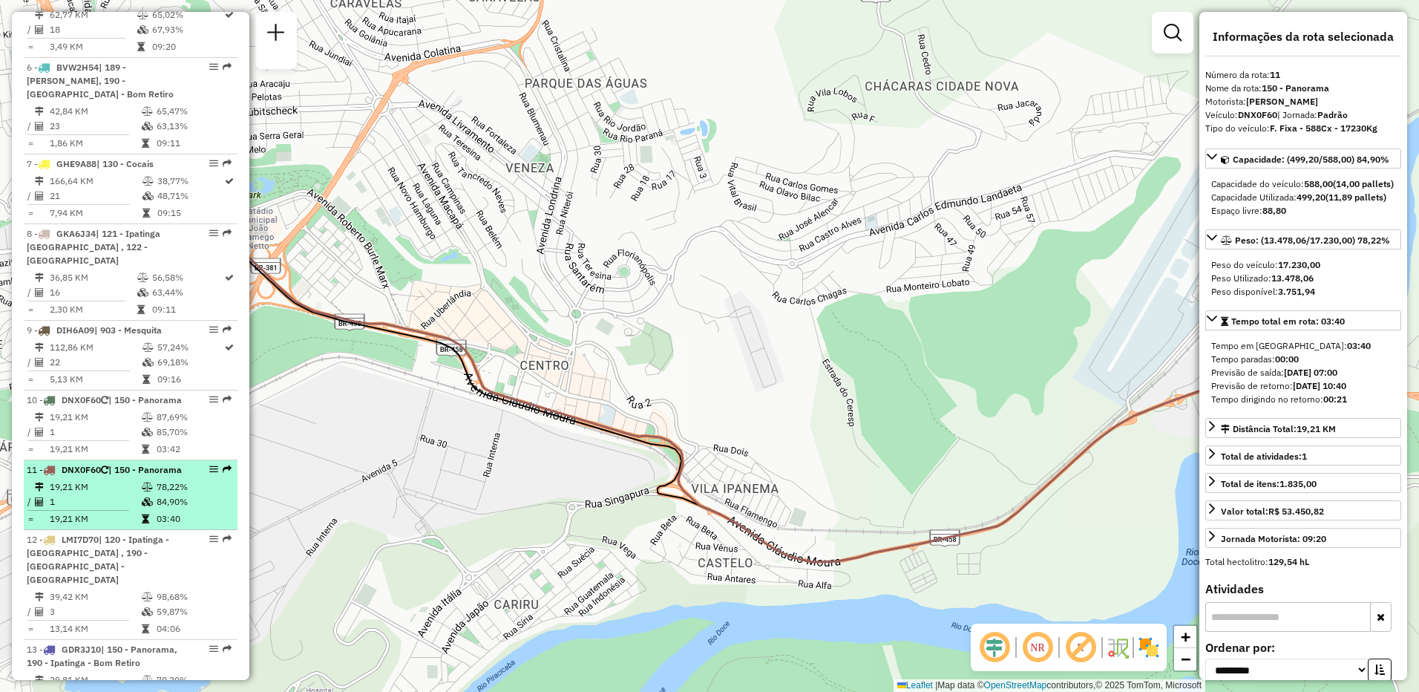
scroll to position [1262, 0]
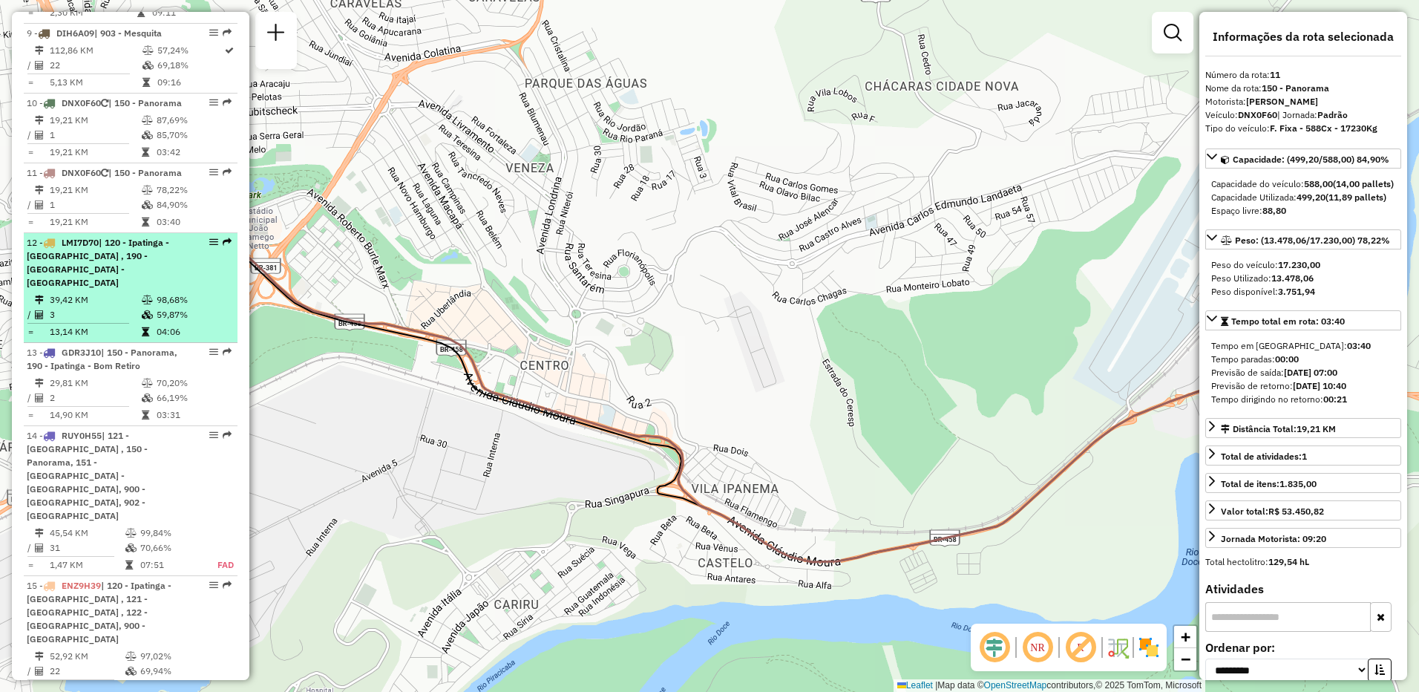
click at [99, 248] on span "LMI7D70" at bounding box center [80, 242] width 37 height 11
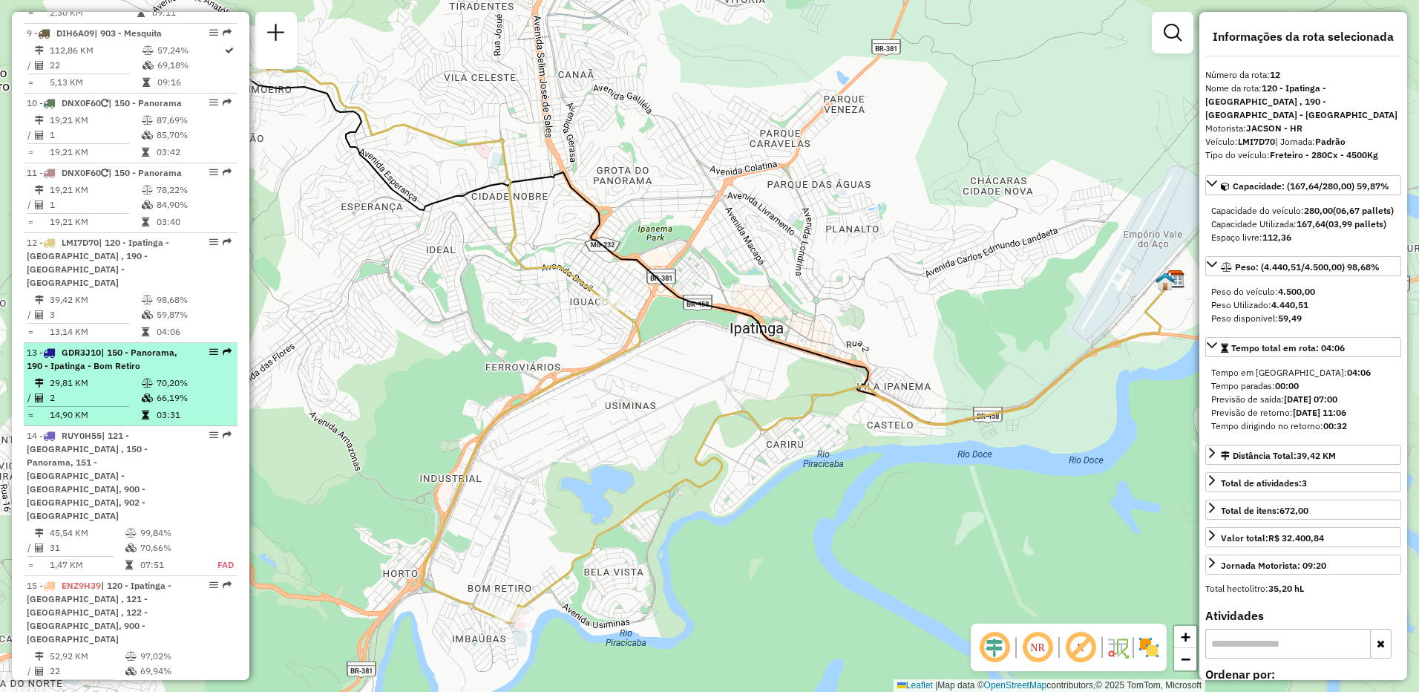
click at [110, 386] on li "13 - GDR3J10 | 150 - Panorama, 190 - [GEOGRAPHIC_DATA] - [GEOGRAPHIC_DATA] 29,8…" at bounding box center [131, 384] width 214 height 83
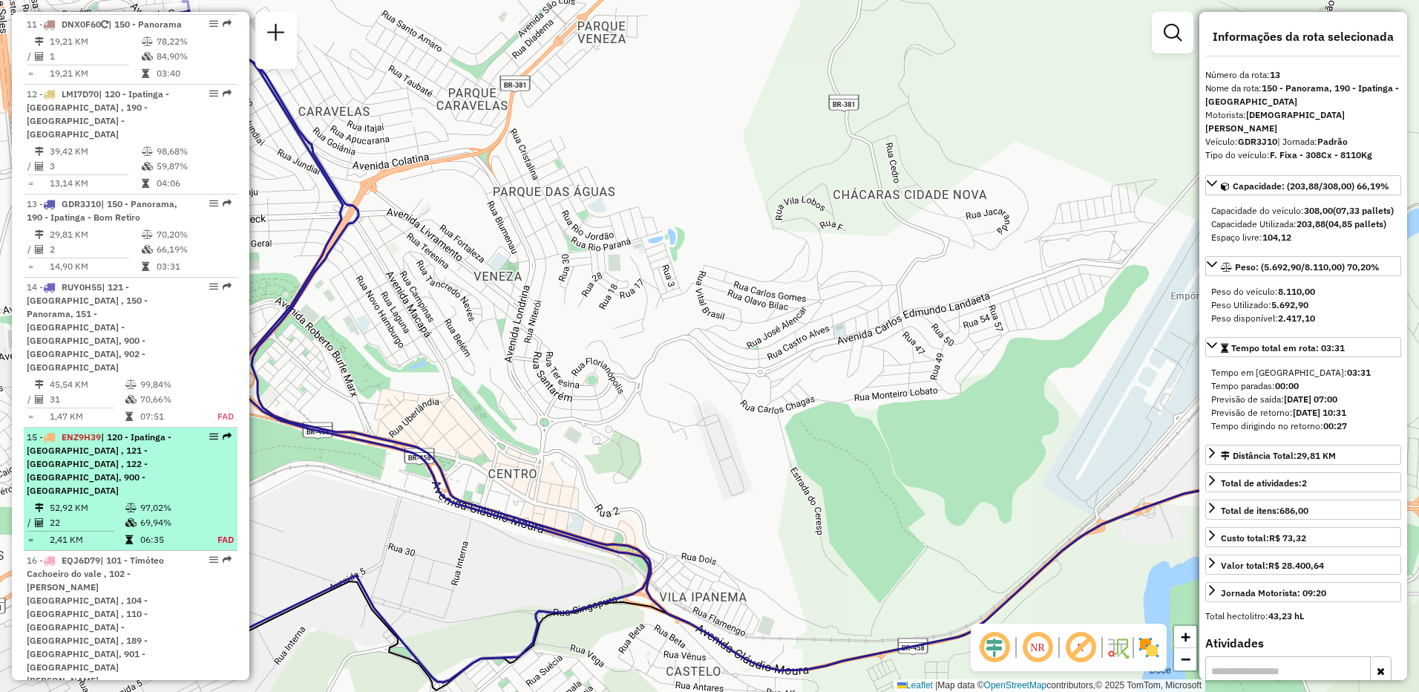
scroll to position [1633, 0]
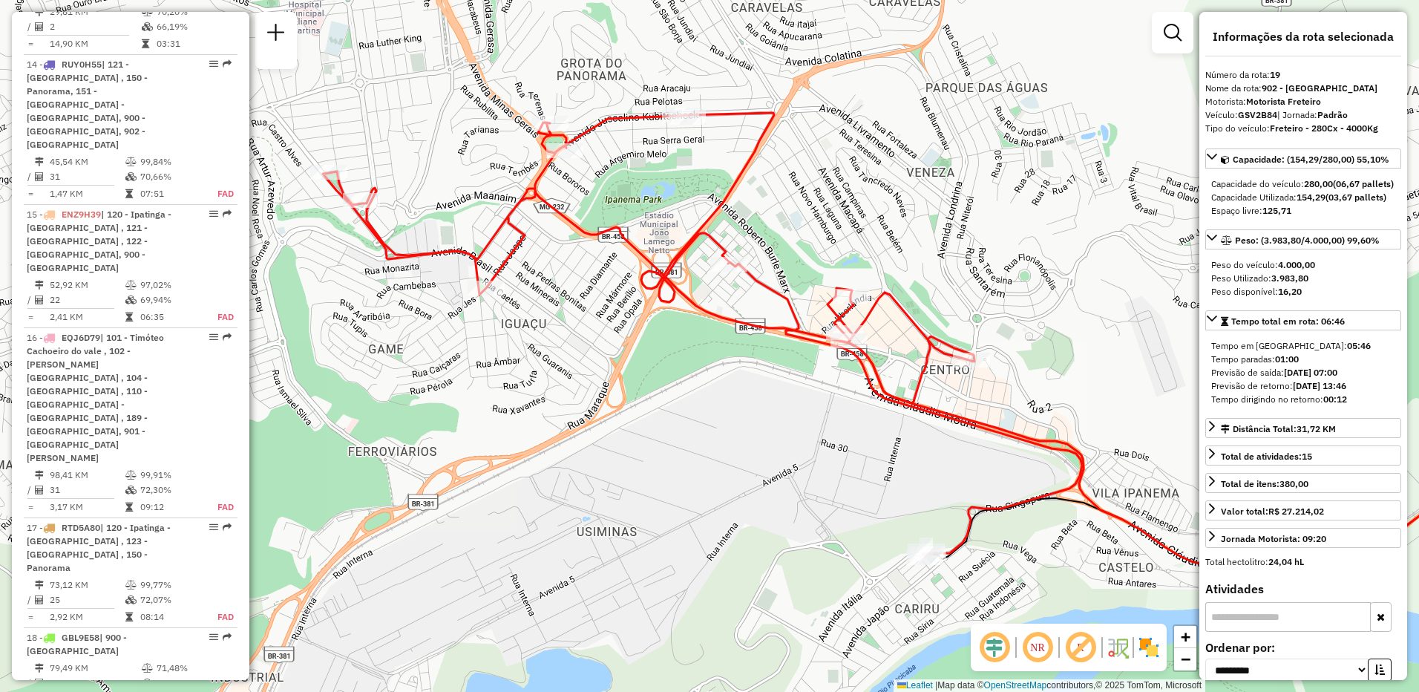
drag, startPoint x: 473, startPoint y: 470, endPoint x: 709, endPoint y: 465, distance: 236.0
click at [709, 465] on div "Janela de atendimento Grade de atendimento Capacidade Transportadoras Veículos …" at bounding box center [709, 346] width 1419 height 692
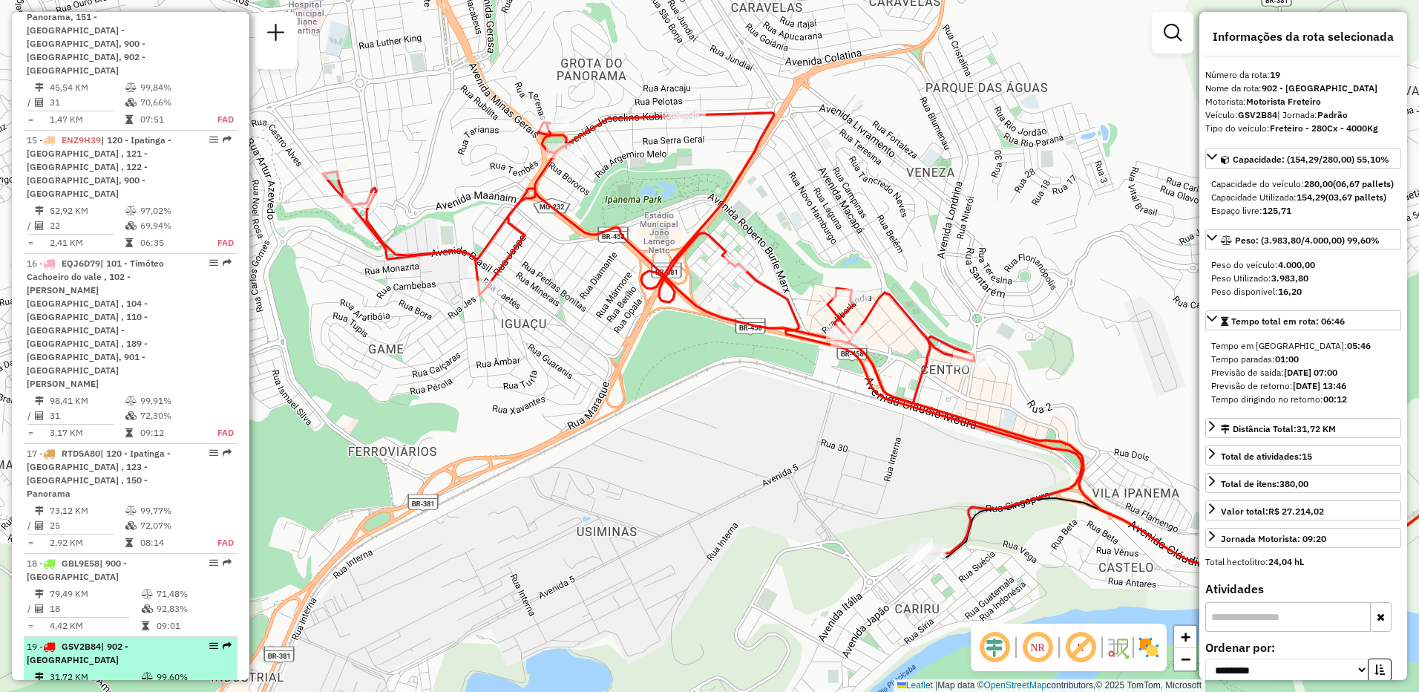
scroll to position [1781, 0]
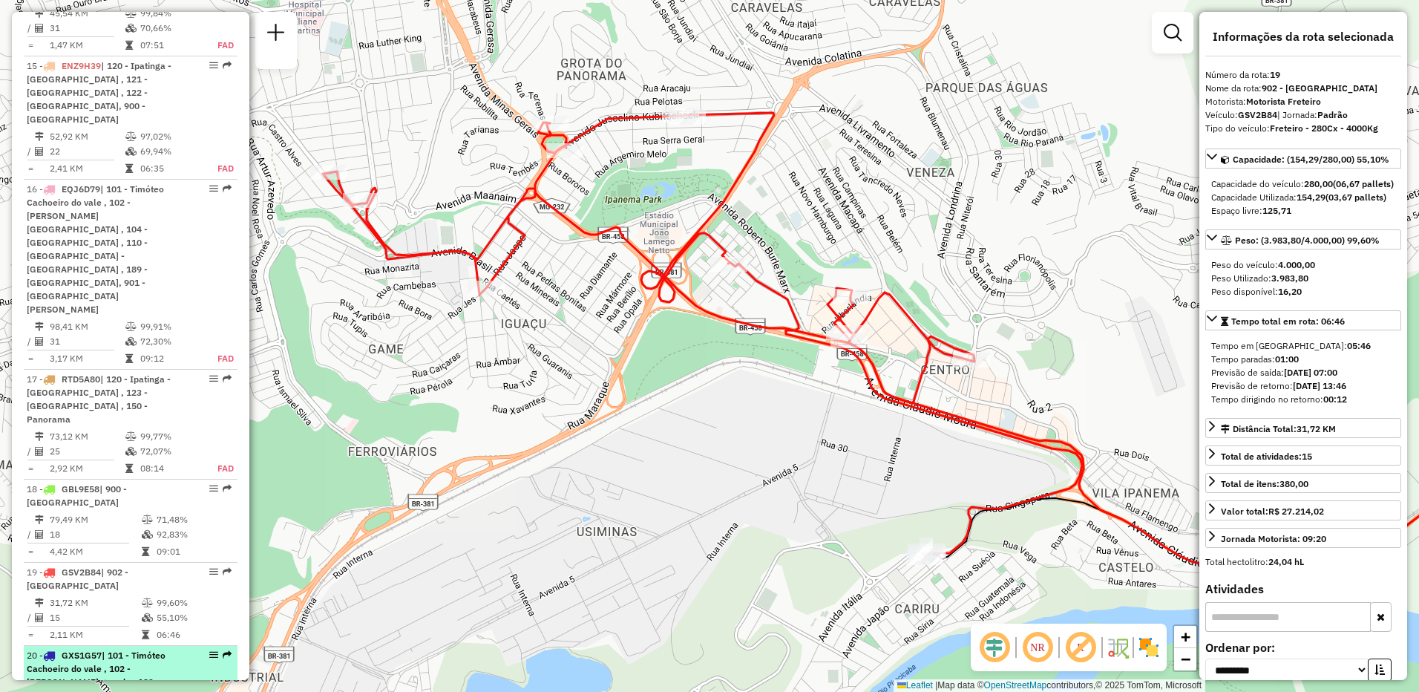
click at [154, 649] on span "| 101 - Timóteo Cachoeiro do vale , 102 - [PERSON_NAME] grande , 189 - [PERSON_…" at bounding box center [98, 681] width 142 height 65
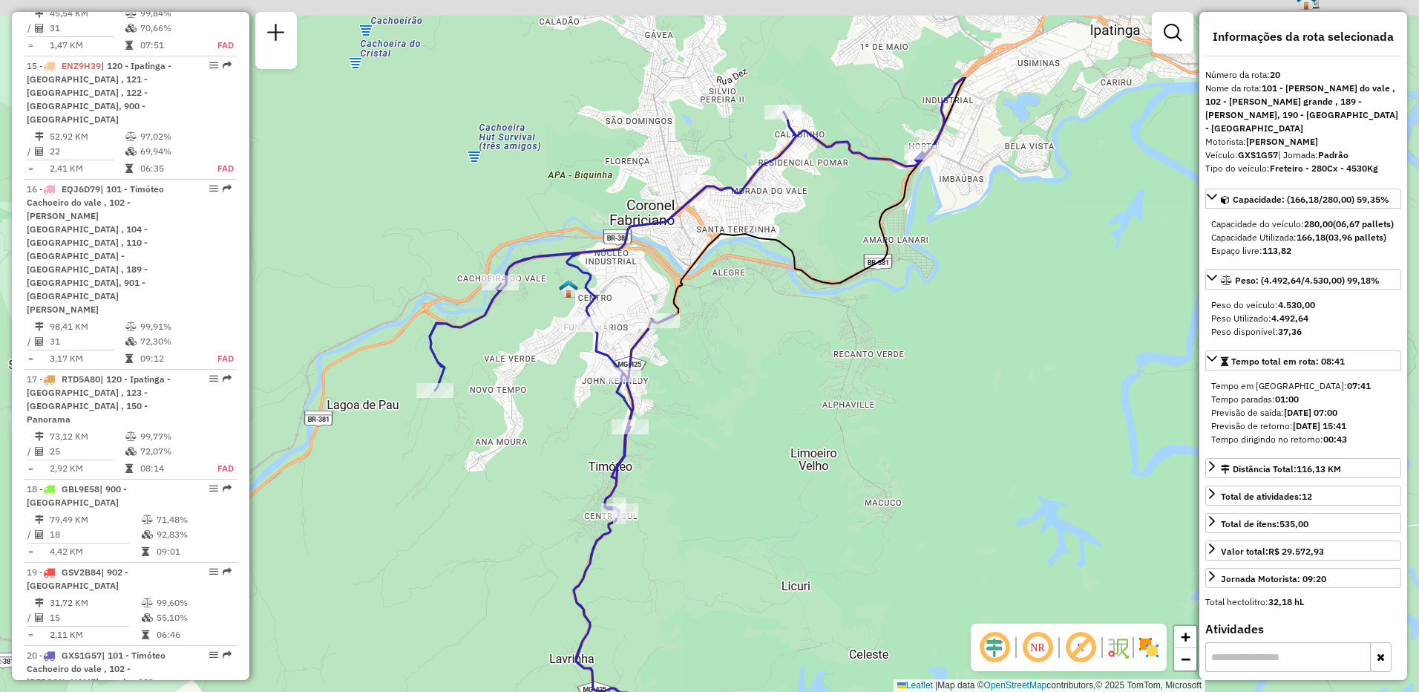
drag, startPoint x: 593, startPoint y: 275, endPoint x: 571, endPoint y: 479, distance: 206.0
click at [571, 479] on div "Janela de atendimento Grade de atendimento Capacidade Transportadoras Veículos …" at bounding box center [709, 346] width 1419 height 692
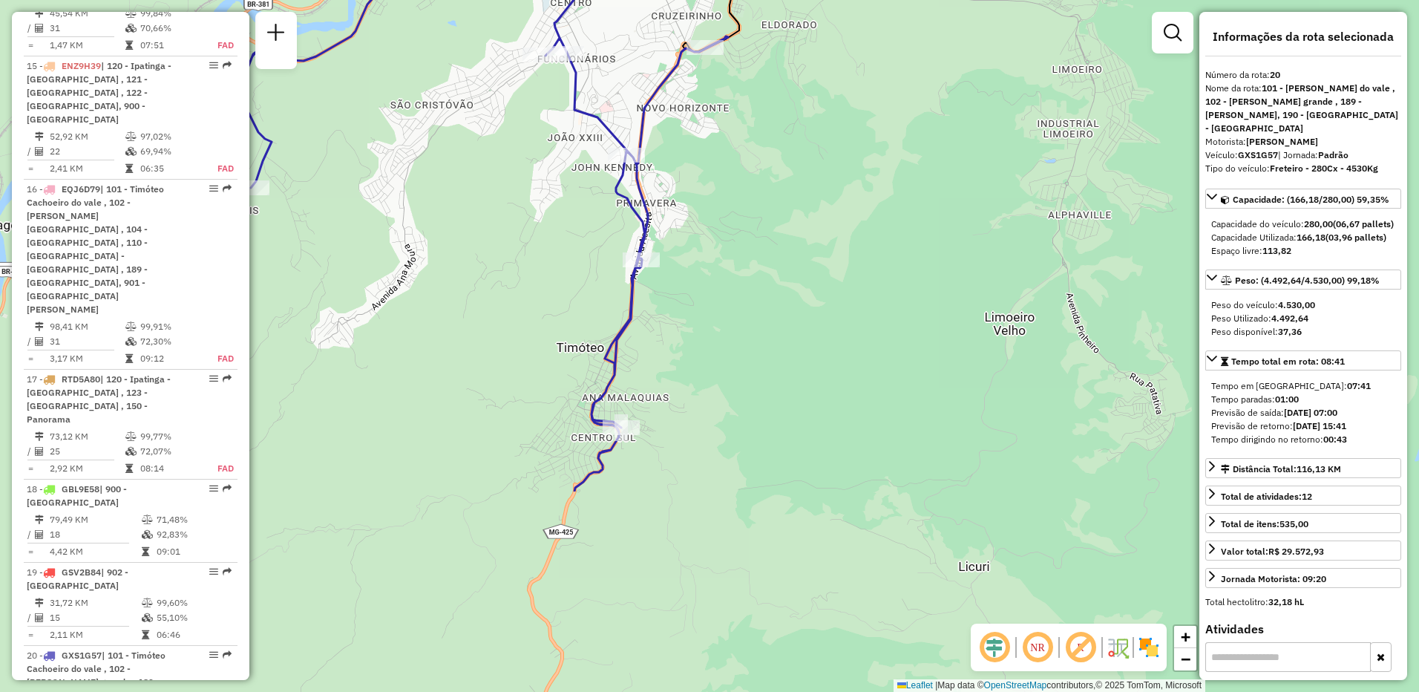
drag, startPoint x: 647, startPoint y: 562, endPoint x: 437, endPoint y: 632, distance: 221.3
click at [423, 649] on div "Janela de atendimento Grade de atendimento Capacidade Transportadoras Veículos …" at bounding box center [709, 346] width 1419 height 692
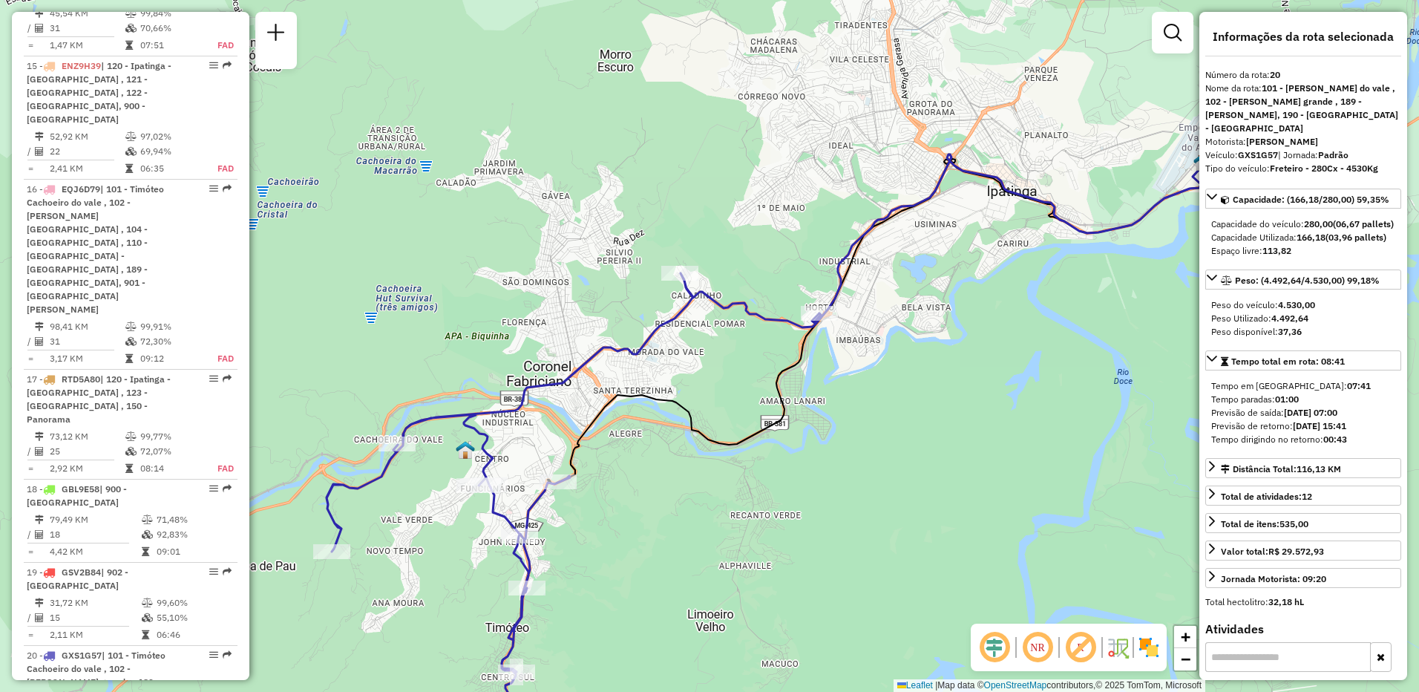
drag, startPoint x: 1017, startPoint y: 315, endPoint x: 907, endPoint y: 333, distance: 111.3
click at [968, 366] on div "Janela de atendimento Grade de atendimento Capacidade Transportadoras Veículos …" at bounding box center [709, 346] width 1419 height 692
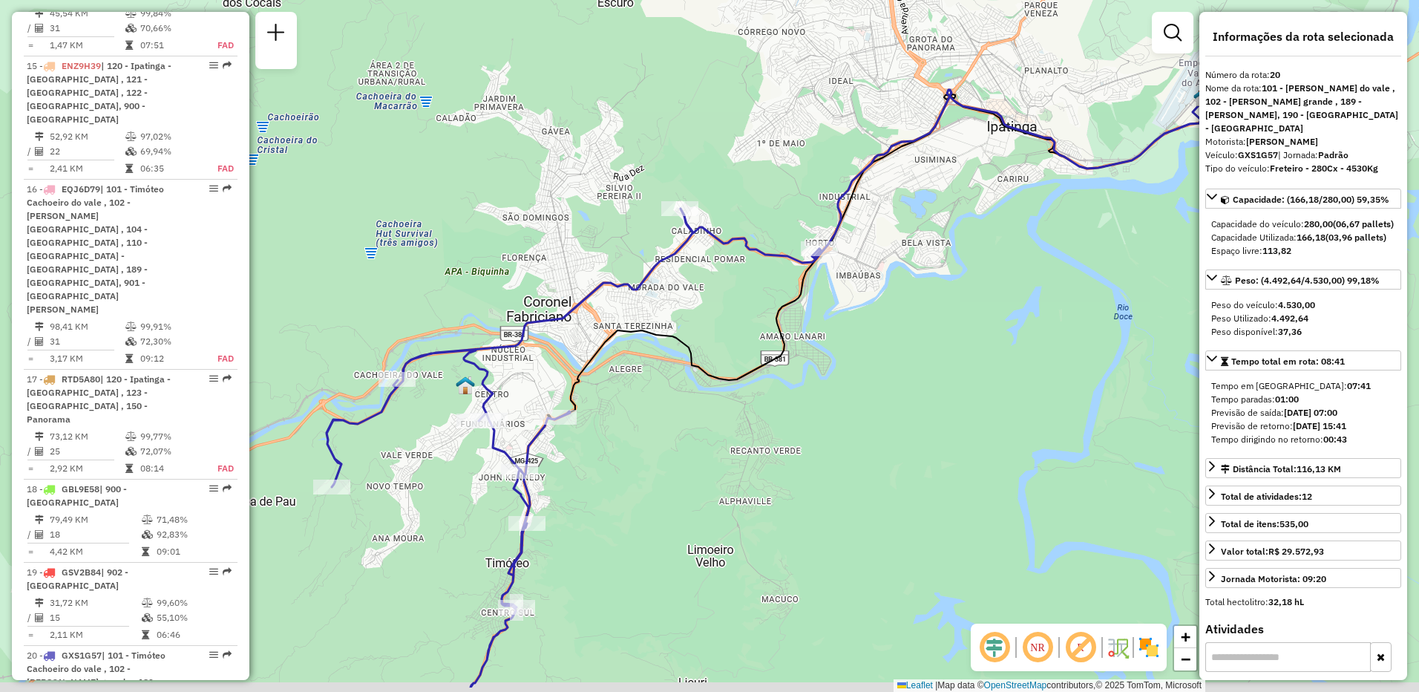
drag, startPoint x: 560, startPoint y: 446, endPoint x: 568, endPoint y: 372, distance: 74.7
click at [568, 372] on div "Janela de atendimento Grade de atendimento Capacidade Transportadoras Veículos …" at bounding box center [709, 346] width 1419 height 692
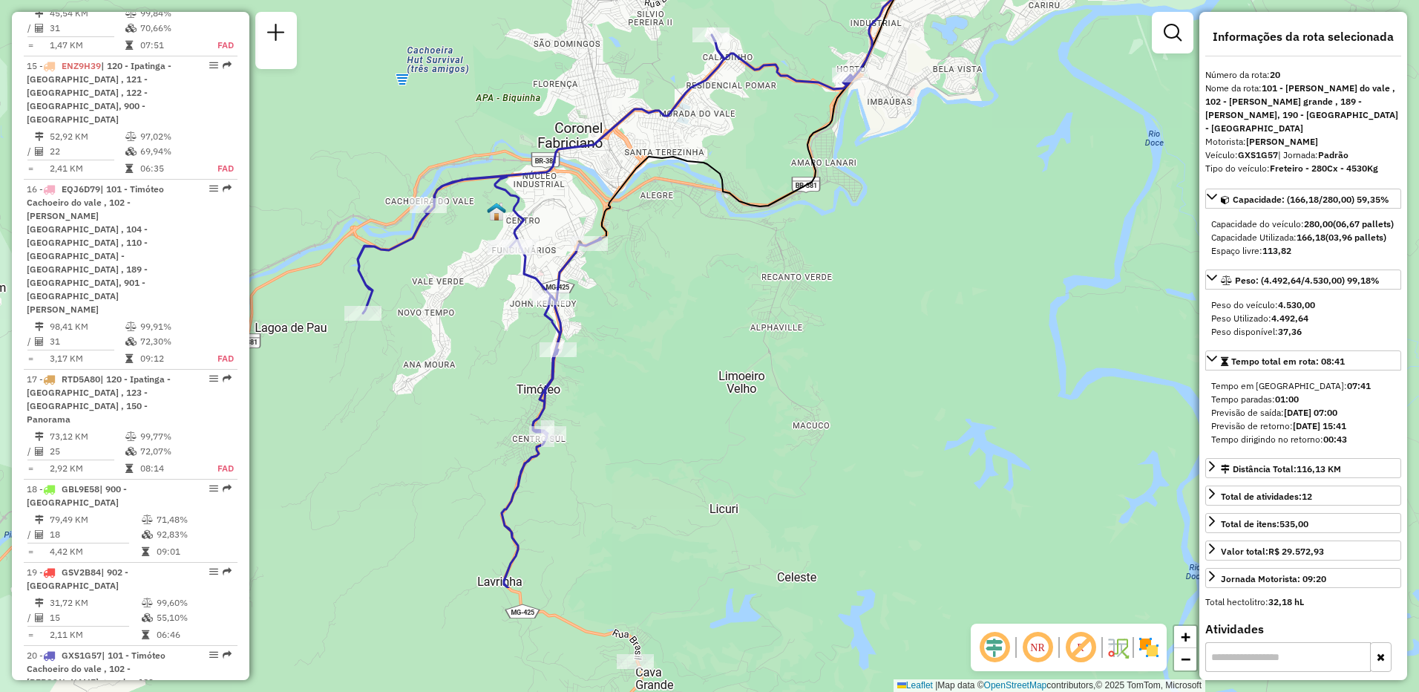
drag, startPoint x: 607, startPoint y: 485, endPoint x: 630, endPoint y: 279, distance: 207.6
click at [633, 295] on div "Janela de atendimento Grade de atendimento Capacidade Transportadoras Veículos …" at bounding box center [709, 346] width 1419 height 692
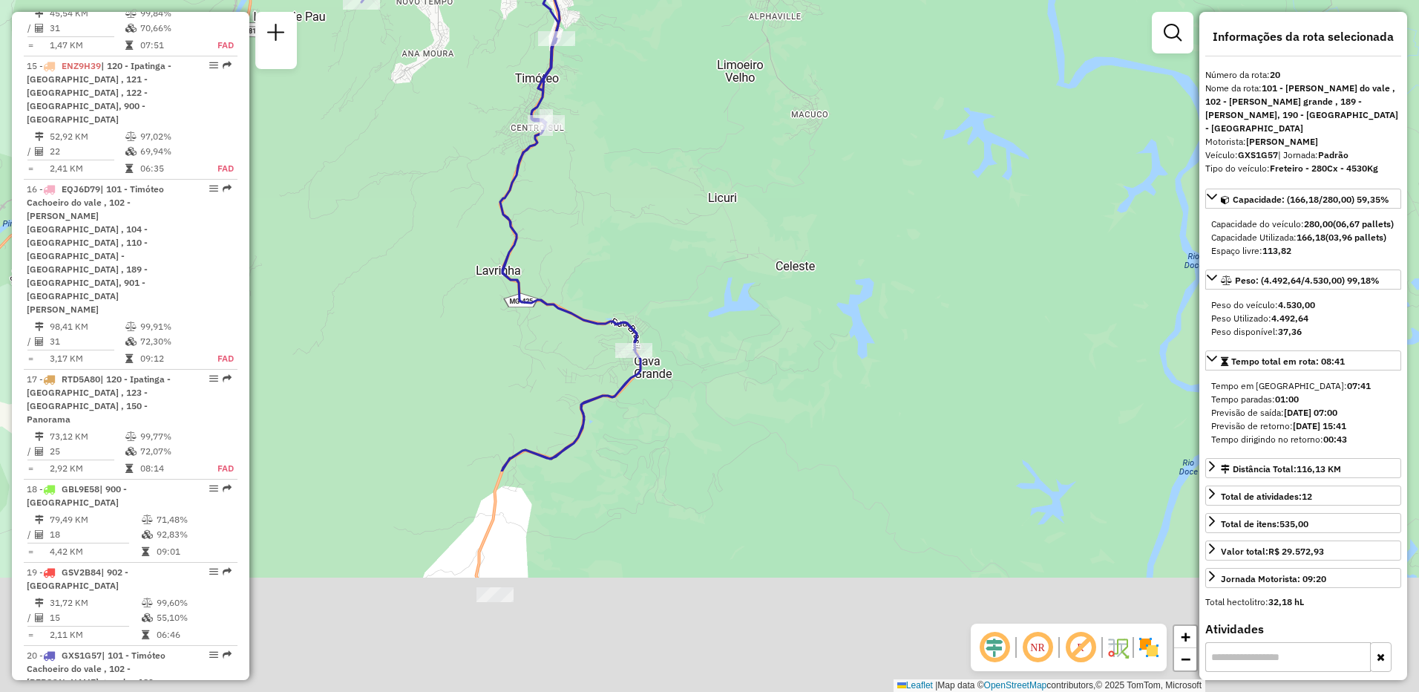
drag, startPoint x: 598, startPoint y: 577, endPoint x: 598, endPoint y: 365, distance: 212.2
click at [598, 365] on div "Janela de atendimento Grade de atendimento Capacidade Transportadoras Veículos …" at bounding box center [709, 346] width 1419 height 692
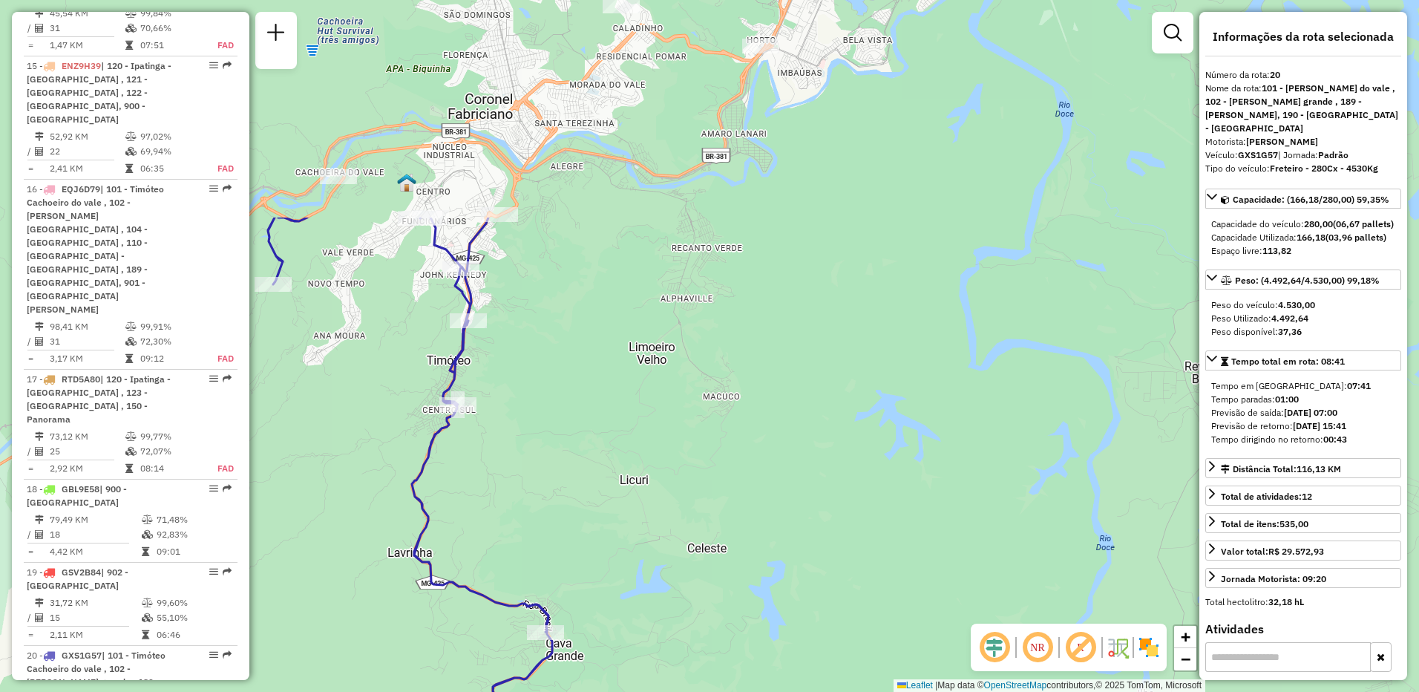
drag, startPoint x: 600, startPoint y: 152, endPoint x: 522, endPoint y: 421, distance: 279.7
click at [511, 450] on div "Janela de atendimento Grade de atendimento Capacidade Transportadoras Veículos …" at bounding box center [709, 346] width 1419 height 692
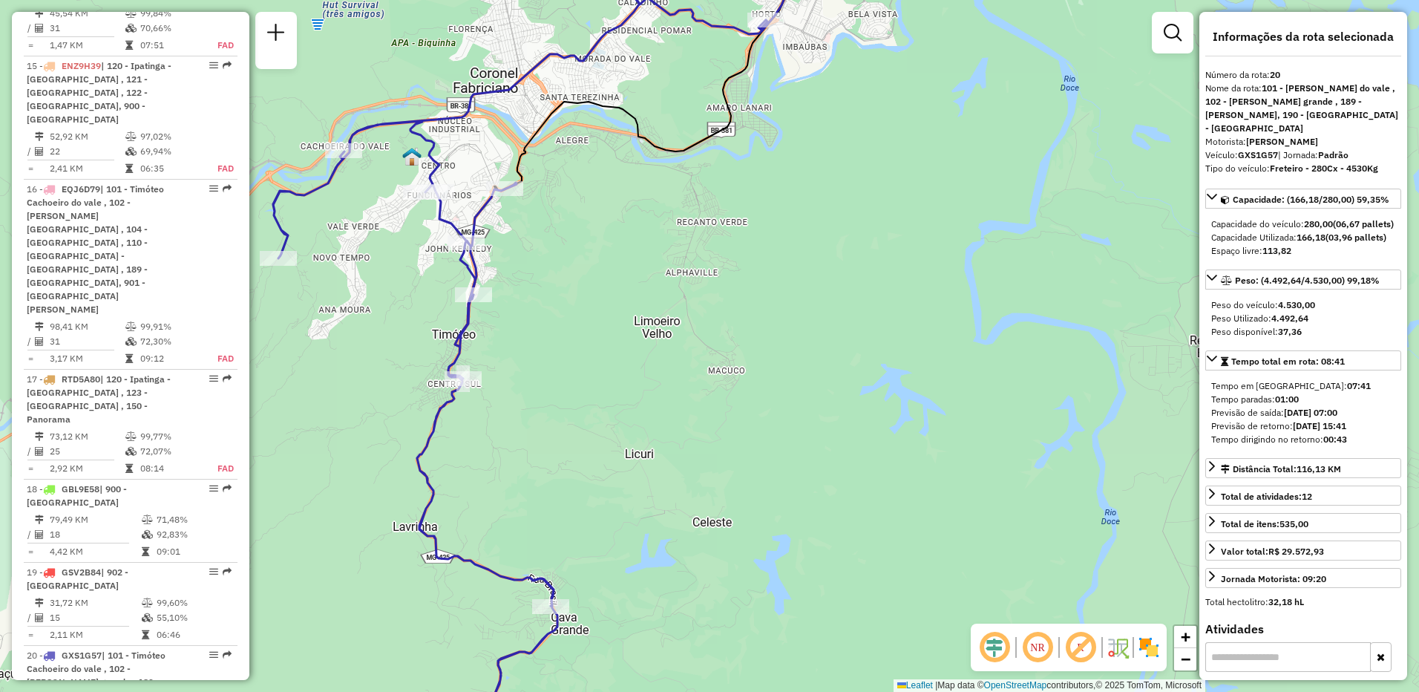
drag, startPoint x: 658, startPoint y: 447, endPoint x: 663, endPoint y: 417, distance: 30.1
click at [663, 417] on div "Janela de atendimento Grade de atendimento Capacidade Transportadoras Veículos …" at bounding box center [709, 346] width 1419 height 692
drag, startPoint x: 1348, startPoint y: 440, endPoint x: 1374, endPoint y: 440, distance: 26.7
click at [1374, 433] on div "Previsão de retorno: [DATE] 15:41" at bounding box center [1303, 425] width 184 height 13
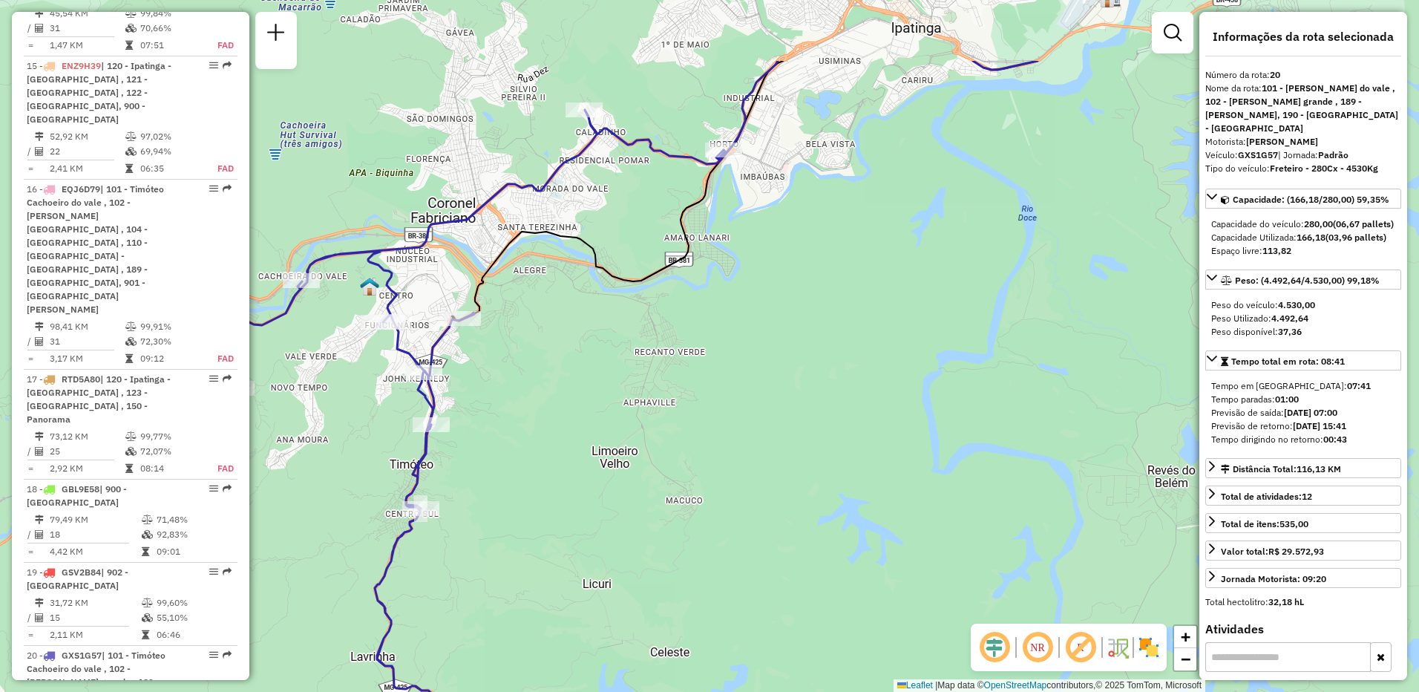
drag, startPoint x: 927, startPoint y: 260, endPoint x: 901, endPoint y: 424, distance: 165.3
click at [899, 433] on div "Janela de atendimento Grade de atendimento Capacidade Transportadoras Veículos …" at bounding box center [709, 346] width 1419 height 692
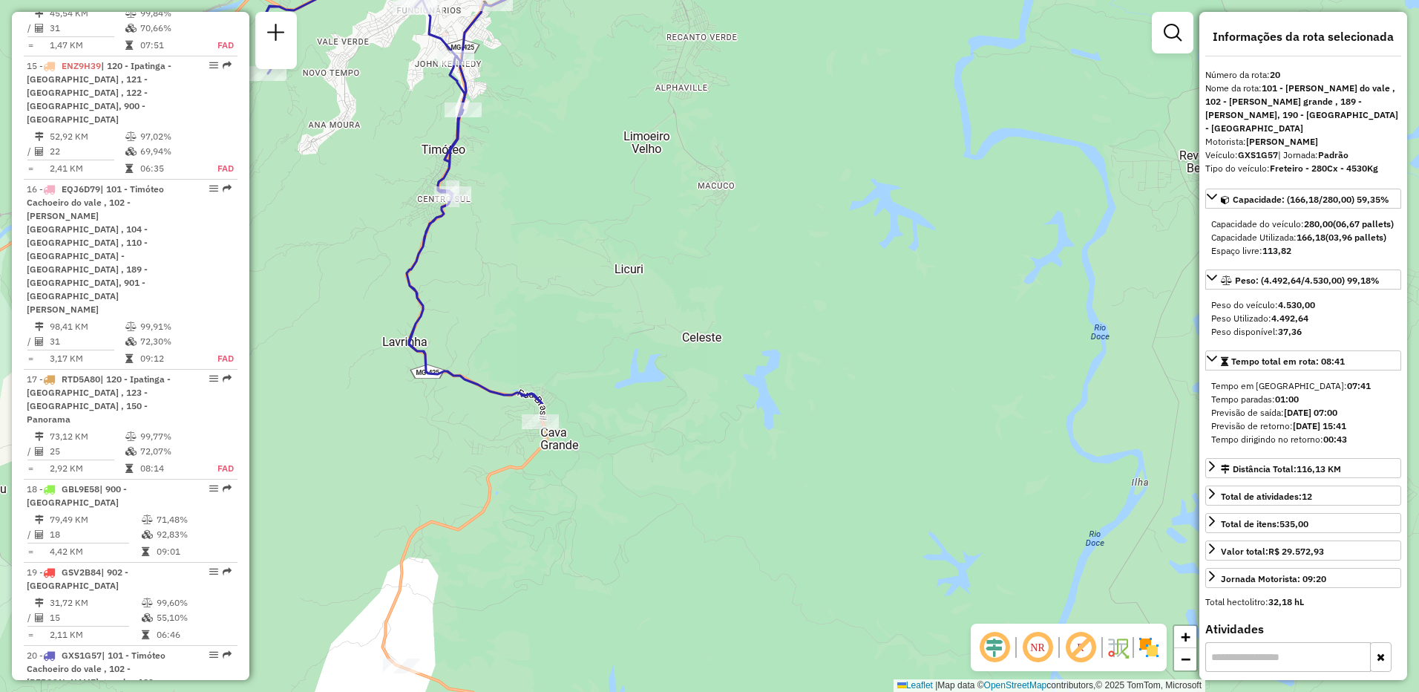
drag, startPoint x: 707, startPoint y: 507, endPoint x: 727, endPoint y: 99, distance: 407.9
click at [727, 99] on div "Janela de atendimento Grade de atendimento Capacidade Transportadoras Veículos …" at bounding box center [709, 346] width 1419 height 692
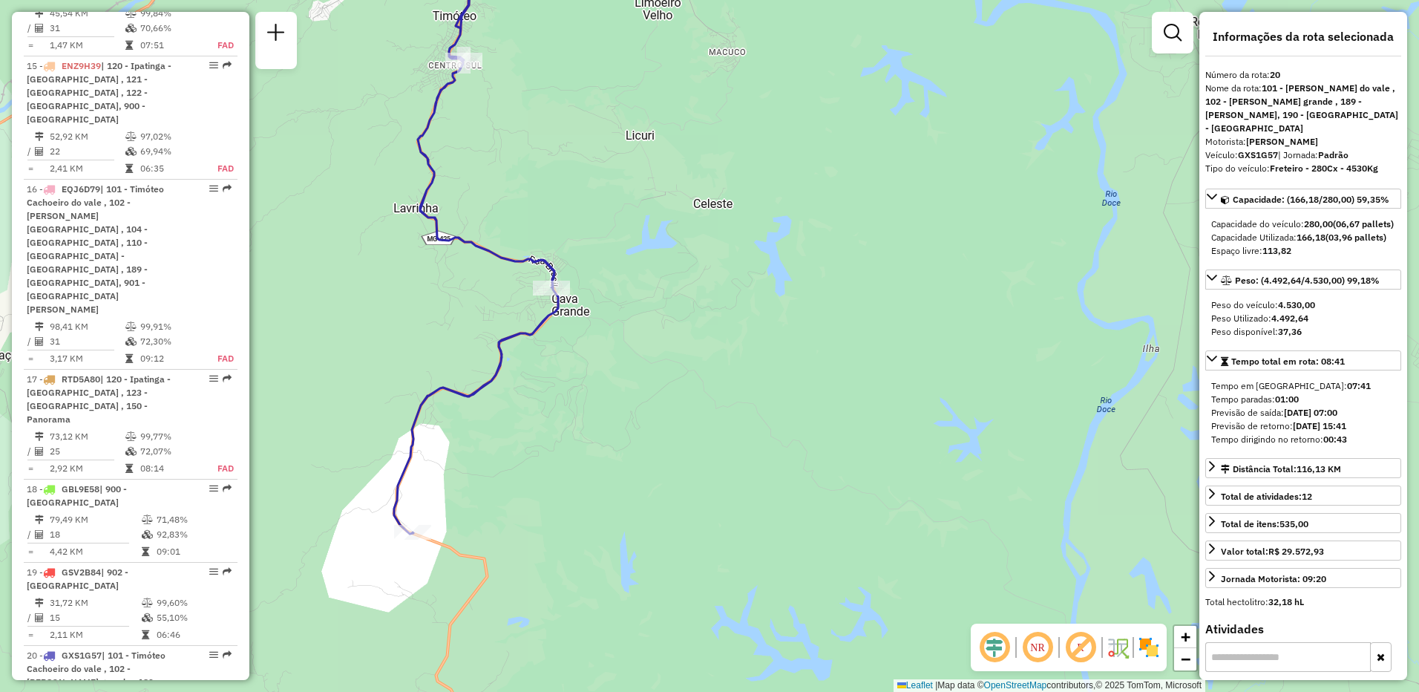
drag, startPoint x: 541, startPoint y: 513, endPoint x: 479, endPoint y: 517, distance: 62.5
click at [547, 430] on div "Janela de atendimento Grade de atendimento Capacidade Transportadoras Veículos …" at bounding box center [709, 346] width 1419 height 692
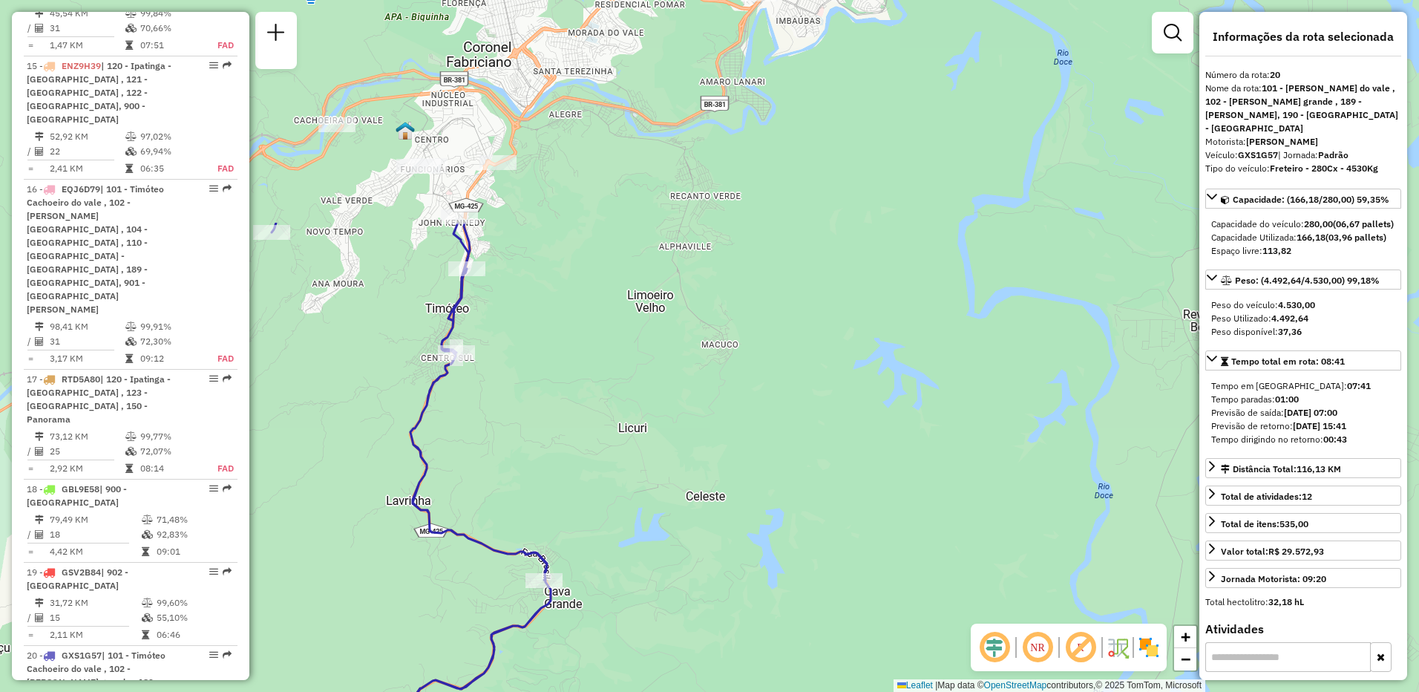
drag, startPoint x: 703, startPoint y: 383, endPoint x: 706, endPoint y: 611, distance: 228.6
click at [706, 611] on div "Janela de atendimento Grade de atendimento Capacidade Transportadoras Veículos …" at bounding box center [709, 346] width 1419 height 692
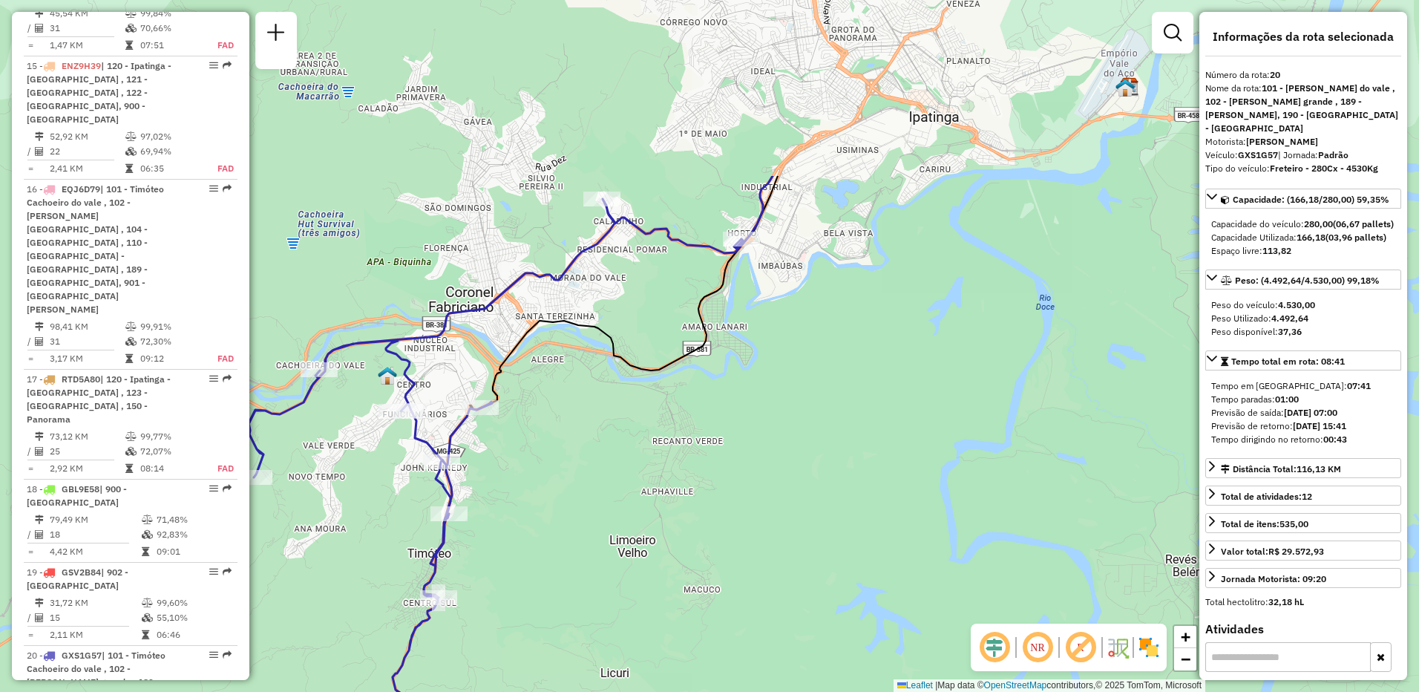
drag, startPoint x: 834, startPoint y: 267, endPoint x: 816, endPoint y: 514, distance: 247.8
click at [816, 514] on div "Janela de atendimento Grade de atendimento Capacidade Transportadoras Veículos …" at bounding box center [709, 346] width 1419 height 692
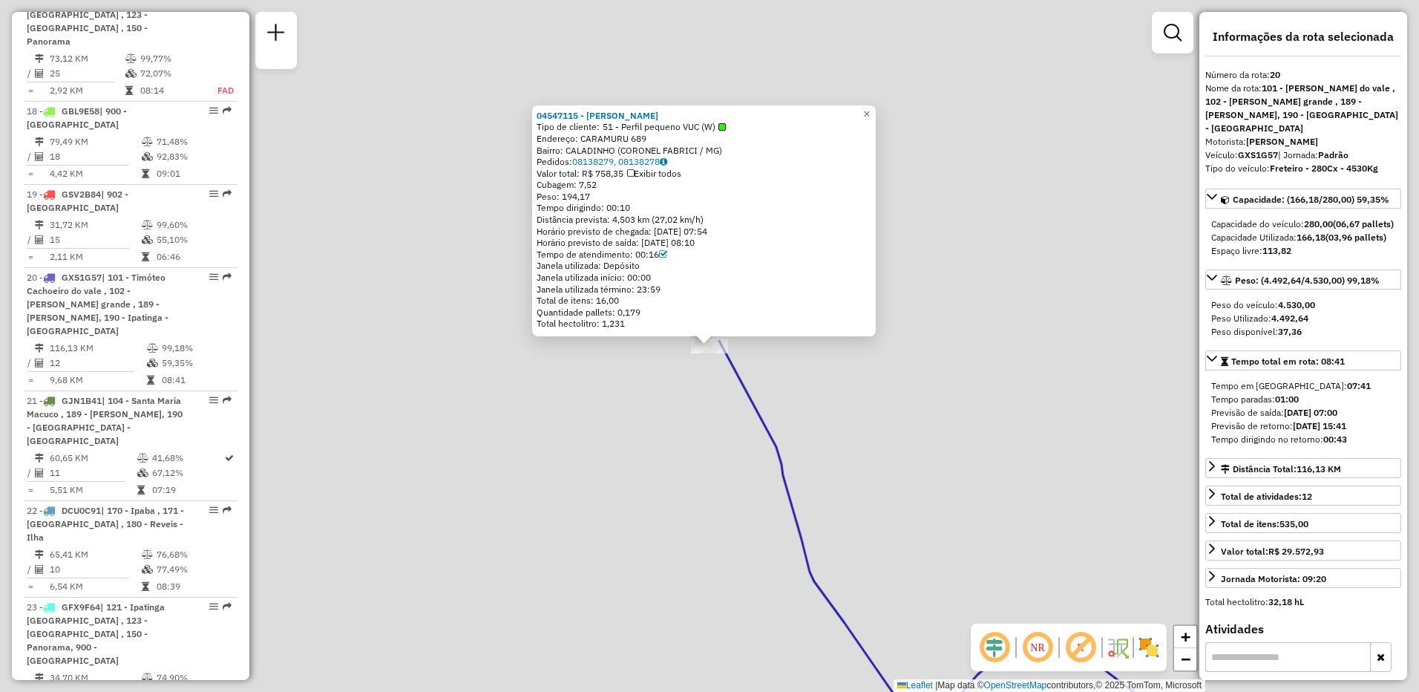
scroll to position [2321, 0]
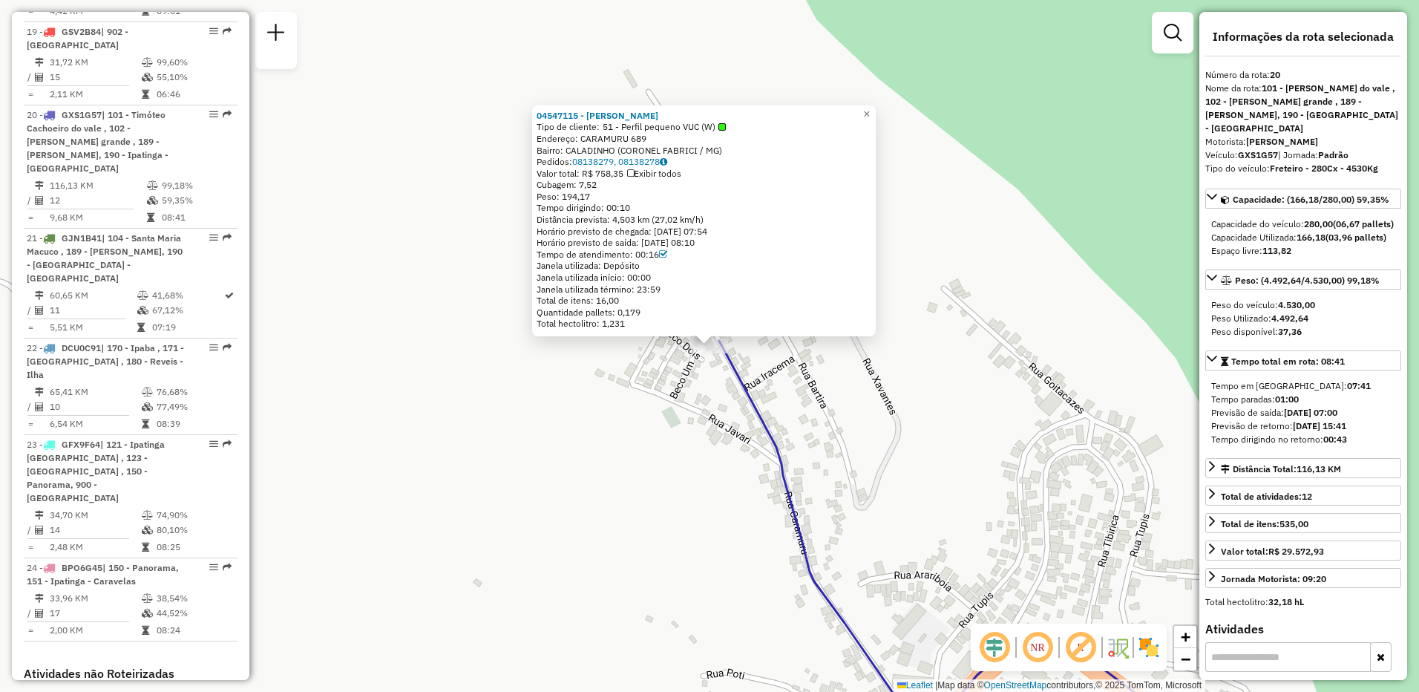
drag, startPoint x: 608, startPoint y: 125, endPoint x: 721, endPoint y: 121, distance: 112.9
click at [721, 121] on span "51 - Perfil pequeno VUC (W)" at bounding box center [664, 127] width 123 height 12
click at [870, 111] on span "×" at bounding box center [866, 114] width 7 height 13
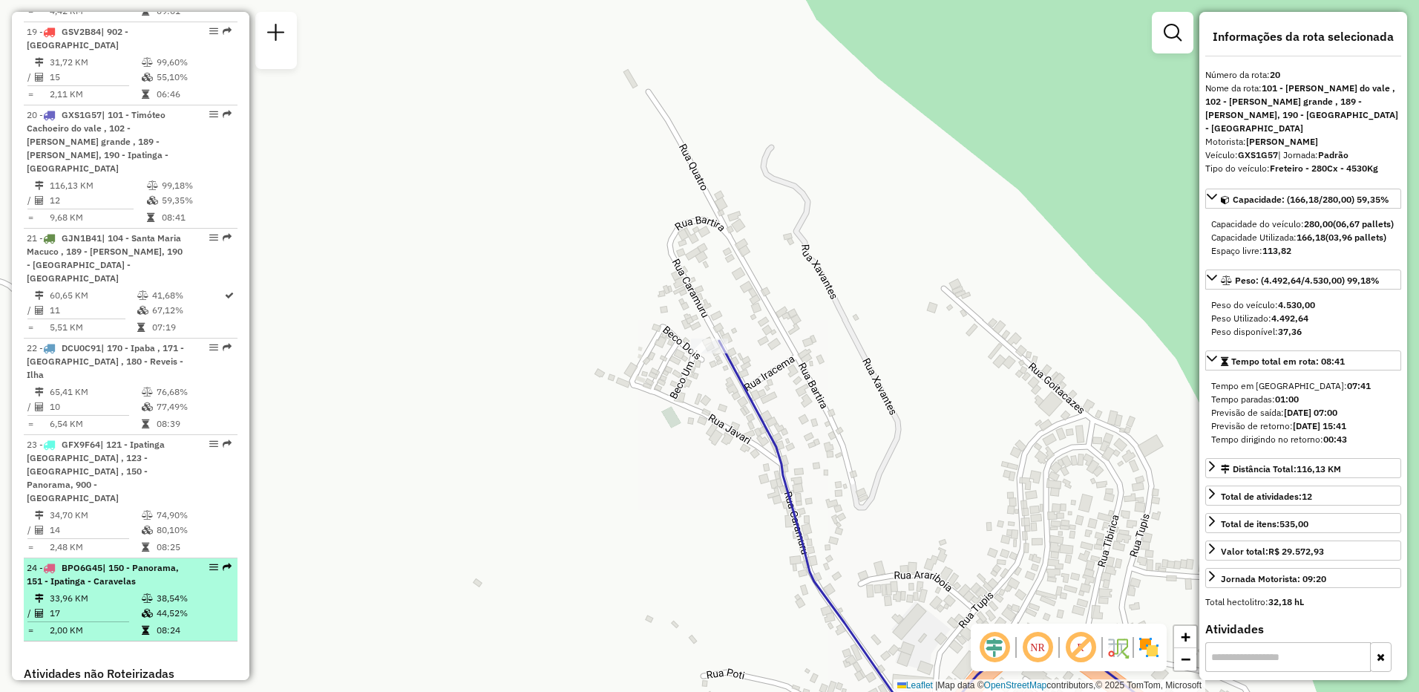
click at [87, 561] on div "24 - BPO6G45 | 150 - Panorama, 151 - [GEOGRAPHIC_DATA] - Caravelas" at bounding box center [105, 574] width 157 height 27
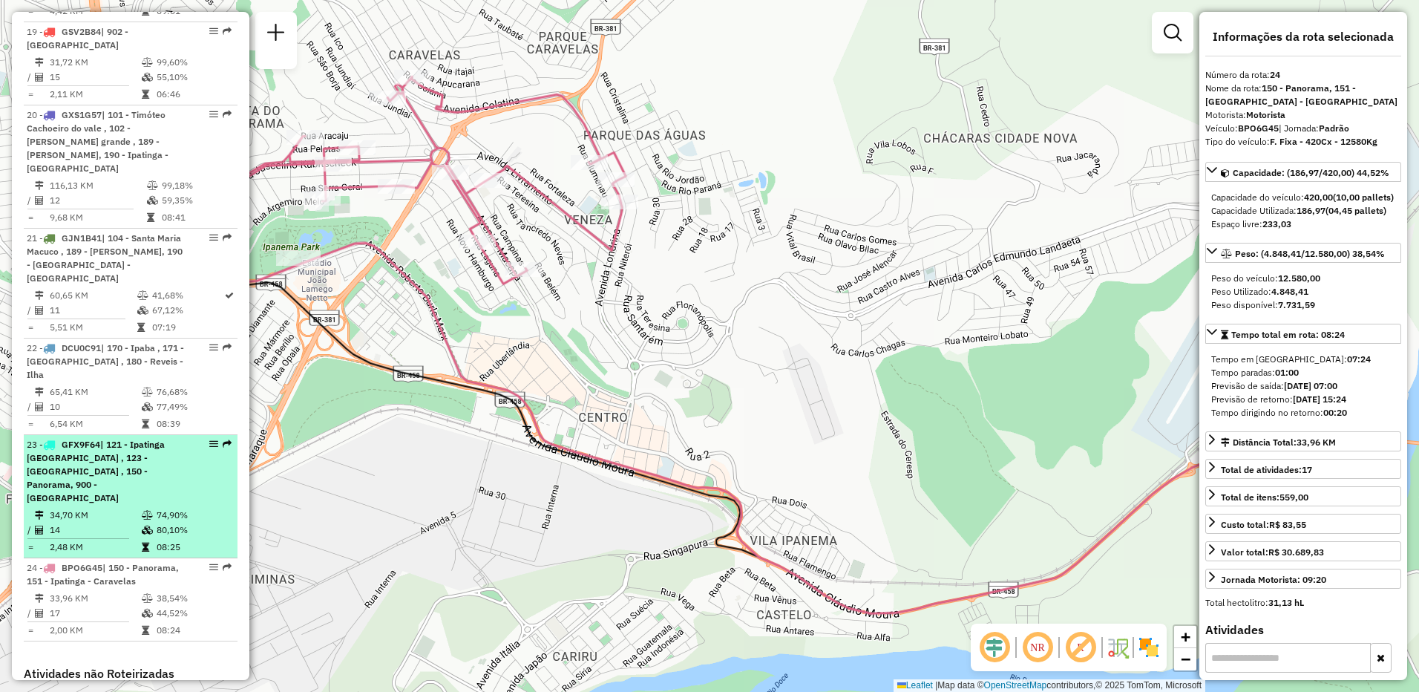
click at [104, 508] on td "34,70 KM" at bounding box center [95, 515] width 92 height 15
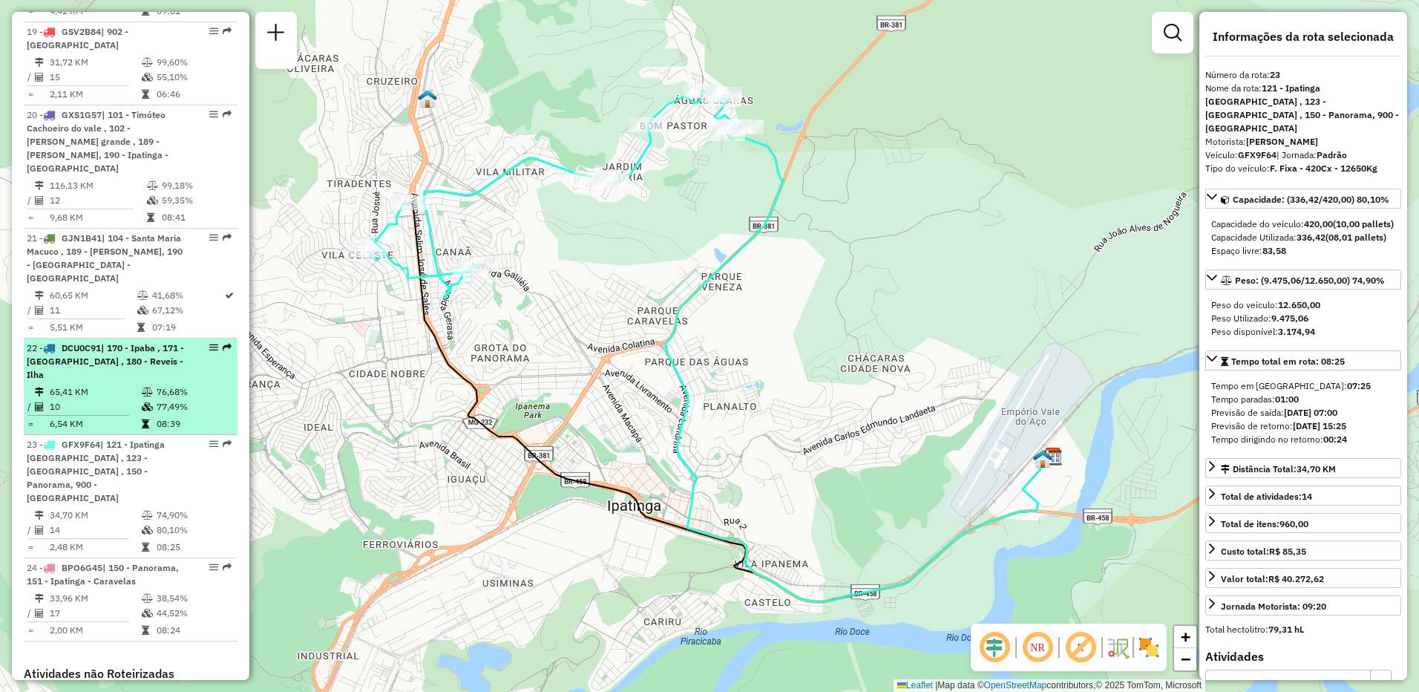
click at [165, 399] on td "77,49%" at bounding box center [193, 406] width 75 height 15
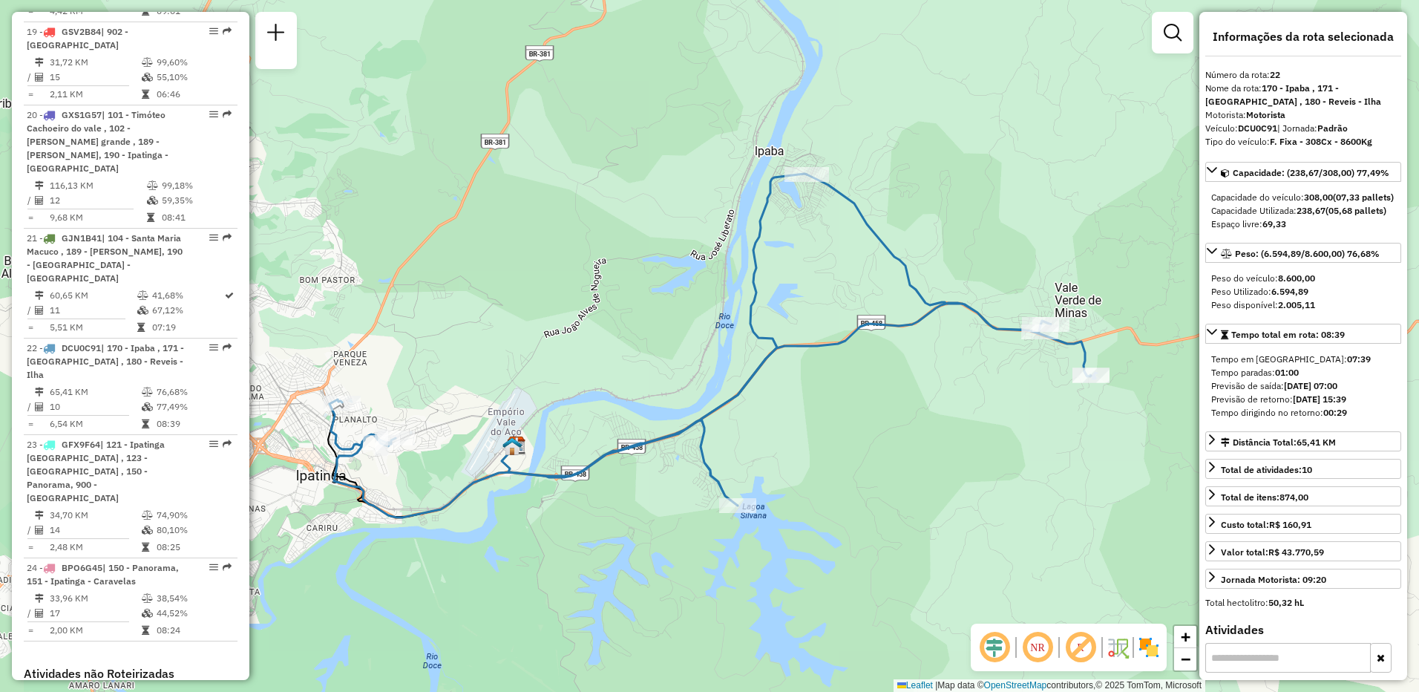
scroll to position [1876, 0]
